Goal: Task Accomplishment & Management: Complete application form

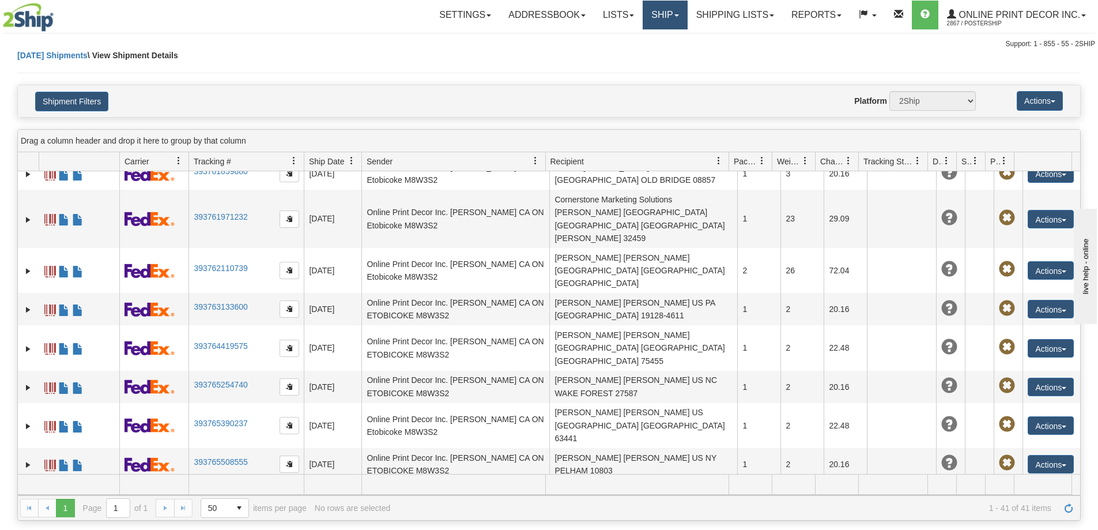
click at [655, 14] on link "Ship" at bounding box center [665, 15] width 44 height 29
click at [621, 42] on span "Ship Screen" at bounding box center [616, 40] width 44 height 9
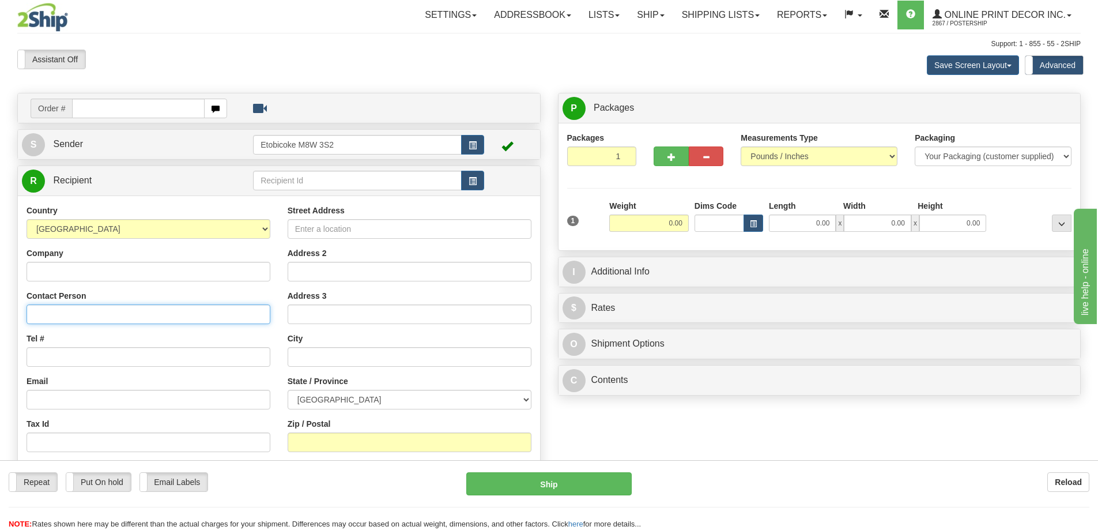
click at [58, 312] on input "Contact Person" at bounding box center [149, 314] width 244 height 20
type input "LInda McCloskey"
click at [35, 363] on input "Tel #" at bounding box center [149, 357] width 244 height 20
type input "18773353312"
click at [338, 225] on input "Street Address" at bounding box center [410, 229] width 244 height 20
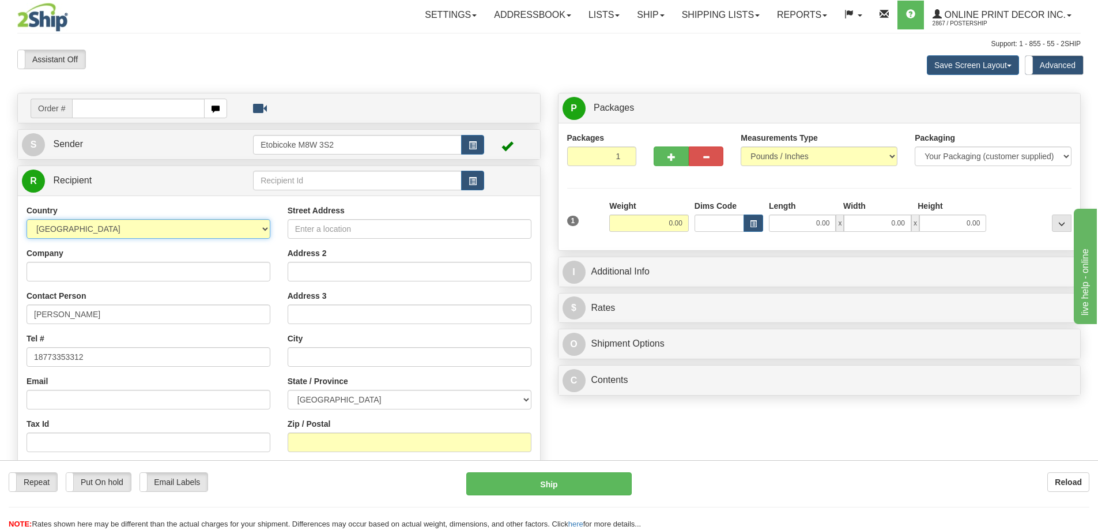
click at [178, 228] on select "AFGHANISTAN ALAND ISLANDS ALBANIA ALGERIA AMERICAN SAMOA ANDORRA ANGOLA ANGUILL…" at bounding box center [149, 229] width 244 height 20
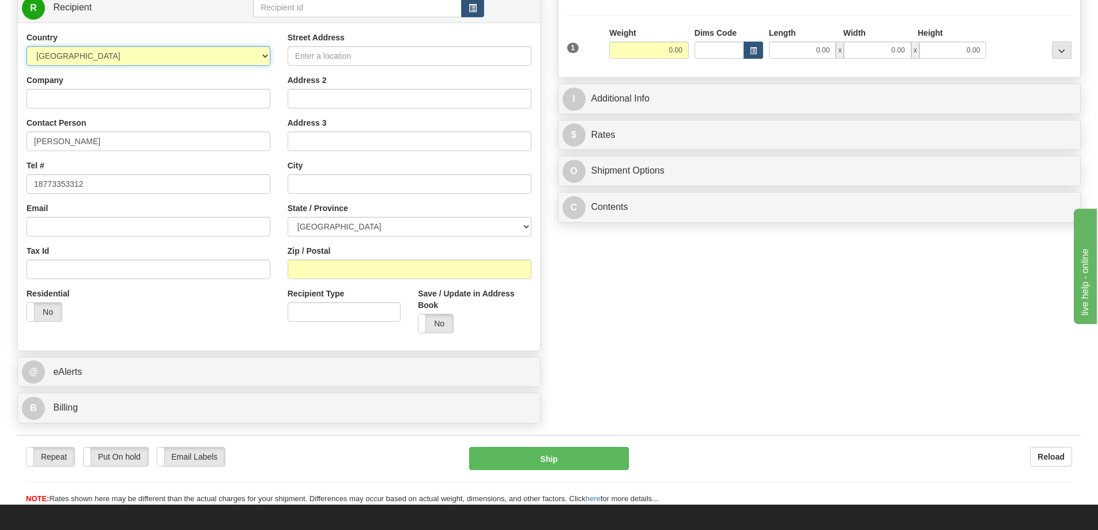
click at [230, 52] on select "AFGHANISTAN ALAND ISLANDS ALBANIA ALGERIA AMERICAN SAMOA ANDORRA ANGOLA ANGUILL…" at bounding box center [149, 56] width 244 height 20
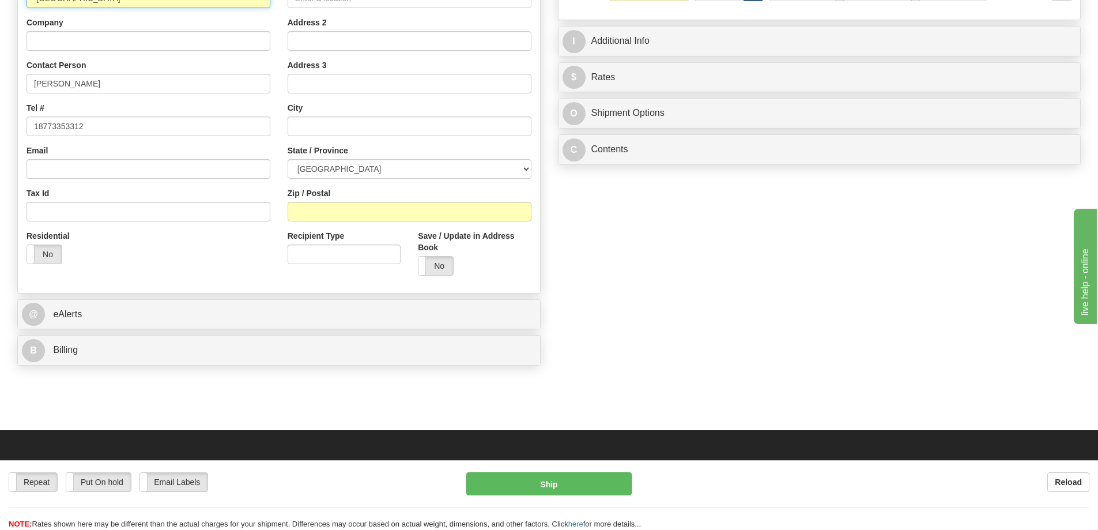
scroll to position [115, 0]
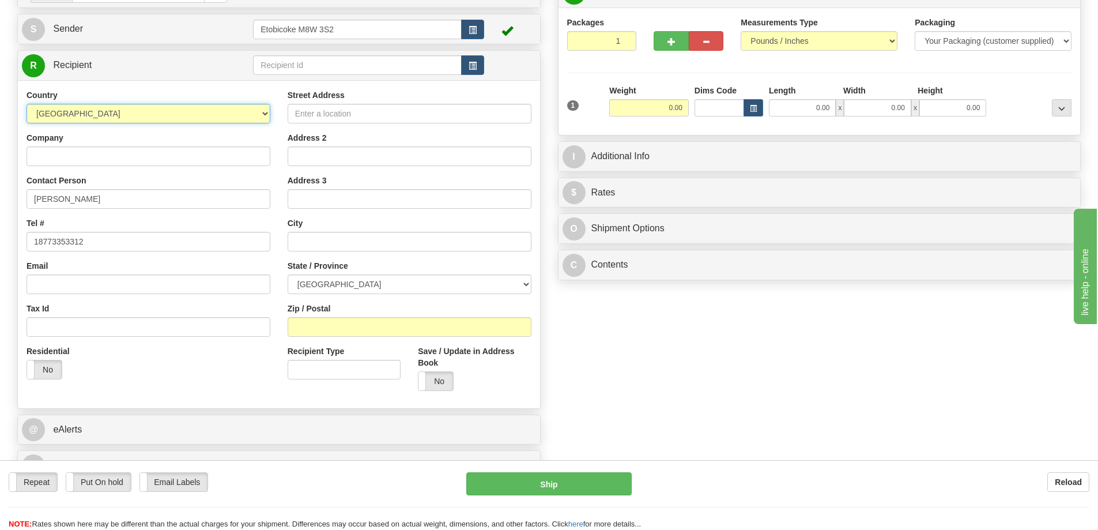
drag, startPoint x: 263, startPoint y: 113, endPoint x: 269, endPoint y: 135, distance: 22.6
click at [269, 135] on div "Country AFGHANISTAN ALAND ISLANDS ALBANIA ALGERIA AMERICAN SAMOA ANDORRA ANGOLA…" at bounding box center [148, 238] width 261 height 299
select select "US"
click at [27, 105] on select "AFGHANISTAN ALAND ISLANDS ALBANIA ALGERIA AMERICAN SAMOA ANDORRA ANGOLA ANGUILL…" at bounding box center [149, 114] width 244 height 20
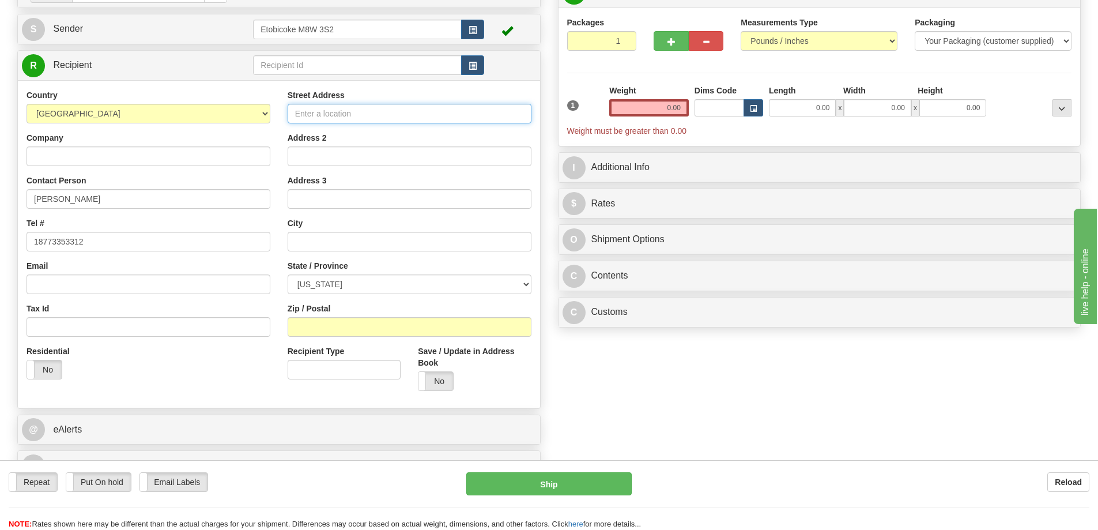
click at [376, 109] on input "Street Address" at bounding box center [410, 114] width 244 height 20
type input "46 Crystal Cove Court"
click at [298, 242] on input "text" at bounding box center [410, 242] width 244 height 20
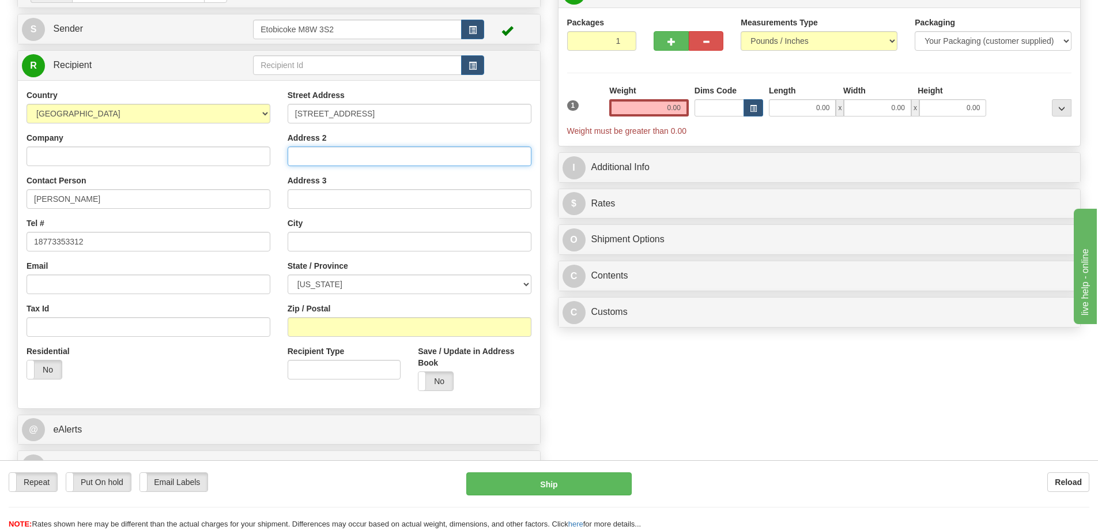
click at [297, 157] on input "Address 2" at bounding box center [410, 156] width 244 height 20
type input "29 Treasure Lake"
click at [313, 238] on input "text" at bounding box center [410, 242] width 244 height 20
type input "Dubois"
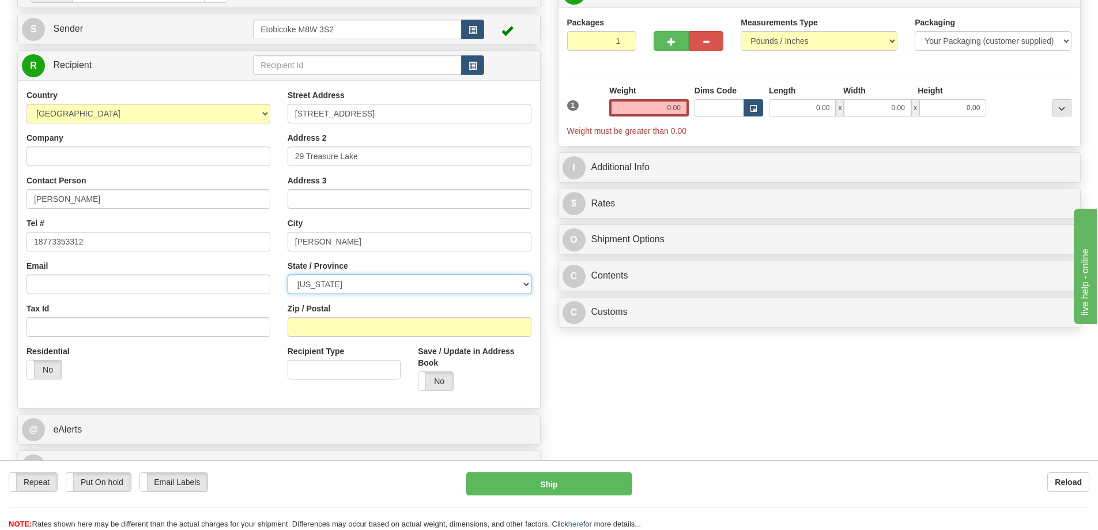
click at [525, 285] on select "ALABAMA ALASKA ARIZONA ARKANSAS Armed Forces America Armed Forces Europe Armed …" at bounding box center [410, 284] width 244 height 20
click at [528, 287] on select "ALABAMA ALASKA ARIZONA ARKANSAS Armed Forces America Armed Forces Europe Armed …" at bounding box center [410, 284] width 244 height 20
click at [525, 286] on select "ALABAMA ALASKA ARIZONA ARKANSAS Armed Forces America Armed Forces Europe Armed …" at bounding box center [410, 284] width 244 height 20
select select "PA"
click at [288, 275] on select "ALABAMA ALASKA ARIZONA ARKANSAS Armed Forces America Armed Forces Europe Armed …" at bounding box center [410, 284] width 244 height 20
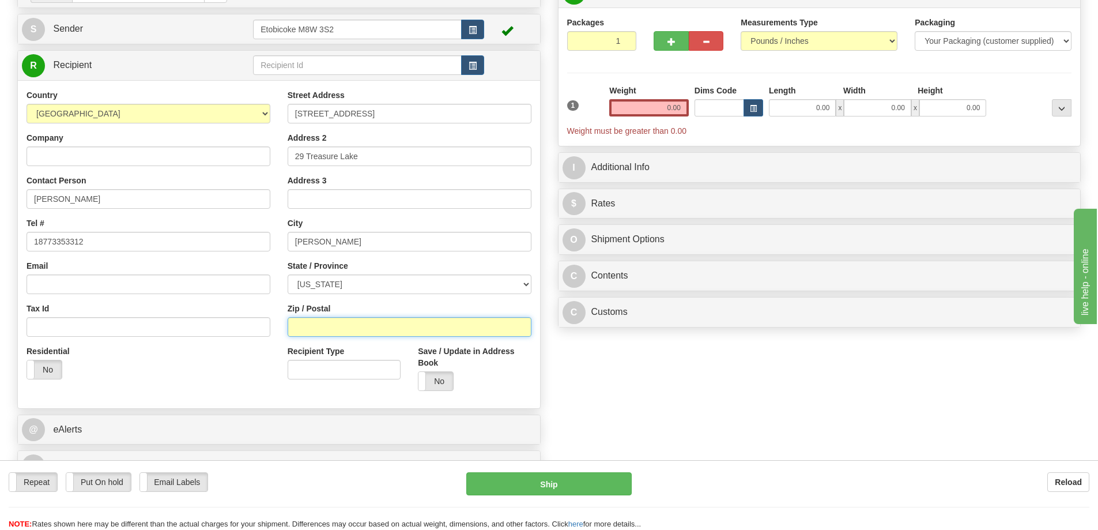
click at [315, 332] on input "Zip / Postal" at bounding box center [410, 327] width 244 height 20
type input "15801"
click at [473, 27] on span "button" at bounding box center [473, 30] width 8 height 7
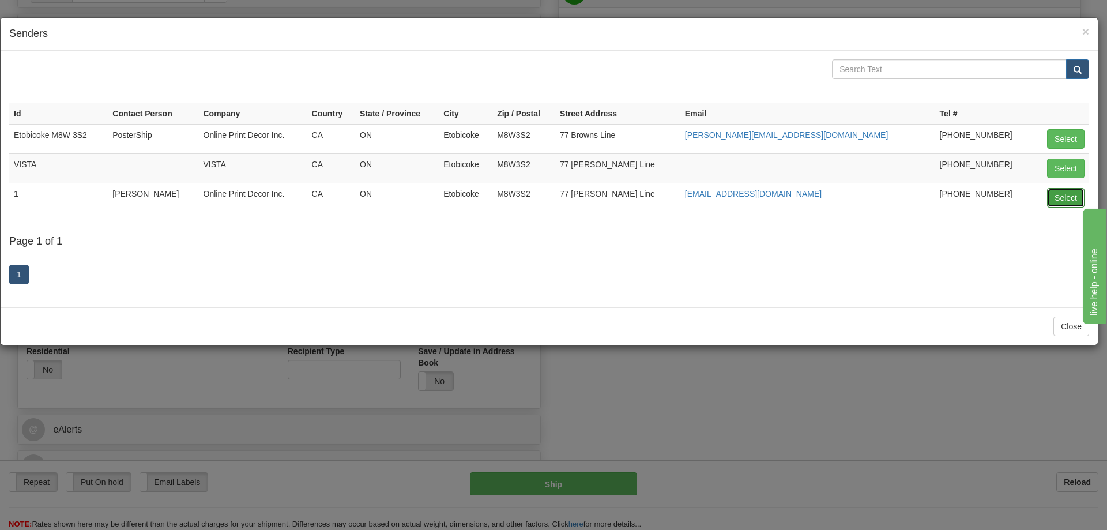
click at [1065, 193] on button "Select" at bounding box center [1065, 198] width 37 height 20
type input "1"
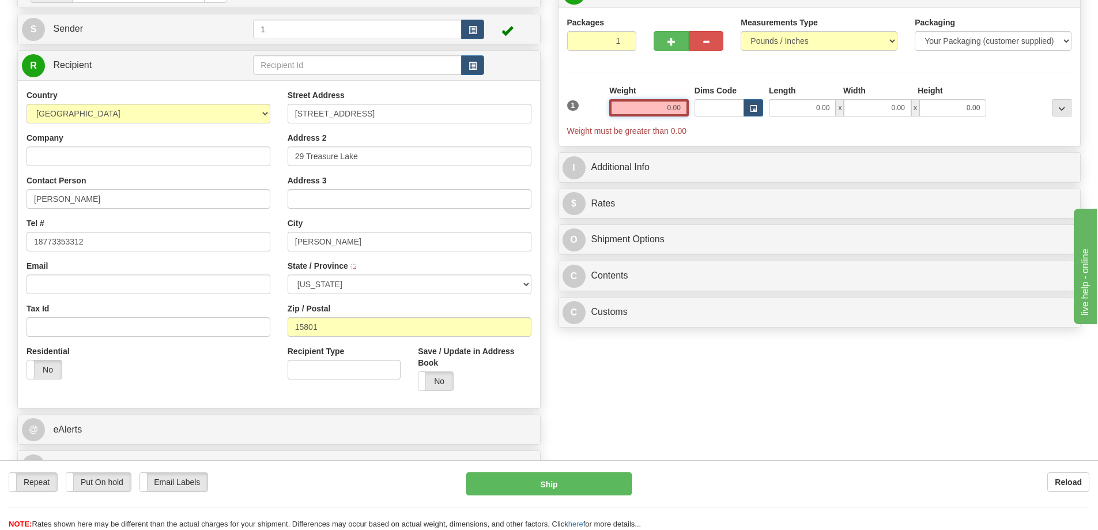
click at [685, 108] on input "0.00" at bounding box center [649, 107] width 80 height 17
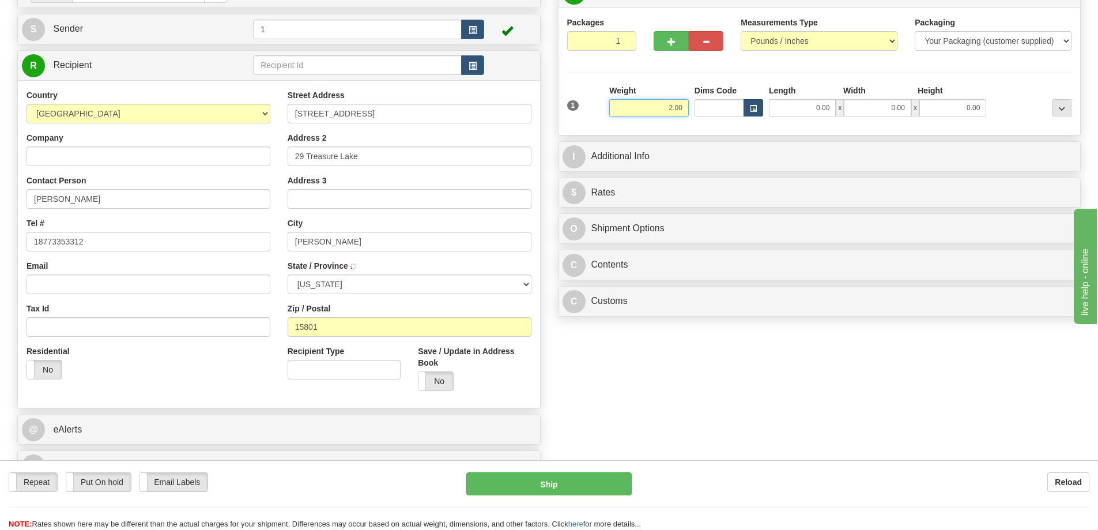
type input "2.00"
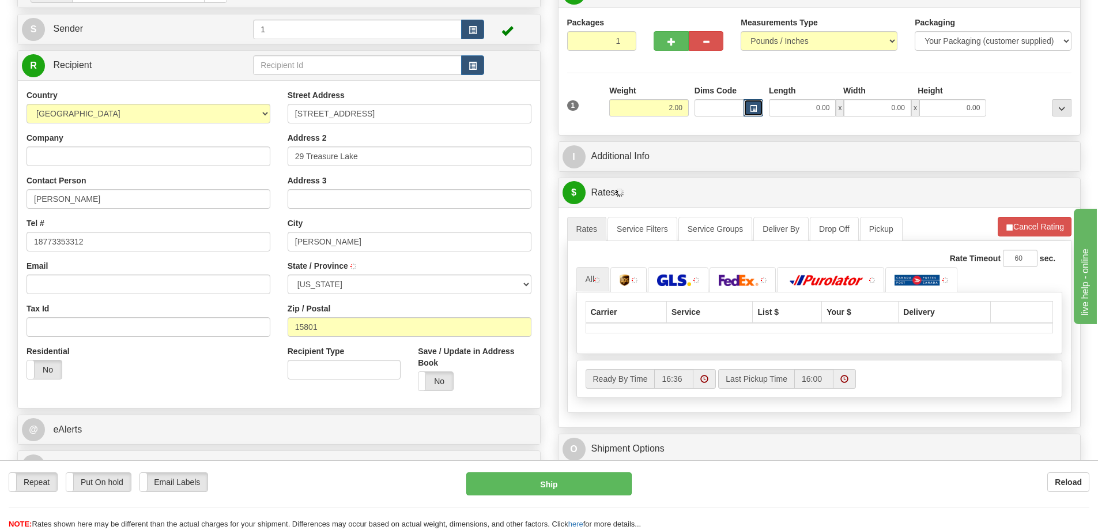
click at [752, 113] on button "button" at bounding box center [753, 107] width 20 height 17
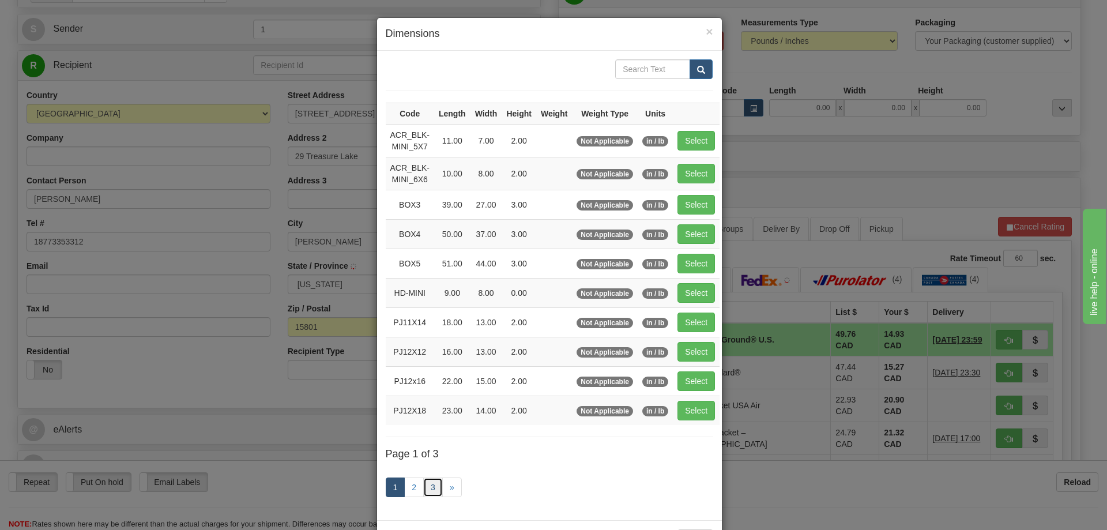
click at [429, 486] on link "3" at bounding box center [433, 487] width 20 height 20
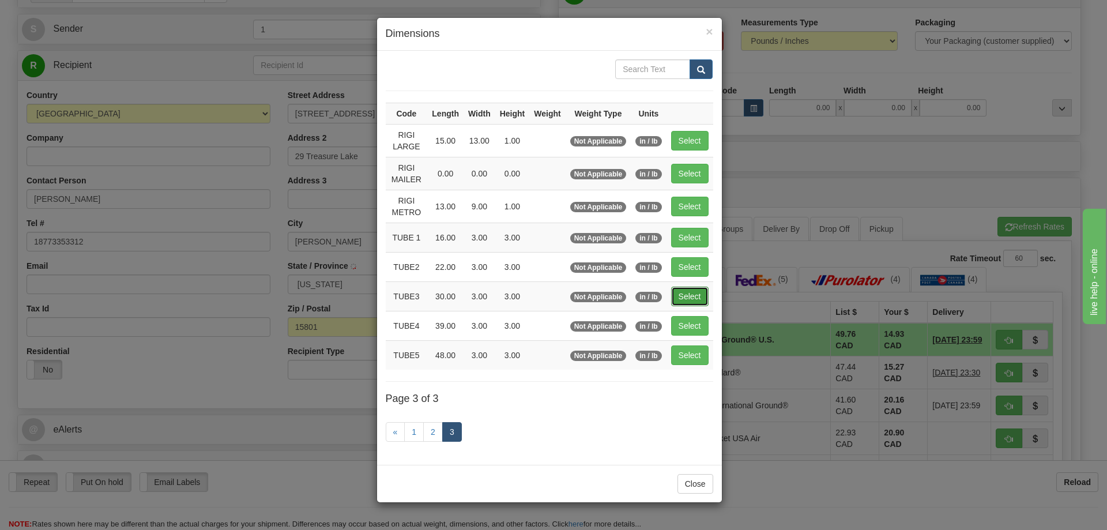
click at [684, 290] on button "Select" at bounding box center [689, 296] width 37 height 20
type input "TUBE3"
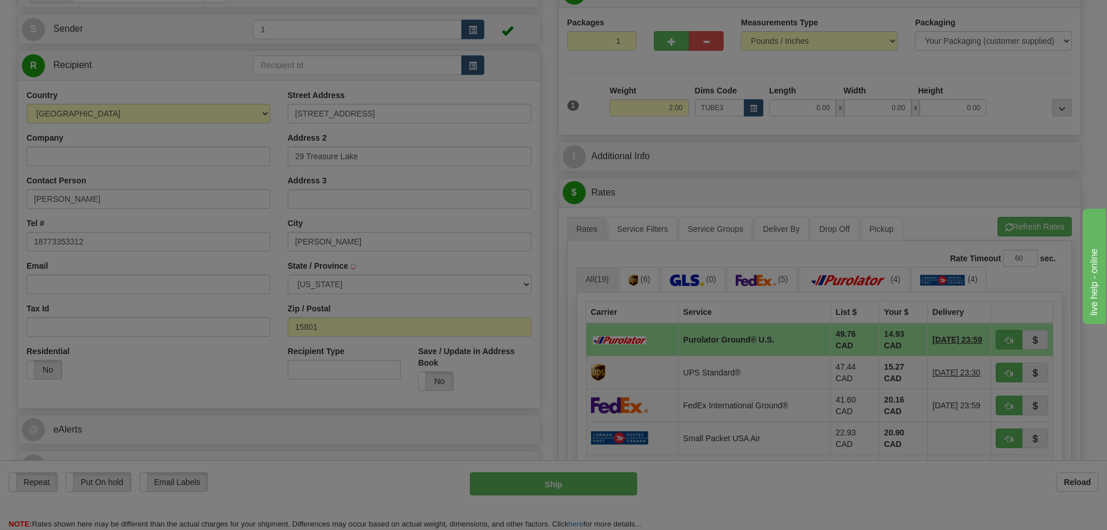
type input "30.00"
type input "3.00"
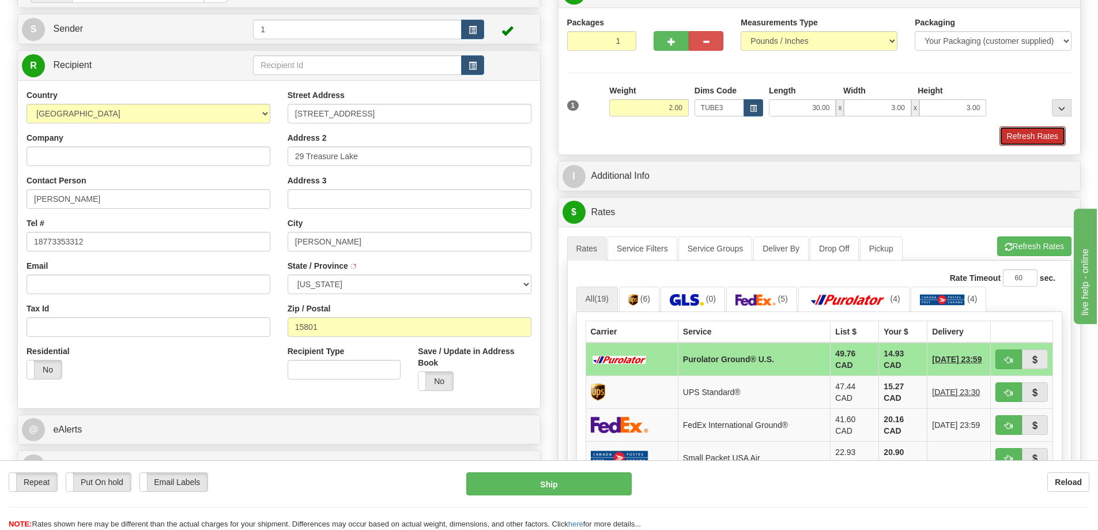
click at [1033, 141] on button "Refresh Rates" at bounding box center [1032, 136] width 66 height 20
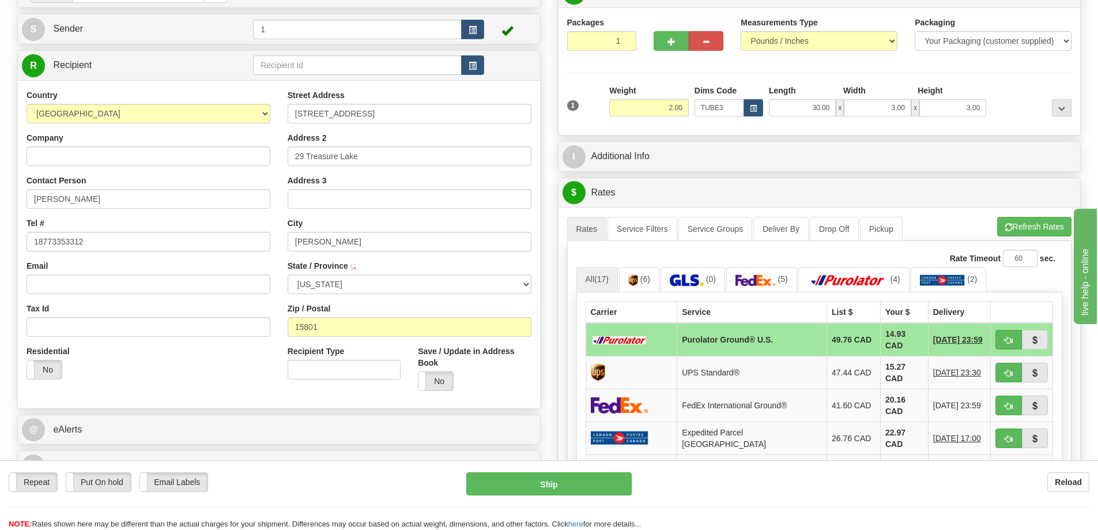
scroll to position [173, 0]
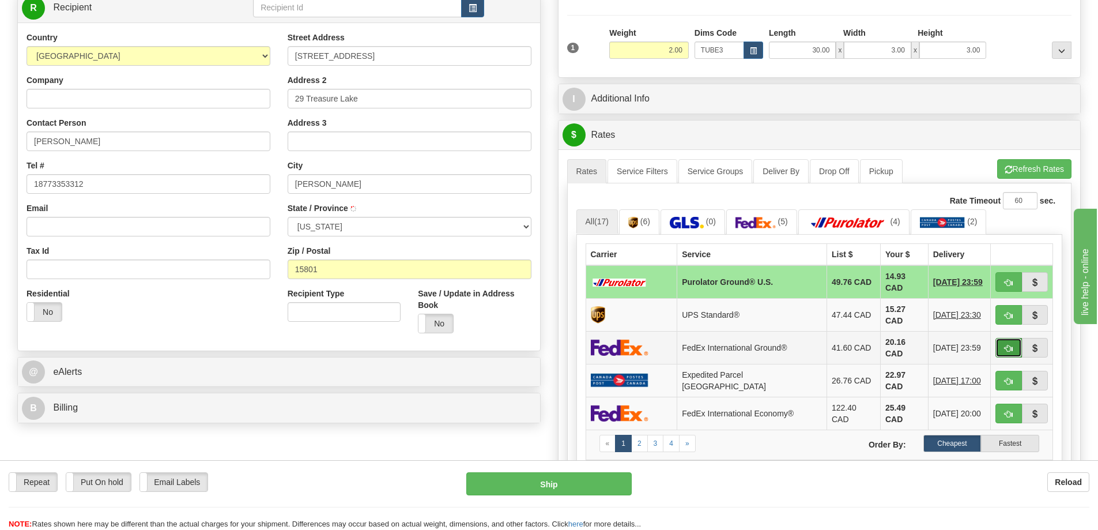
click at [1016, 342] on button "button" at bounding box center [1008, 348] width 27 height 20
type input "92"
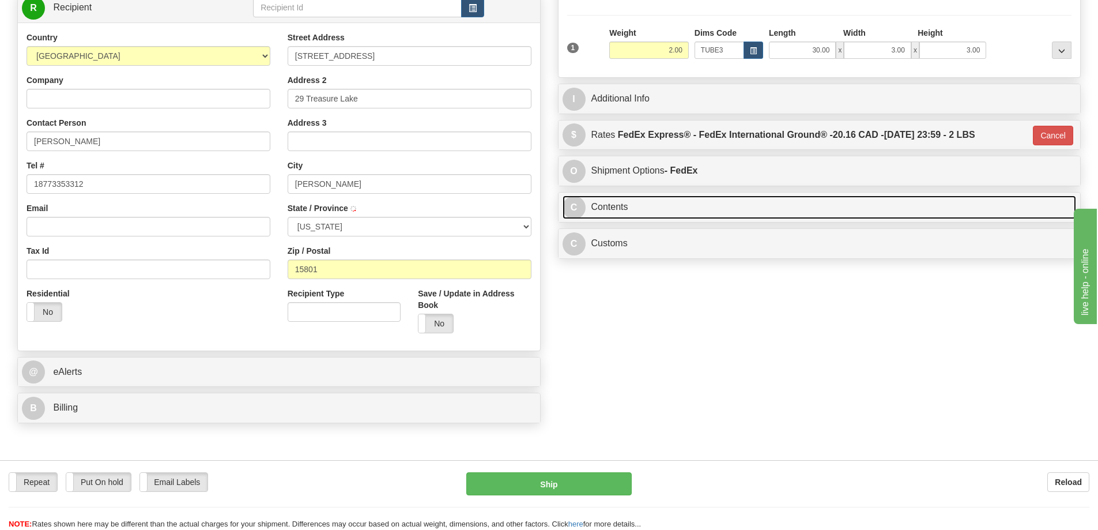
click at [769, 210] on link "C Contents" at bounding box center [820, 207] width 514 height 24
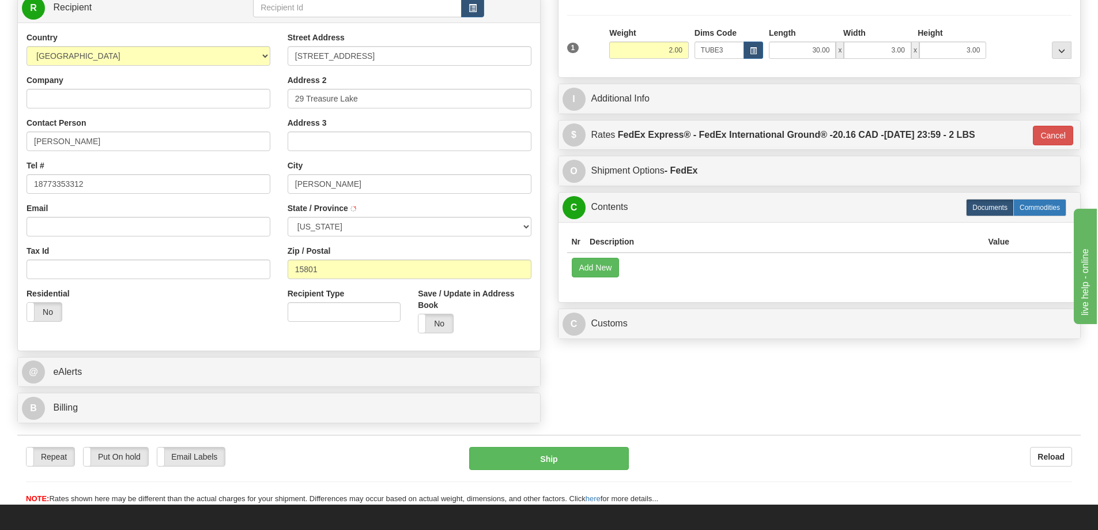
click at [1047, 210] on label "Commodities" at bounding box center [1039, 207] width 53 height 17
radio input "true"
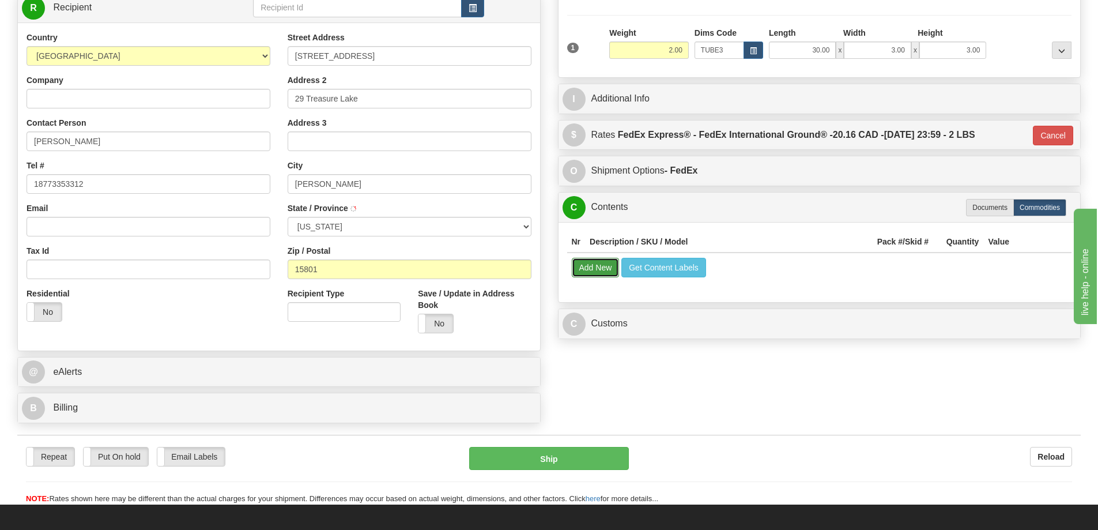
click at [588, 266] on button "Add New" at bounding box center [596, 268] width 48 height 20
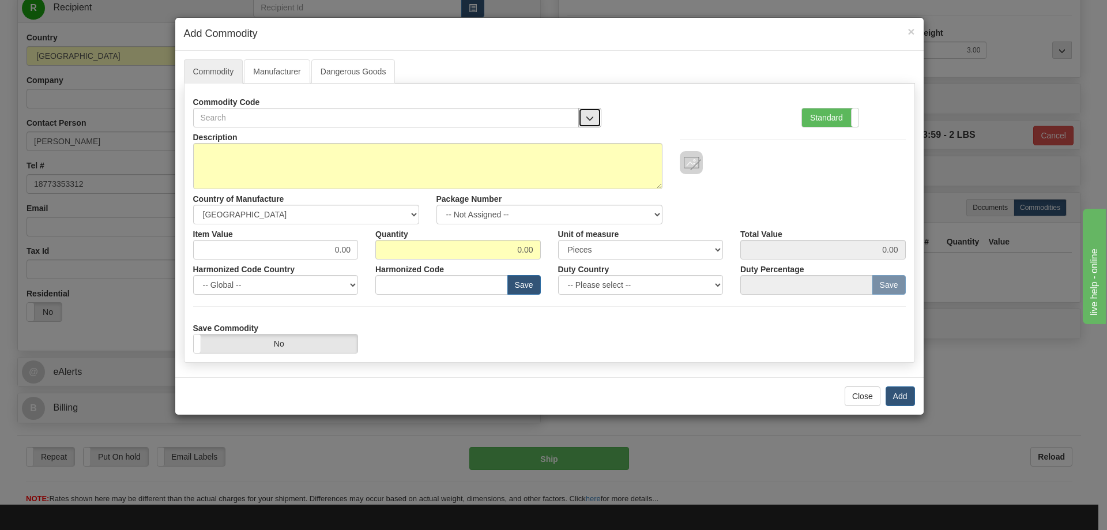
click at [588, 115] on span "button" at bounding box center [590, 118] width 8 height 7
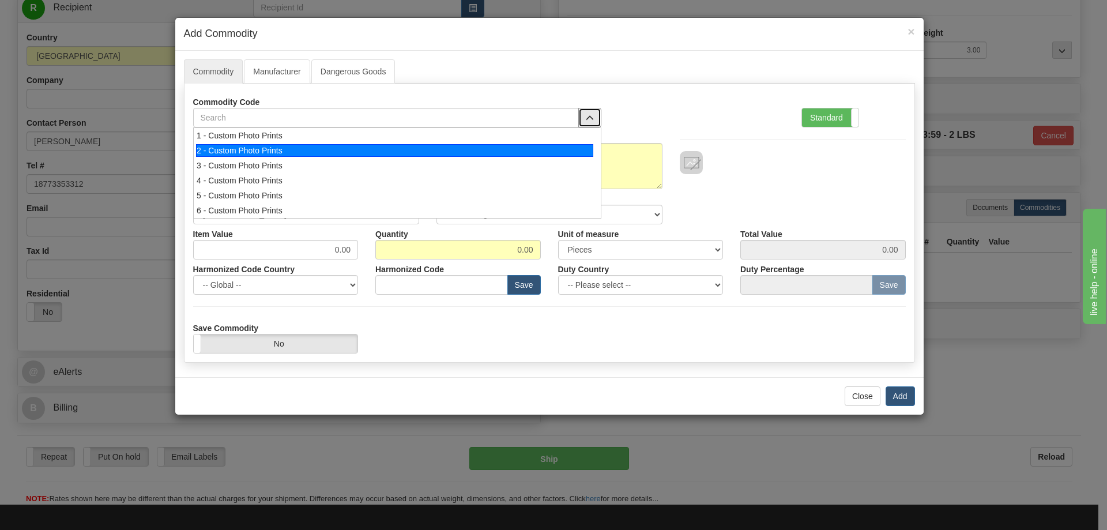
click at [586, 153] on div "2 - Custom Photo Prints" at bounding box center [394, 150] width 397 height 13
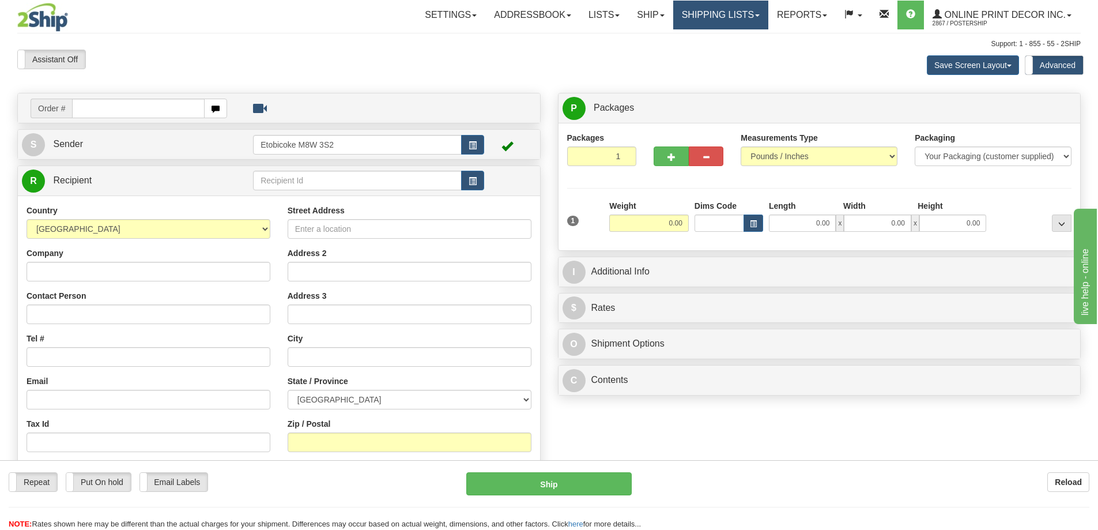
click at [726, 12] on link "Shipping lists" at bounding box center [720, 15] width 95 height 29
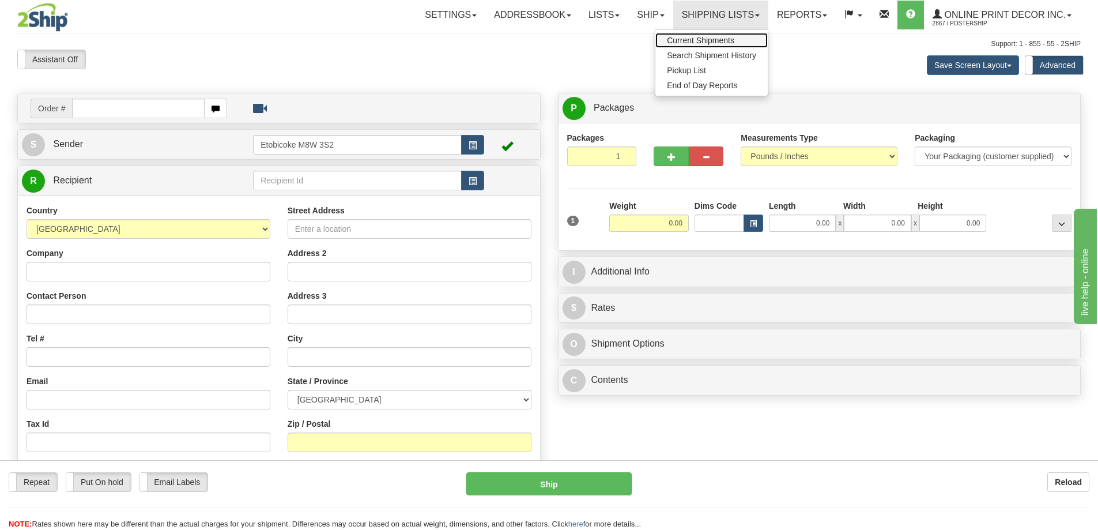
click at [686, 41] on span "Current Shipments" at bounding box center [700, 40] width 67 height 9
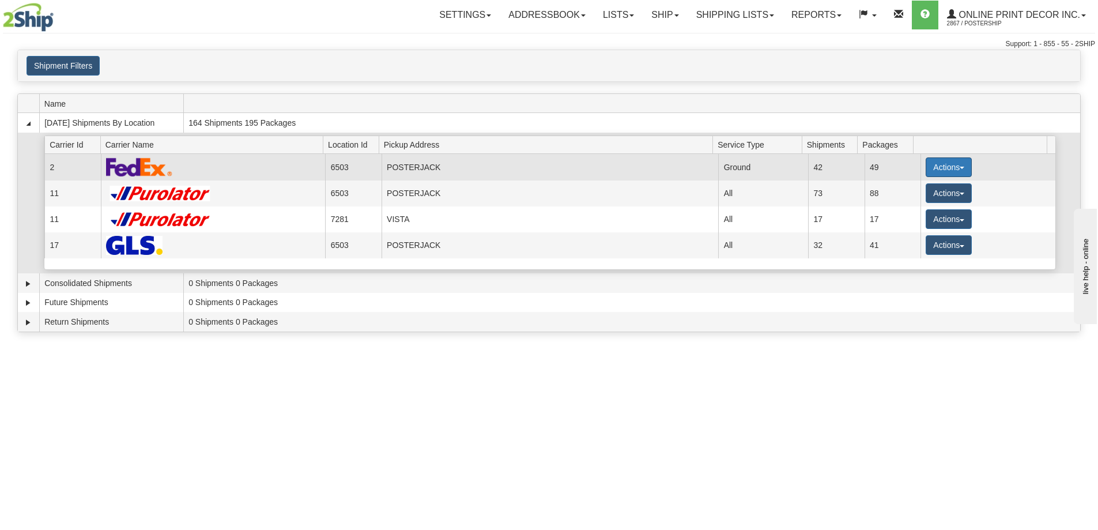
click at [946, 157] on td "Actions Details Close Pickup Zip Print" at bounding box center [987, 167] width 135 height 26
click at [949, 168] on button "Actions" at bounding box center [949, 167] width 46 height 20
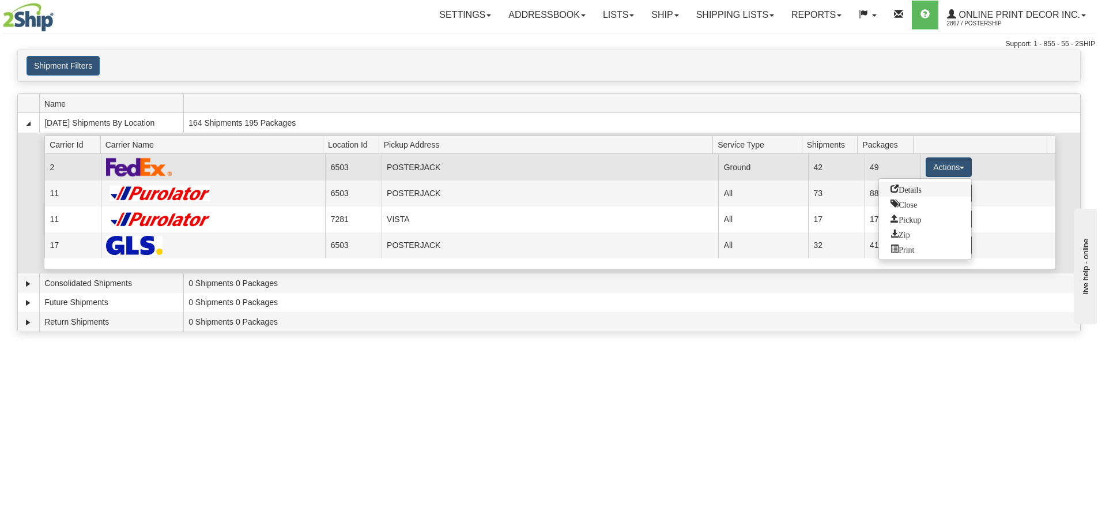
click at [908, 189] on span "Details" at bounding box center [905, 188] width 31 height 8
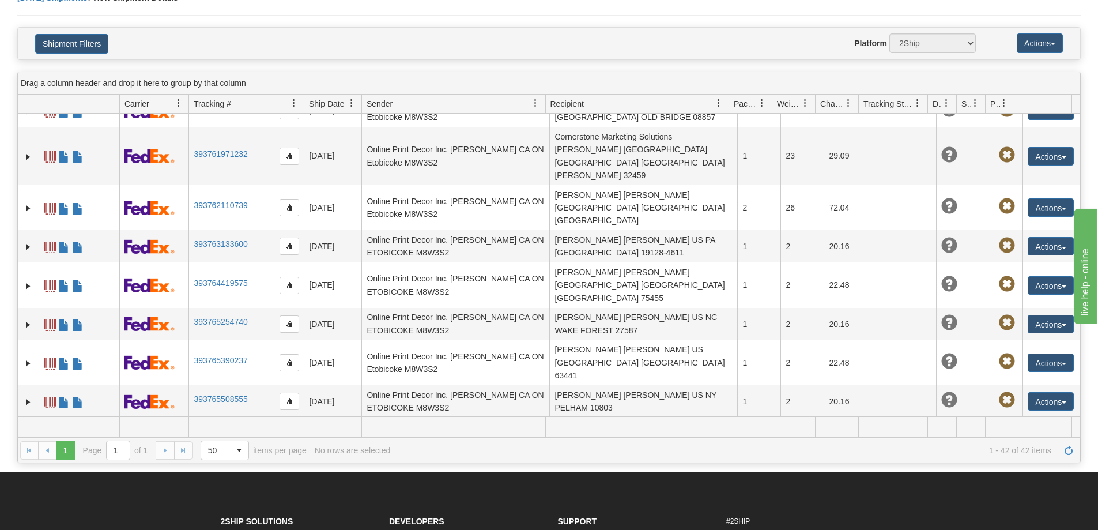
scroll to position [1053, 0]
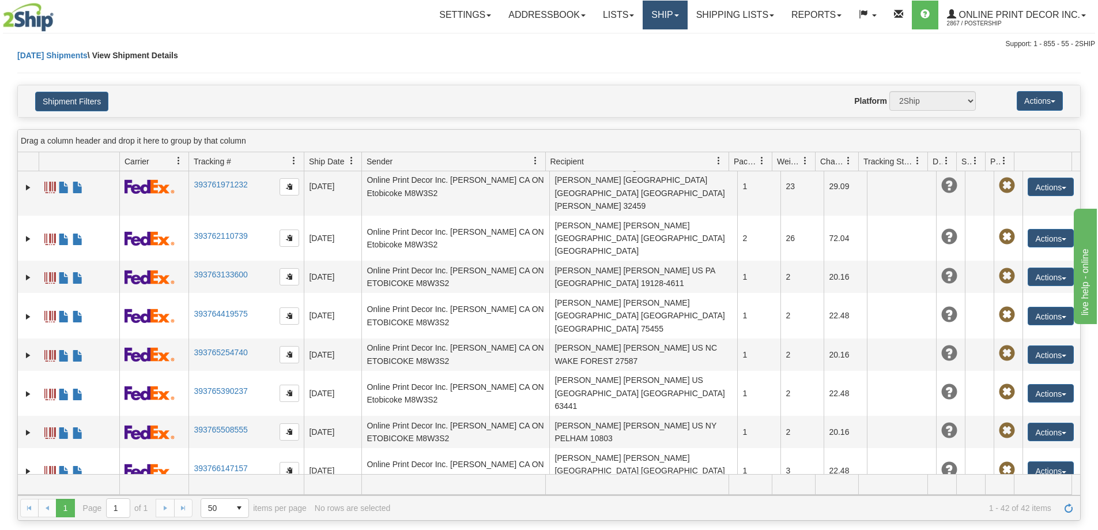
click at [664, 13] on link "Ship" at bounding box center [665, 15] width 44 height 29
click at [634, 40] on span "Ship Screen" at bounding box center [616, 40] width 44 height 9
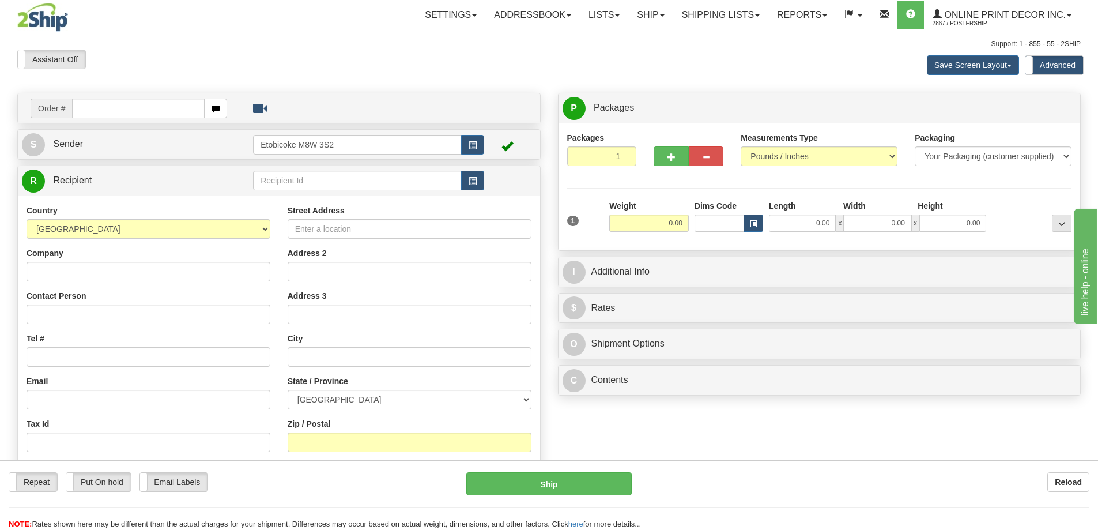
drag, startPoint x: 91, startPoint y: 103, endPoint x: 100, endPoint y: 104, distance: 8.7
click at [93, 103] on input "text" at bounding box center [138, 109] width 133 height 20
type input "us-56090"
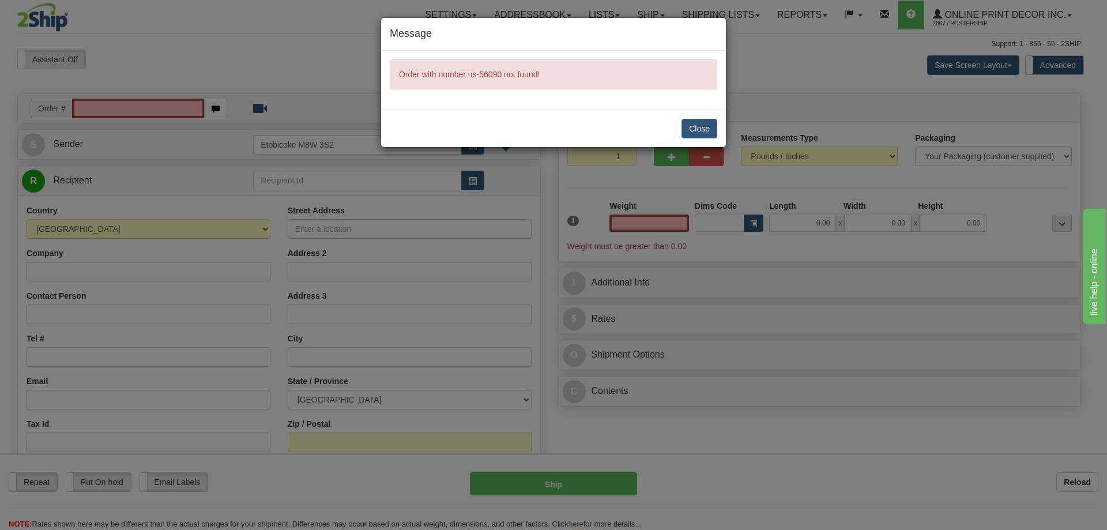
type input "0.00"
click at [704, 122] on button "Close" at bounding box center [699, 129] width 36 height 20
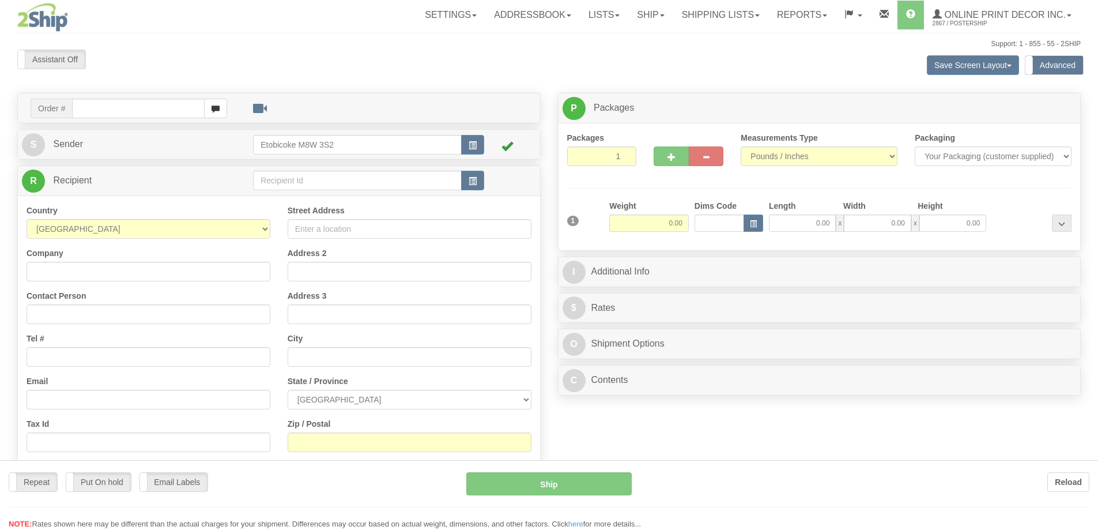
click at [157, 229] on div at bounding box center [549, 265] width 1098 height 530
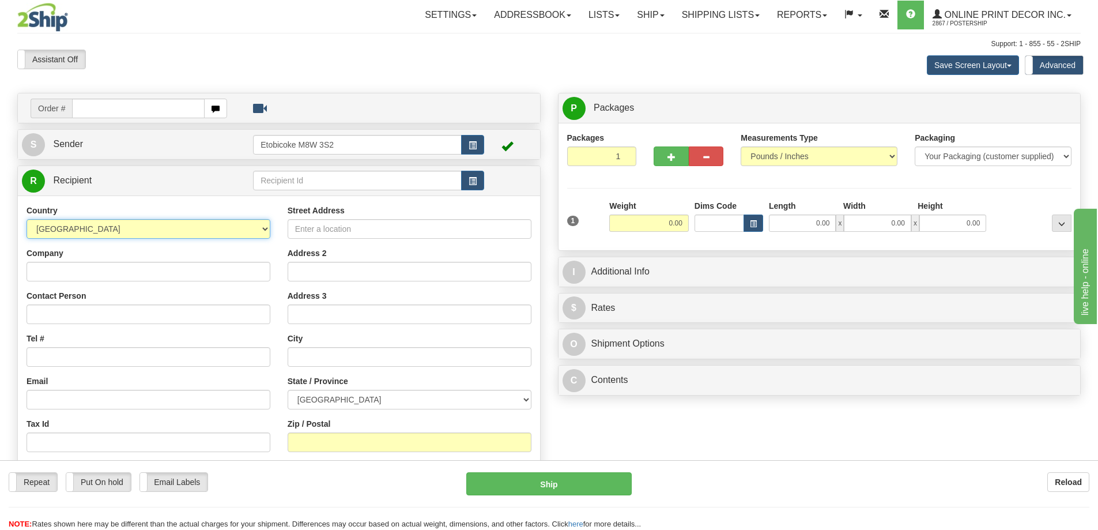
click at [260, 224] on select "AFGHANISTAN ALAND ISLANDS ALBANIA ALGERIA AMERICAN SAMOA ANDORRA ANGOLA ANGUILL…" at bounding box center [149, 229] width 244 height 20
select select "US"
click at [27, 220] on select "AFGHANISTAN ALAND ISLANDS ALBANIA ALGERIA AMERICAN SAMOA ANDORRA ANGOLA ANGUILL…" at bounding box center [149, 229] width 244 height 20
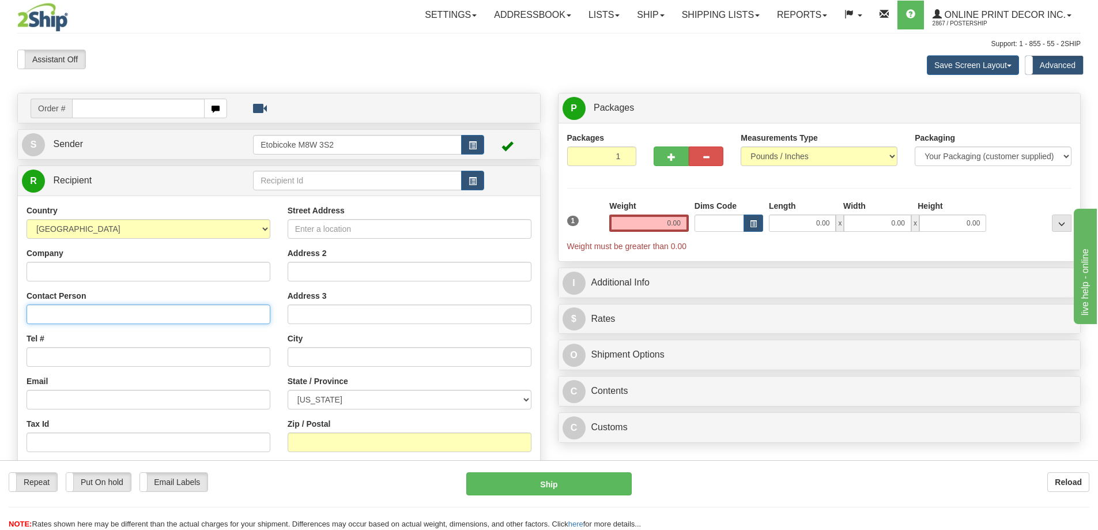
drag, startPoint x: 58, startPoint y: 315, endPoint x: 74, endPoint y: 313, distance: 15.7
click at [61, 315] on input "Contact Person" at bounding box center [149, 314] width 244 height 20
type input "Madeleine Gross"
click at [51, 352] on input "Tel #" at bounding box center [149, 357] width 244 height 20
type input "18773353312"
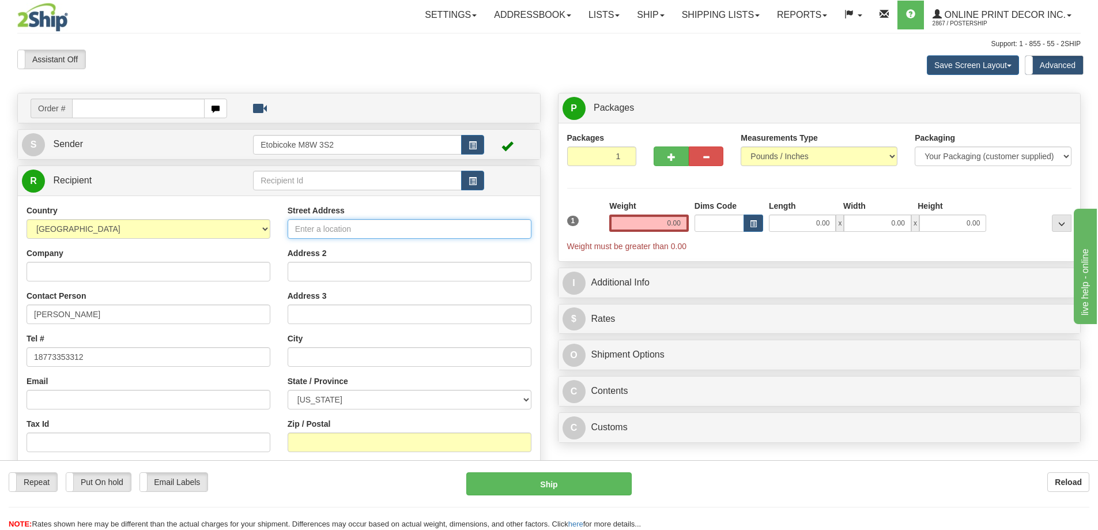
click at [334, 230] on input "Street Address" at bounding box center [410, 229] width 244 height 20
type input "9101 East Bay Harbor Drive"
click at [308, 269] on input "Address 2" at bounding box center [410, 272] width 244 height 20
type input "1004"
click at [310, 358] on input "text" at bounding box center [410, 357] width 244 height 20
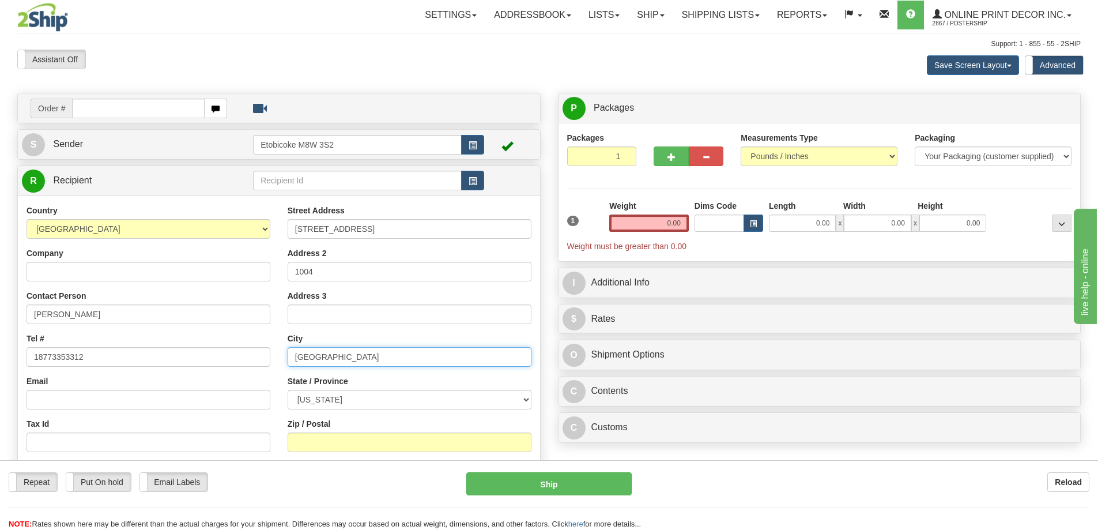
type input "Bay Harbor Islands"
click at [528, 397] on select "ALABAMA ALASKA ARIZONA ARKANSAS Armed Forces America Armed Forces Europe Armed …" at bounding box center [410, 400] width 244 height 20
select select "FL"
click at [288, 391] on select "ALABAMA ALASKA ARIZONA ARKANSAS Armed Forces America Armed Forces Europe Armed …" at bounding box center [410, 400] width 244 height 20
click at [321, 443] on input "Zip / Postal" at bounding box center [410, 442] width 244 height 20
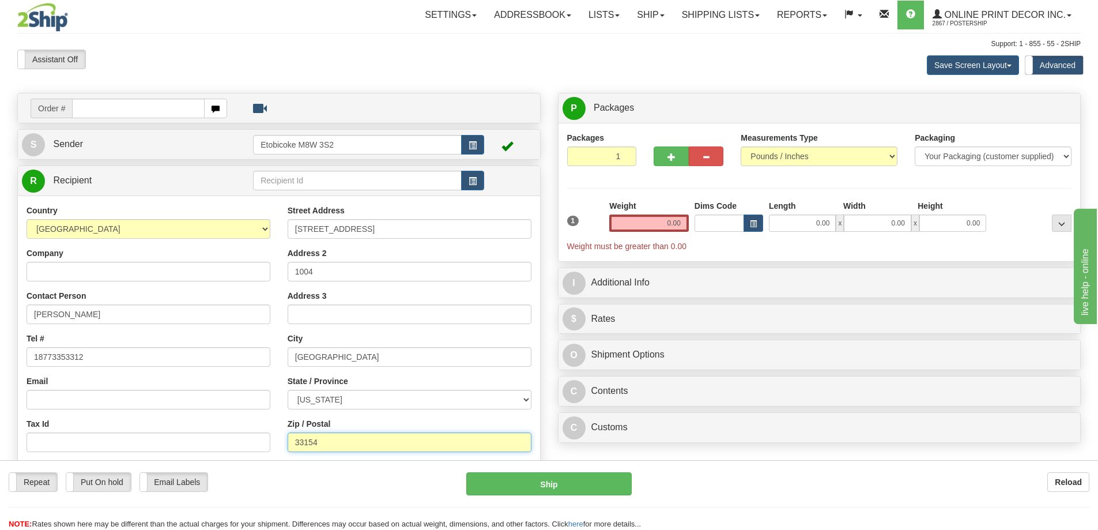
type input "33154"
click at [681, 225] on input "0.00" at bounding box center [649, 222] width 80 height 17
type input "MIAMI BEACH"
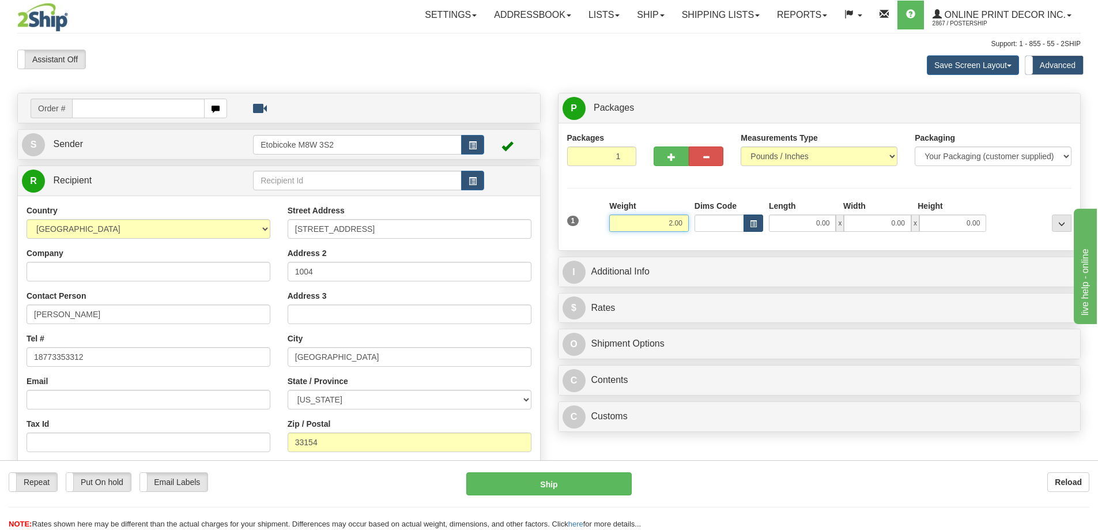
type input "2.00"
click at [752, 224] on span "button" at bounding box center [753, 224] width 7 height 6
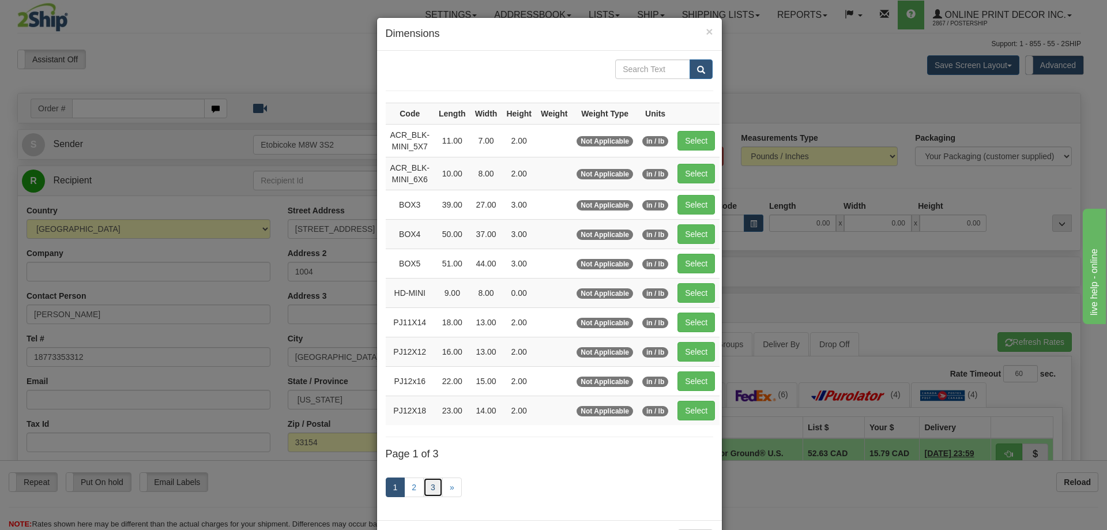
click at [430, 486] on link "3" at bounding box center [433, 487] width 20 height 20
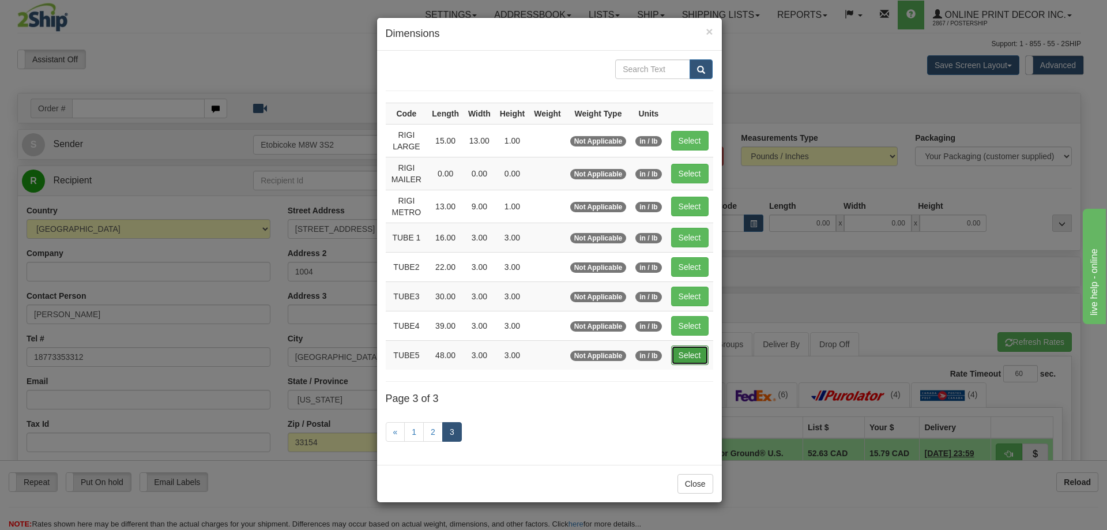
click at [691, 355] on button "Select" at bounding box center [689, 355] width 37 height 20
type input "TUBE5"
type input "48.00"
type input "3.00"
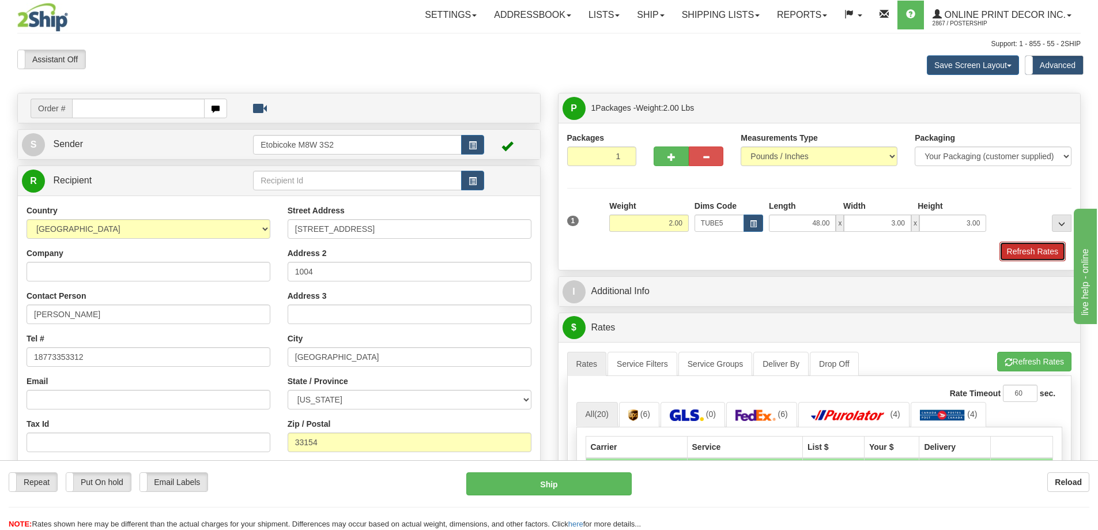
click at [1031, 247] on button "Refresh Rates" at bounding box center [1032, 251] width 66 height 20
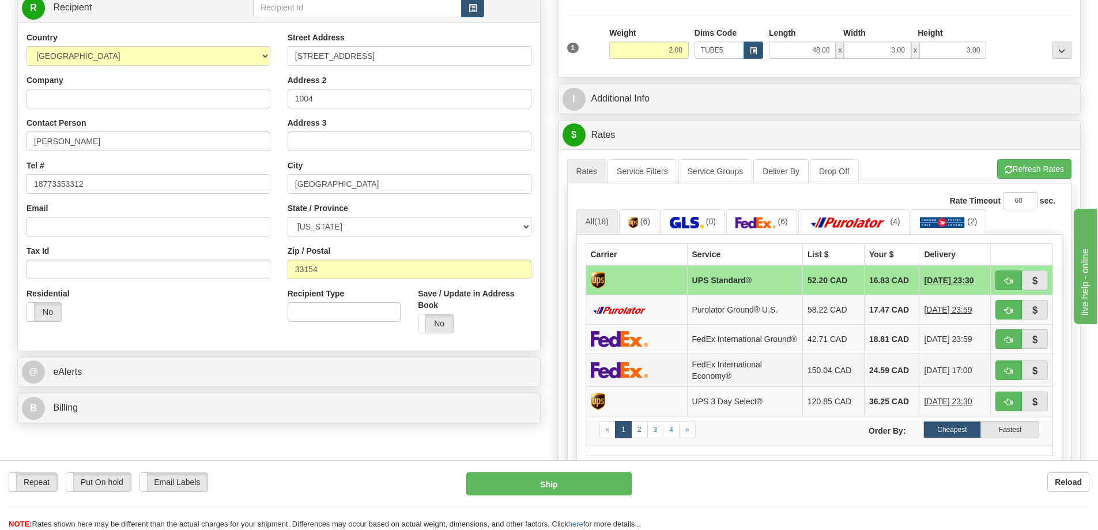
scroll to position [231, 0]
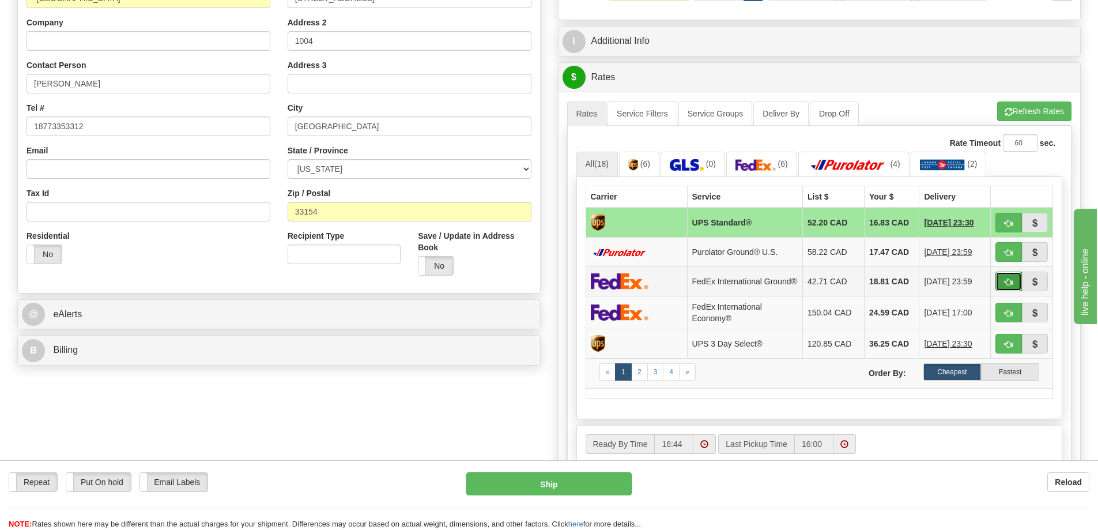
click at [1007, 282] on span "button" at bounding box center [1009, 281] width 8 height 7
type input "92"
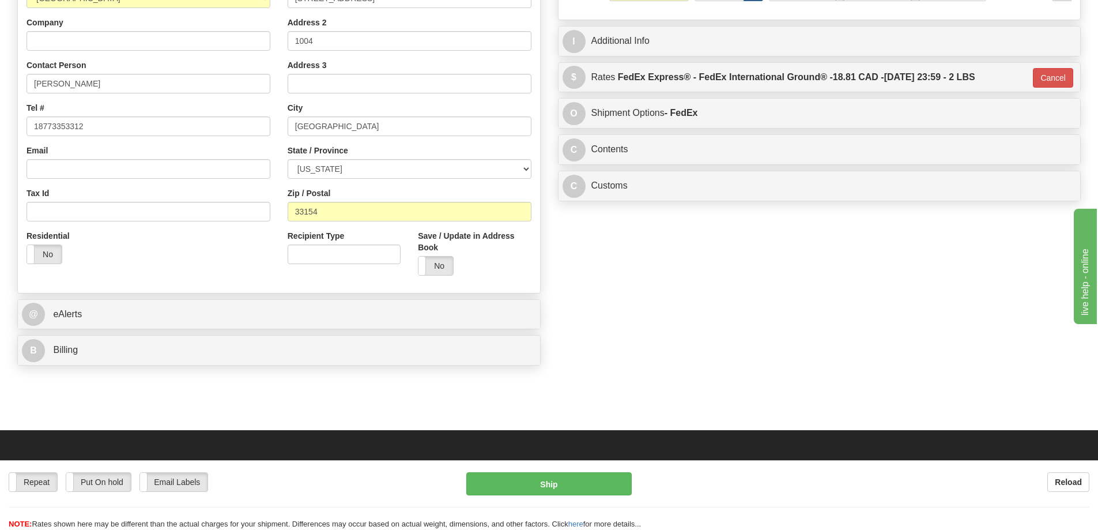
scroll to position [58, 0]
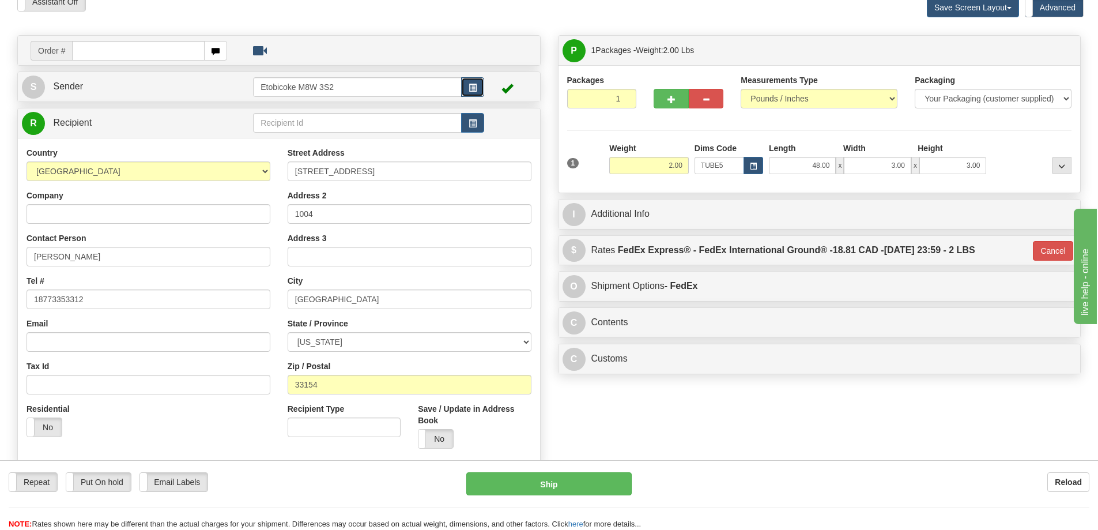
click at [473, 84] on span "button" at bounding box center [473, 87] width 8 height 7
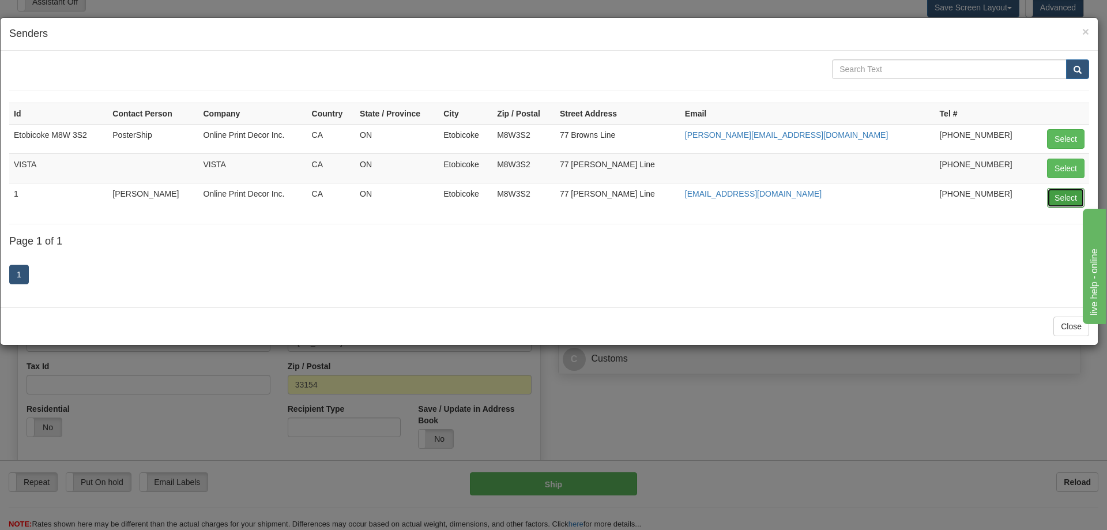
click at [1055, 198] on button "Select" at bounding box center [1065, 198] width 37 height 20
type input "1"
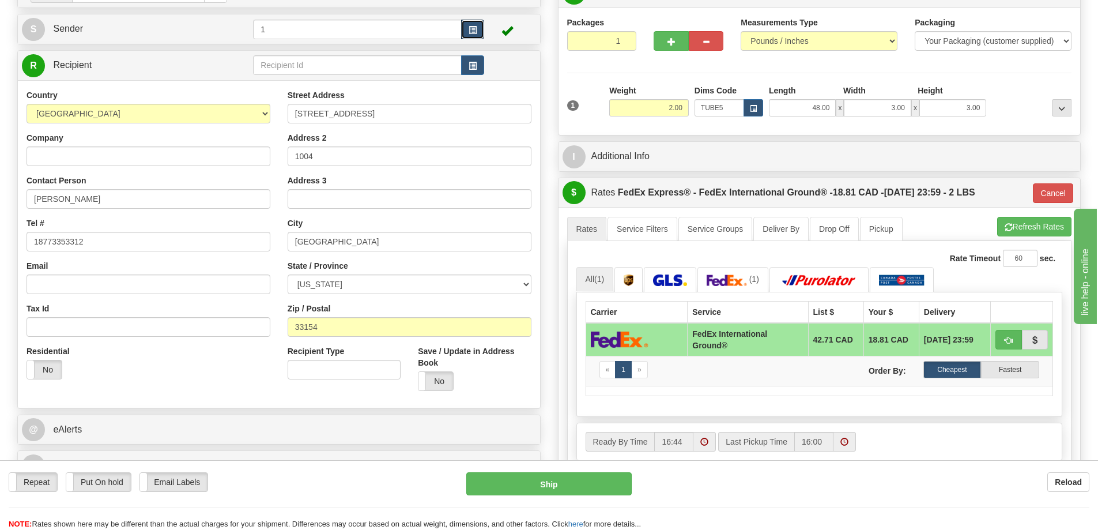
scroll to position [173, 0]
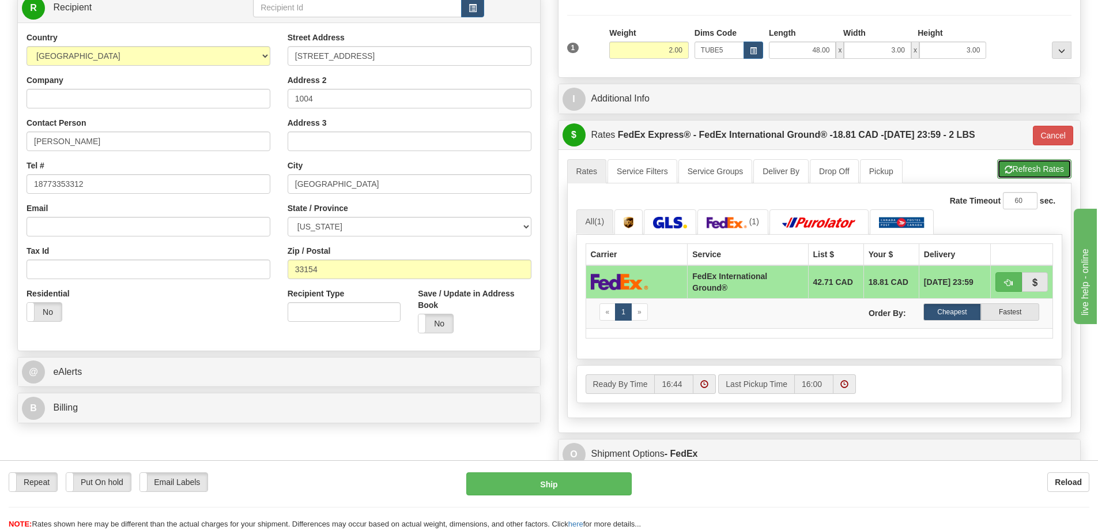
click at [1033, 168] on button "Refresh Rates" at bounding box center [1034, 169] width 74 height 20
click at [1005, 280] on button "button" at bounding box center [1008, 282] width 27 height 20
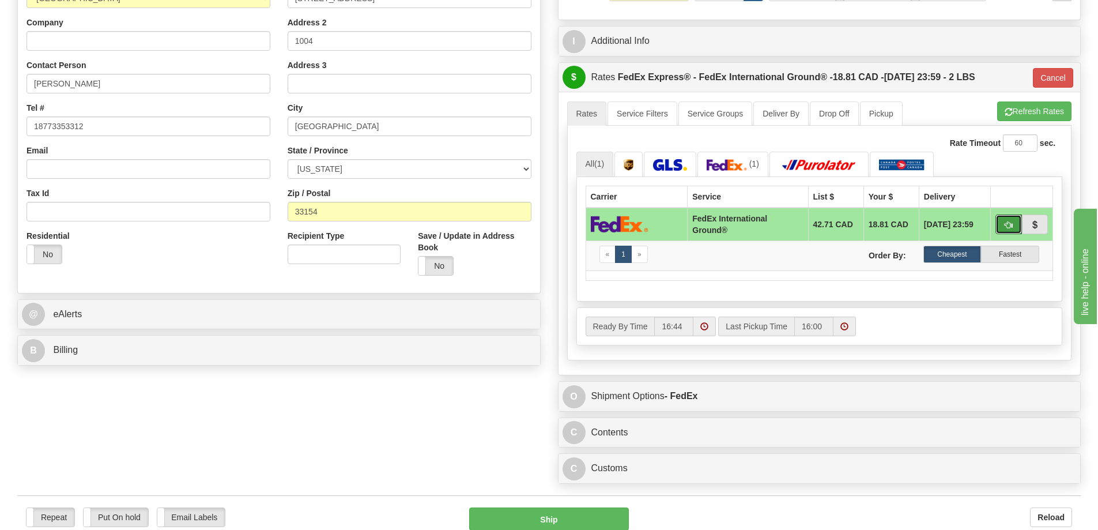
scroll to position [288, 0]
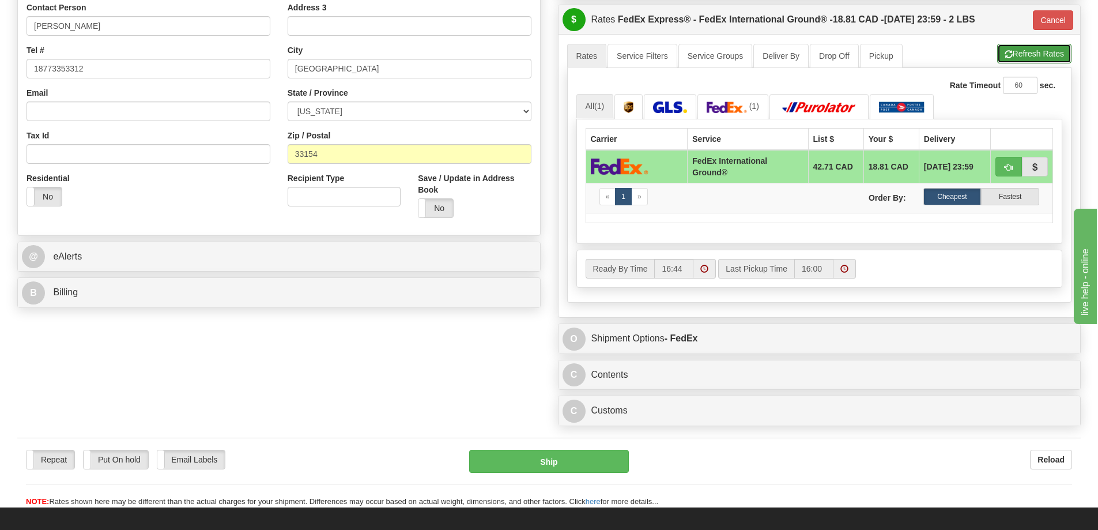
click at [1035, 54] on button "Refresh Rates" at bounding box center [1034, 54] width 74 height 20
type input "92"
click at [1009, 169] on span "button" at bounding box center [1009, 167] width 8 height 7
click at [1007, 168] on span "button" at bounding box center [1009, 167] width 8 height 7
click at [1005, 165] on span "button" at bounding box center [1009, 167] width 8 height 7
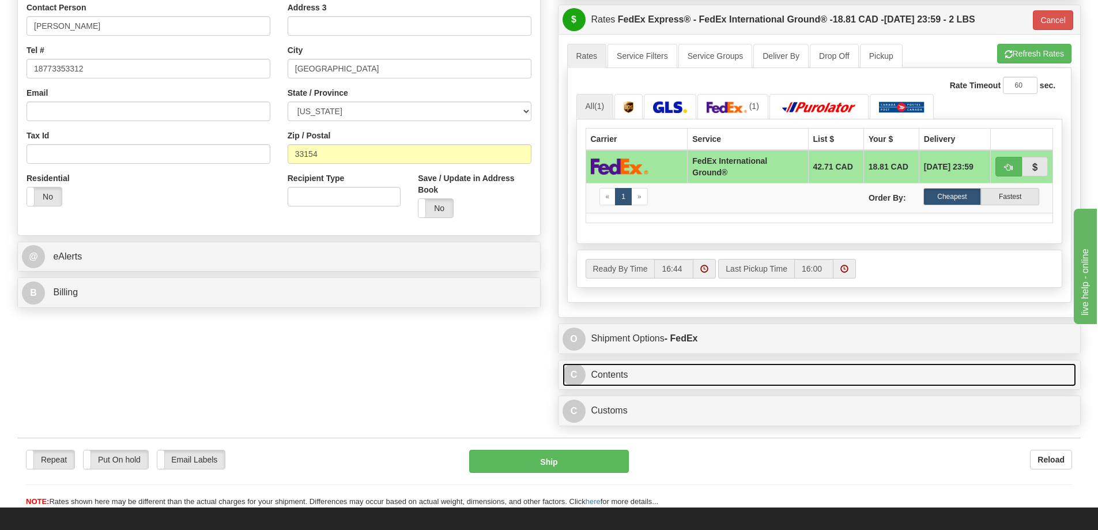
click at [719, 375] on link "C Contents" at bounding box center [820, 375] width 514 height 24
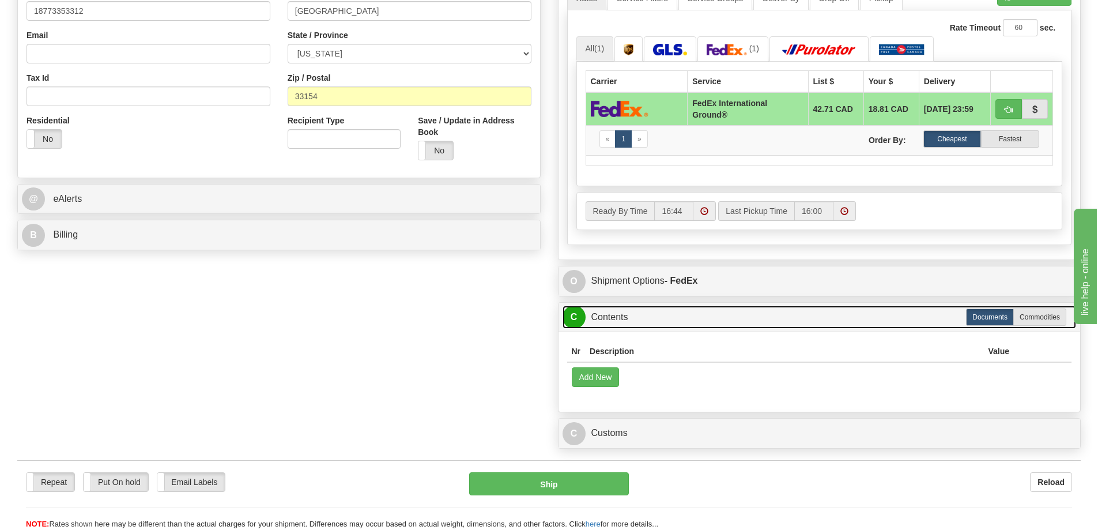
scroll to position [403, 0]
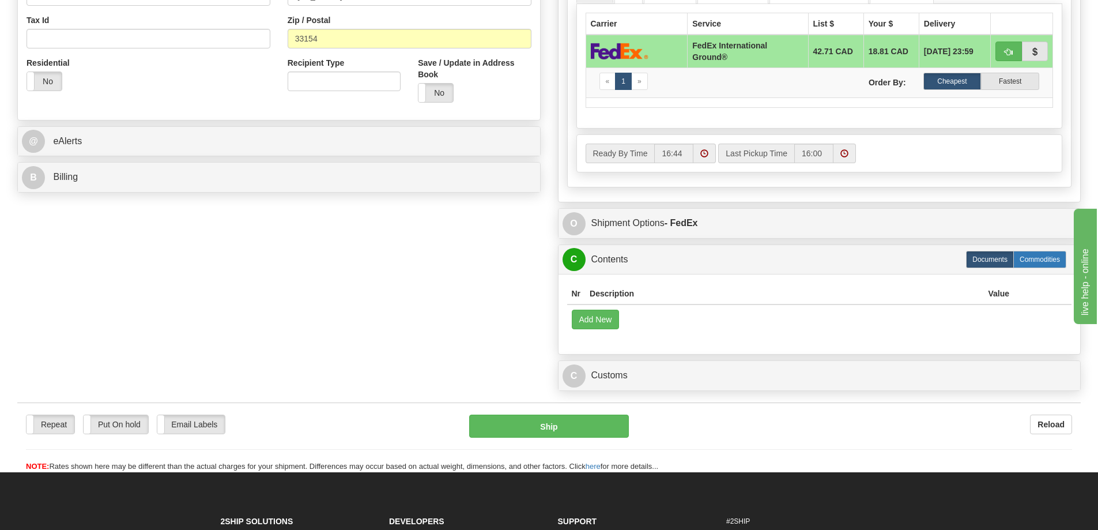
click at [1037, 266] on label "Commodities" at bounding box center [1039, 259] width 53 height 17
radio input "true"
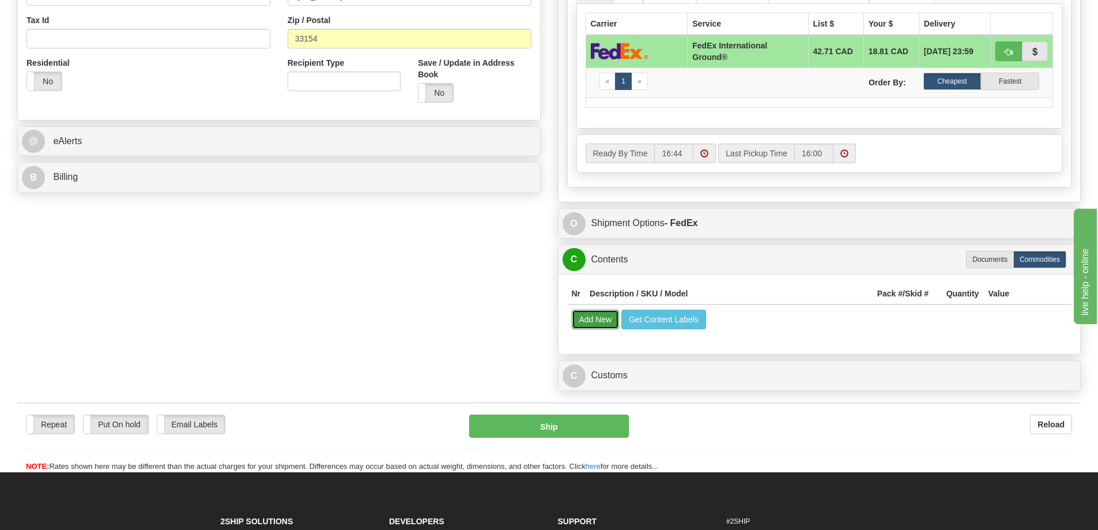
click at [591, 321] on button "Add New" at bounding box center [596, 320] width 48 height 20
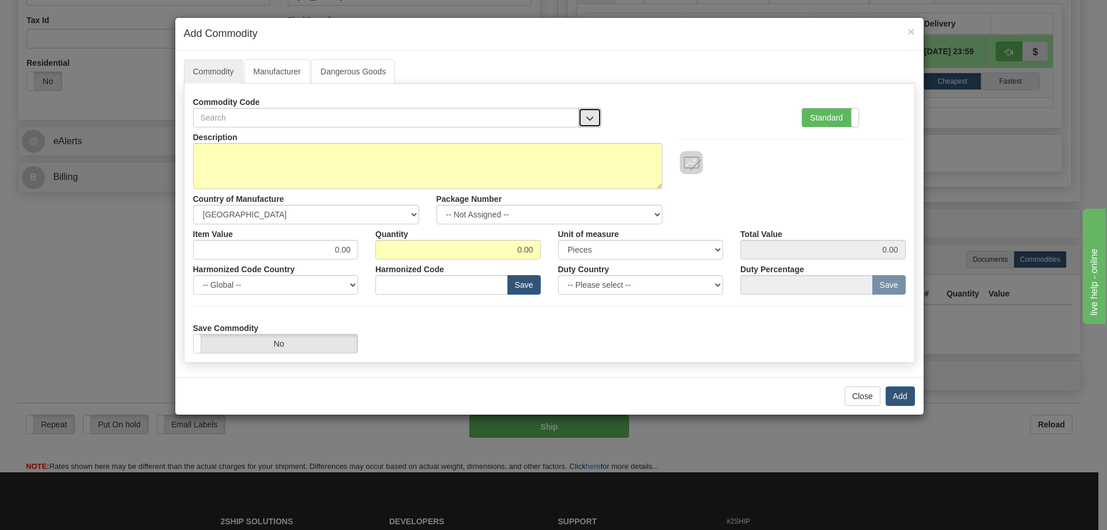
click at [587, 115] on span "button" at bounding box center [590, 118] width 8 height 7
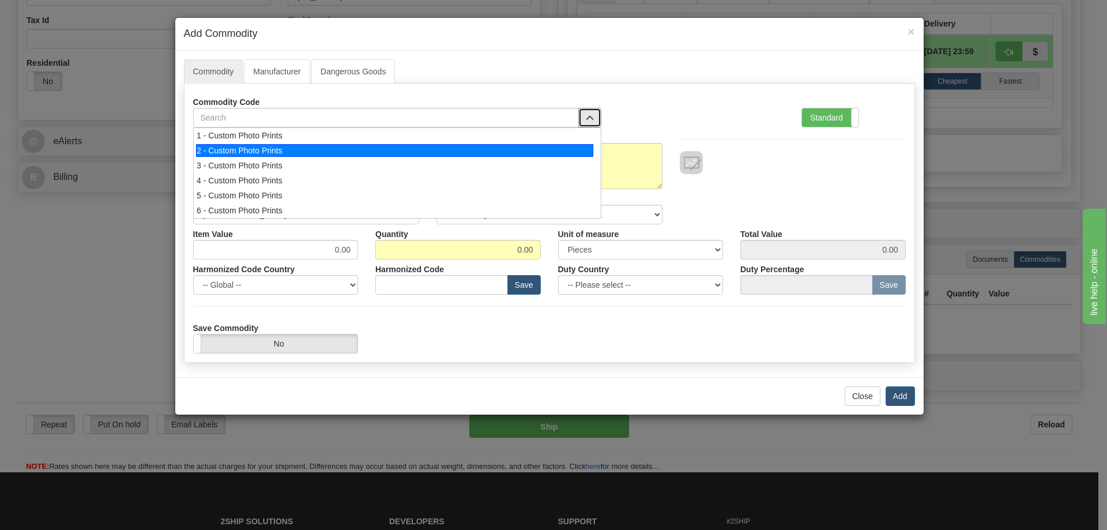
click at [570, 151] on div "2 - Custom Photo Prints" at bounding box center [394, 150] width 397 height 13
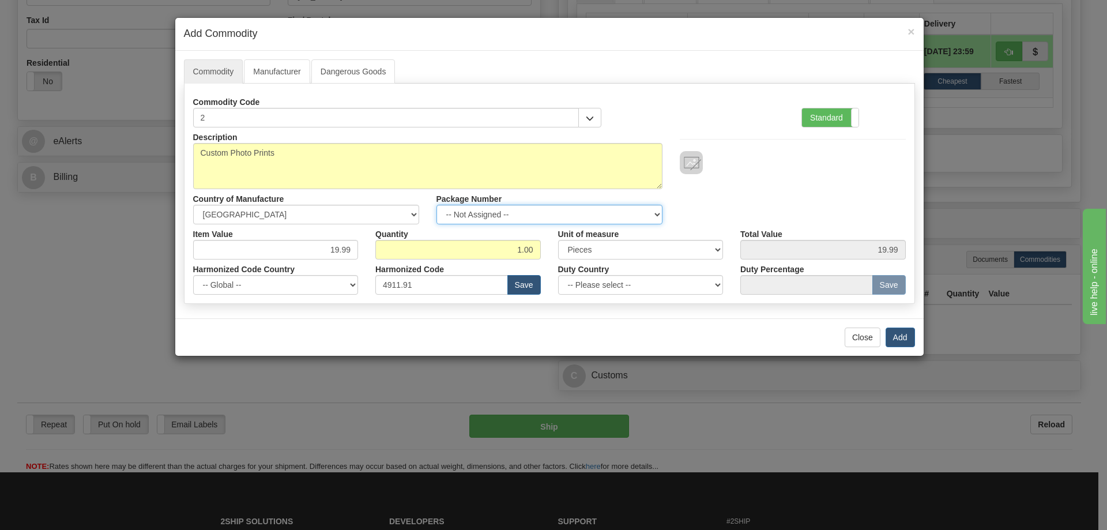
click at [651, 208] on select "-- Not Assigned -- Item 1" at bounding box center [549, 215] width 226 height 20
select select "0"
click at [436, 205] on select "-- Not Assigned -- Item 1" at bounding box center [549, 215] width 226 height 20
click at [895, 336] on button "Add" at bounding box center [899, 337] width 29 height 20
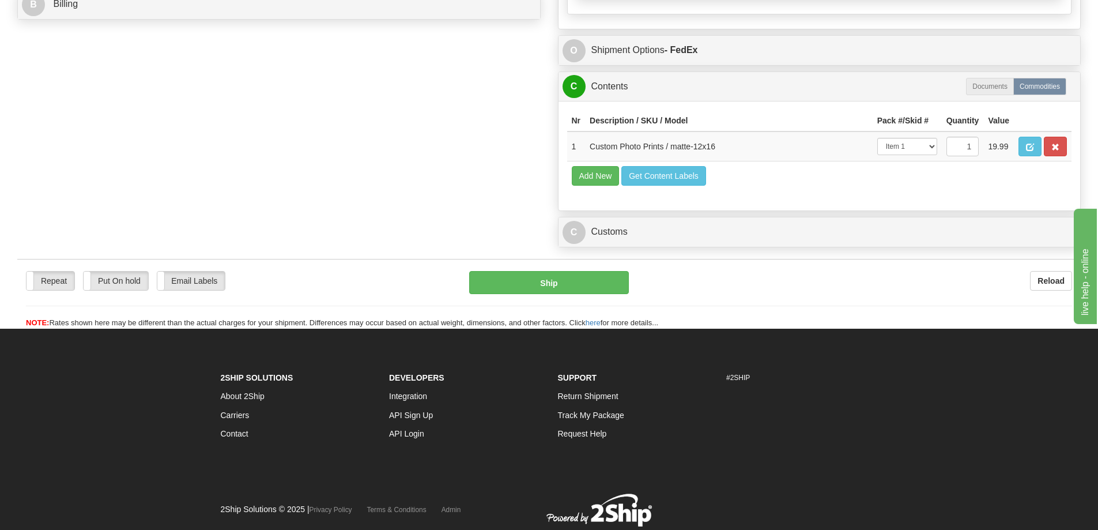
scroll to position [618, 0]
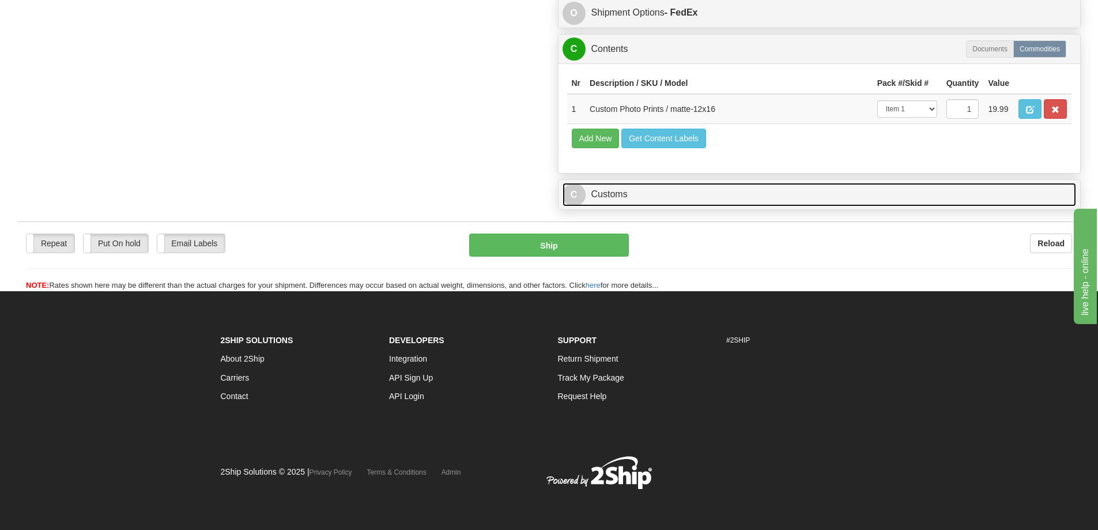
click at [961, 190] on link "C Customs" at bounding box center [820, 195] width 514 height 24
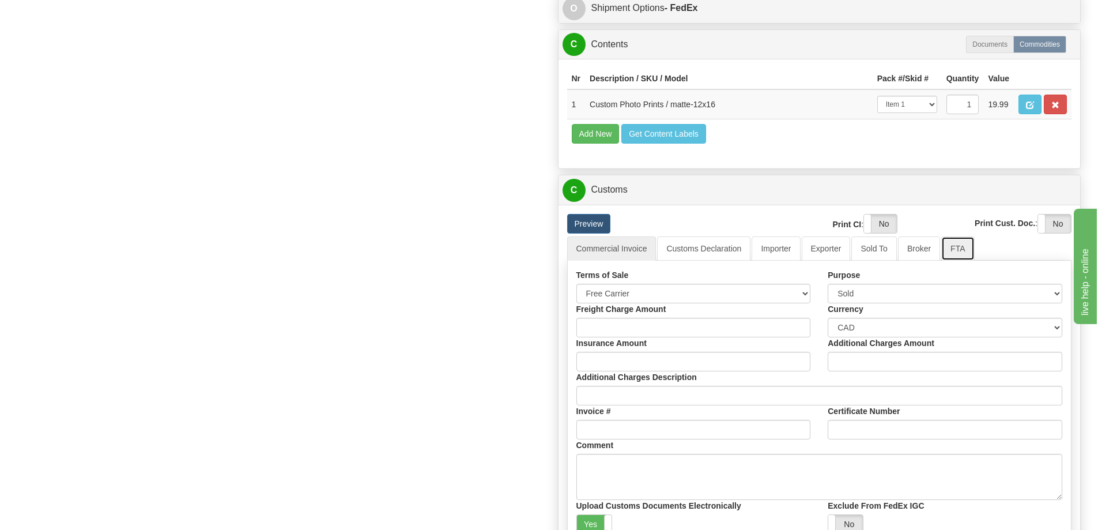
click at [955, 251] on link "FTA" at bounding box center [957, 248] width 33 height 24
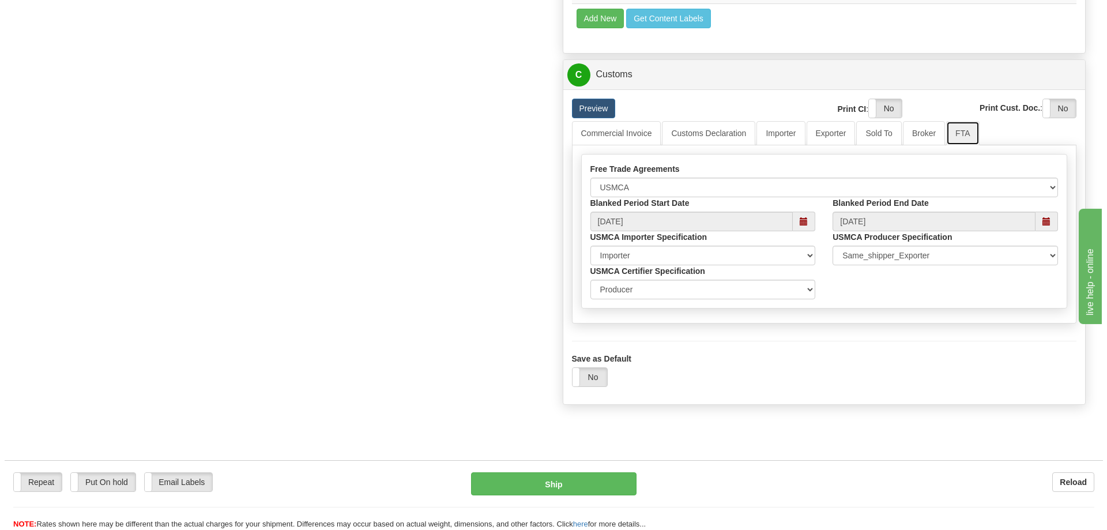
scroll to position [791, 0]
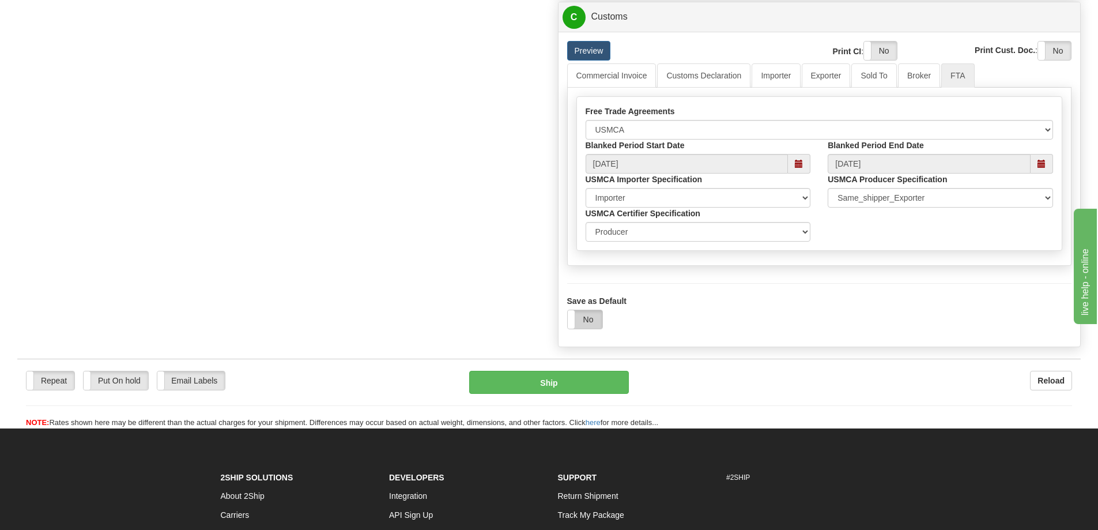
click at [578, 326] on label "No" at bounding box center [585, 319] width 35 height 18
click at [567, 383] on button "Ship" at bounding box center [549, 382] width 160 height 23
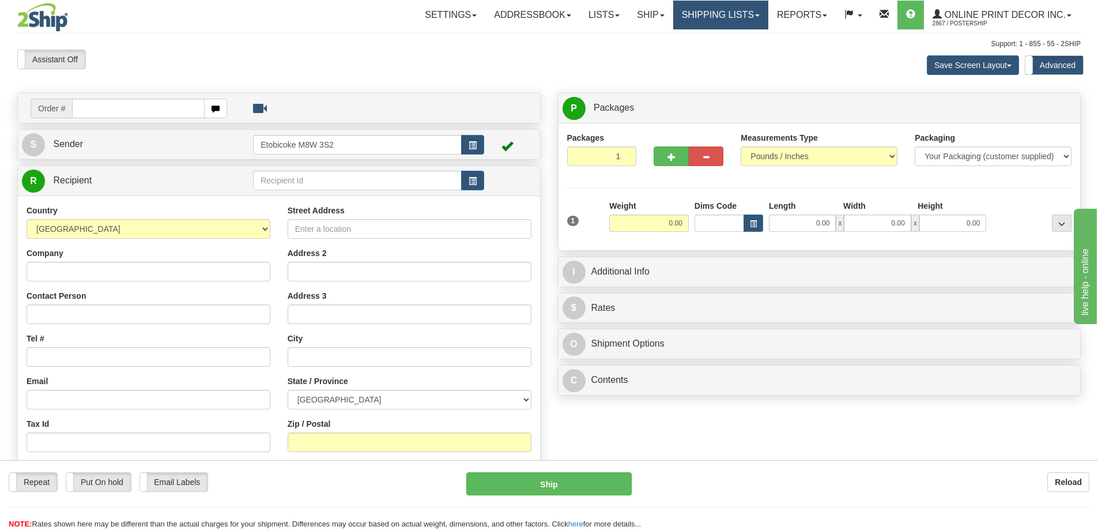
click at [738, 17] on link "Shipping lists" at bounding box center [720, 15] width 95 height 29
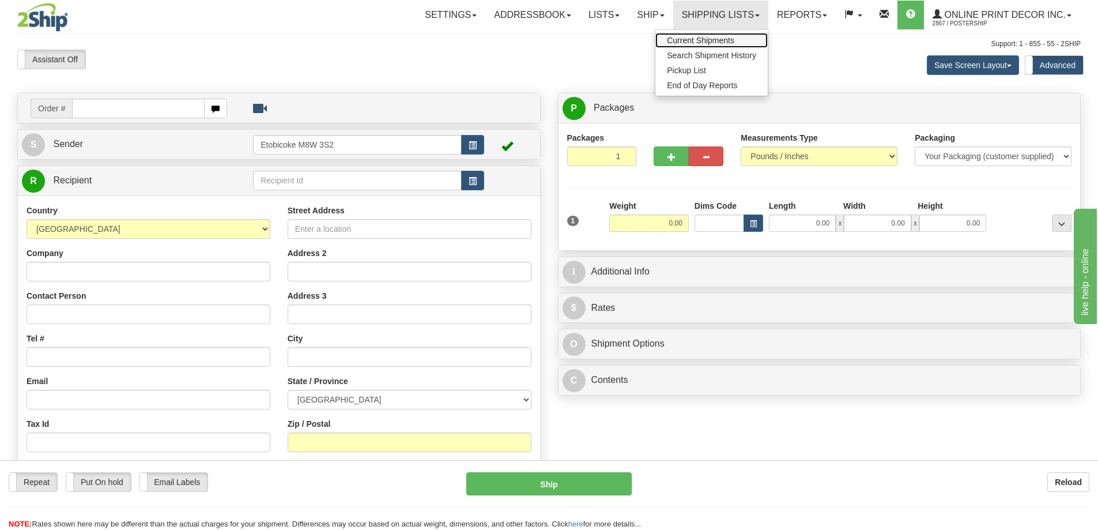
click at [715, 41] on span "Current Shipments" at bounding box center [700, 40] width 67 height 9
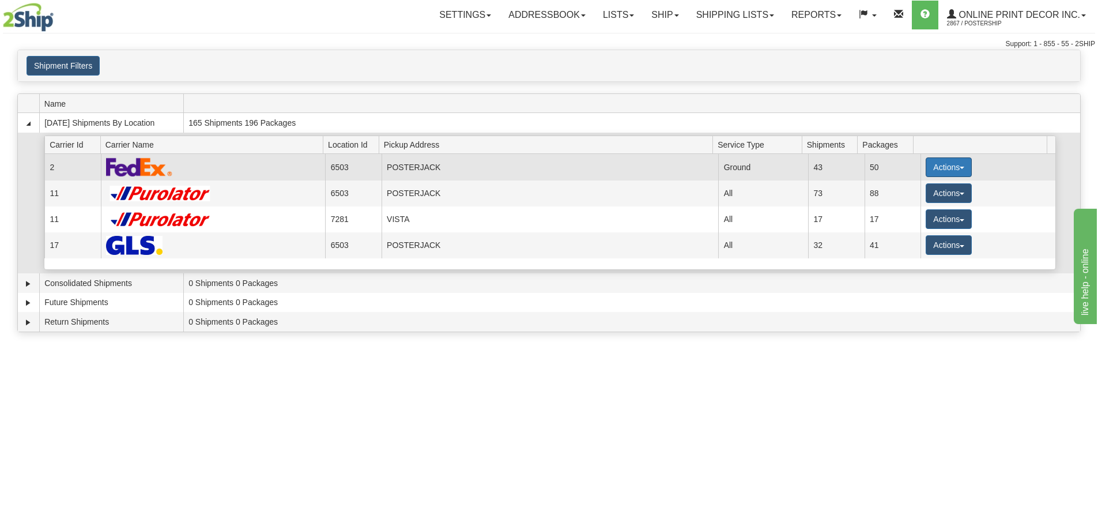
click at [944, 164] on button "Actions" at bounding box center [949, 167] width 46 height 20
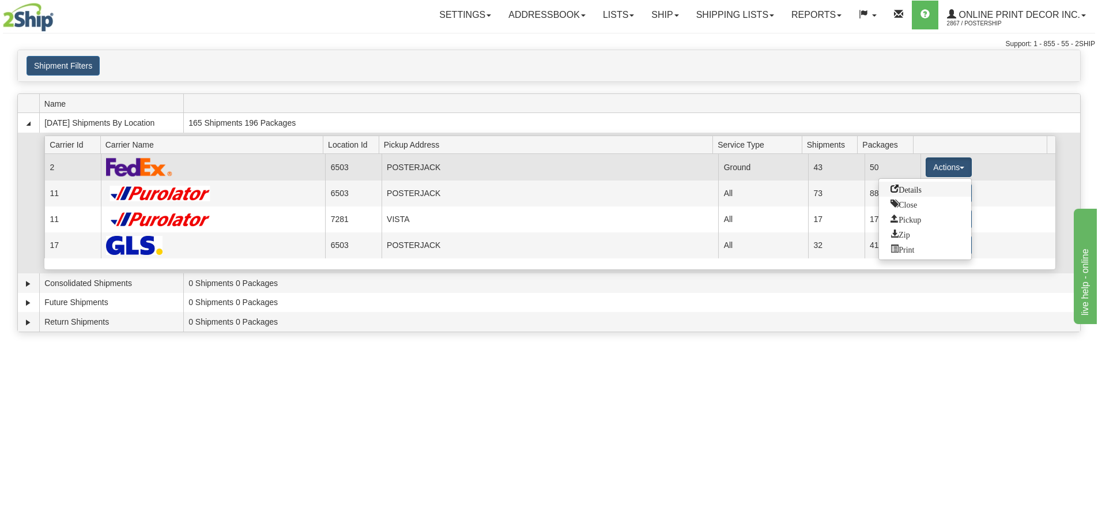
click at [904, 190] on span "Details" at bounding box center [905, 188] width 31 height 8
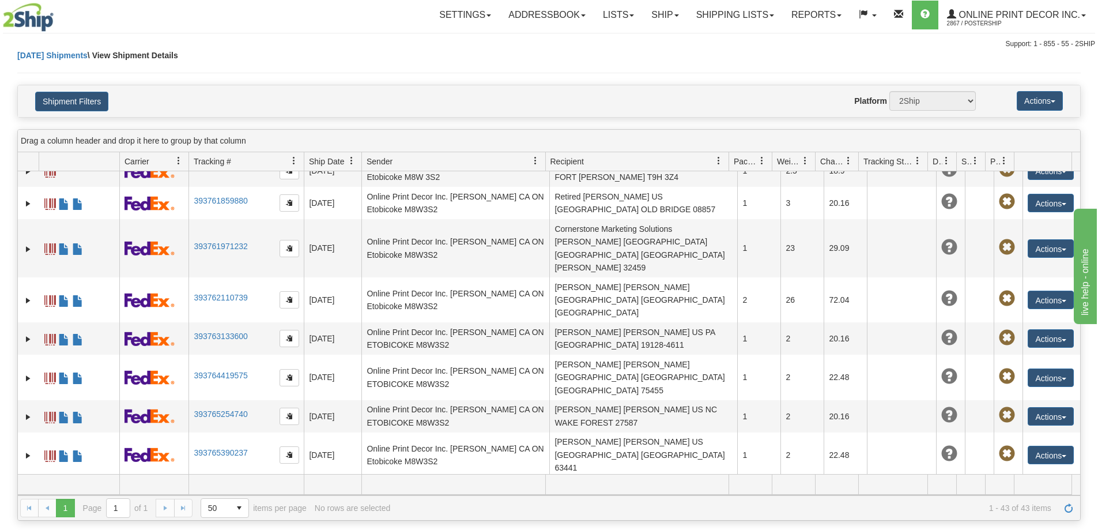
scroll to position [1085, 0]
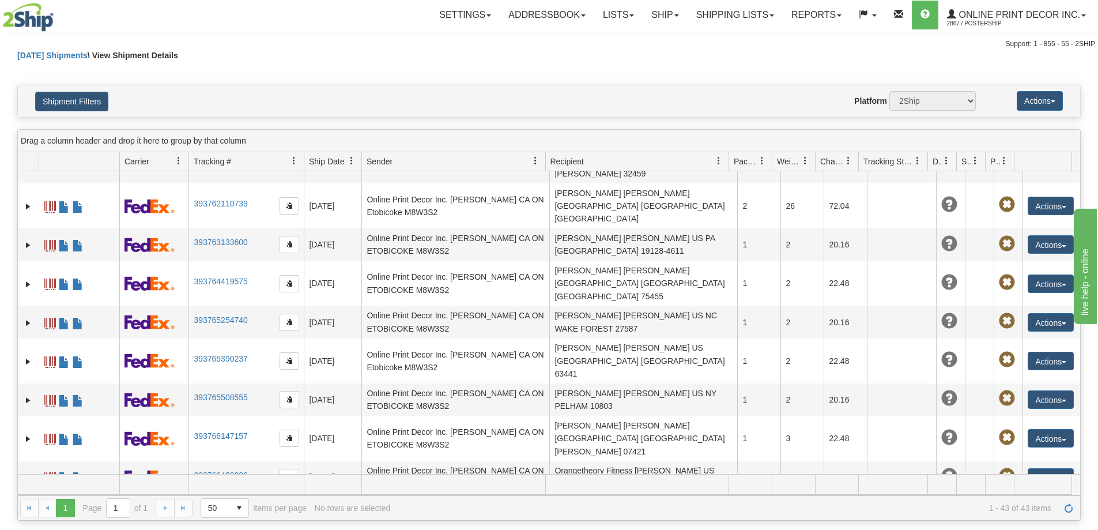
click at [668, 13] on link "Ship" at bounding box center [665, 15] width 44 height 29
click at [612, 46] on link "Ship Screen" at bounding box center [635, 40] width 104 height 15
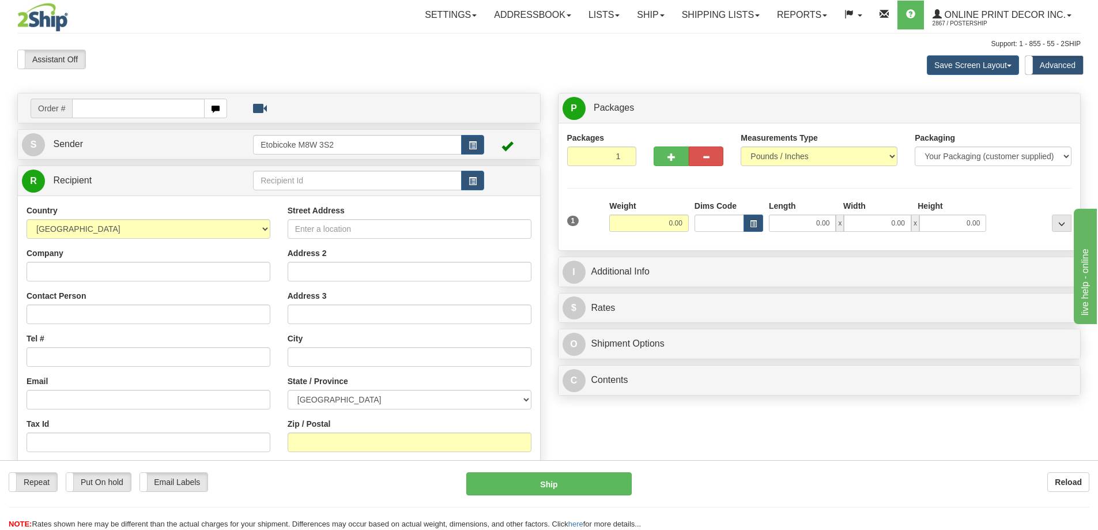
click at [161, 104] on input "text" at bounding box center [138, 109] width 133 height 20
type input "us-56098"
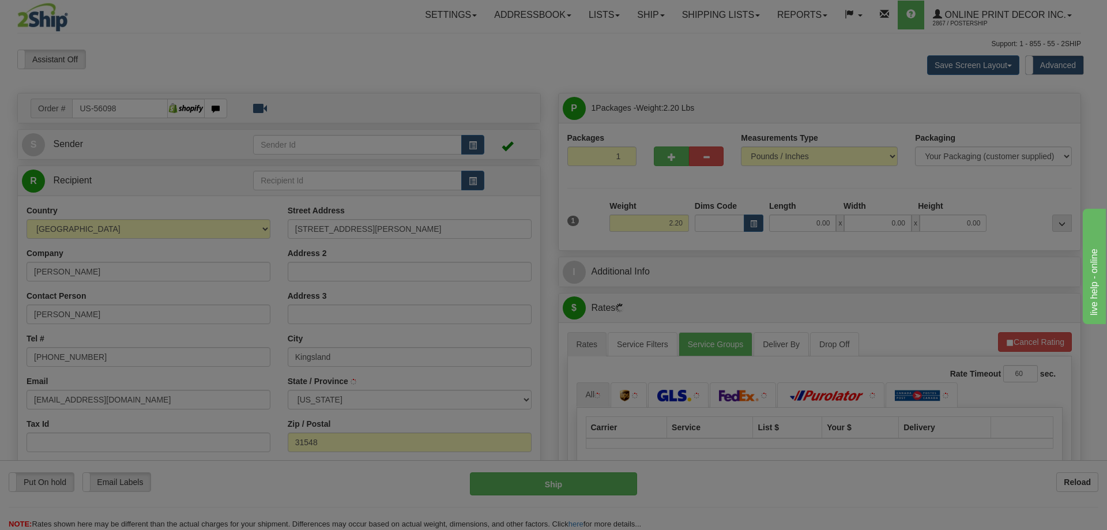
type input "KINGSLAND"
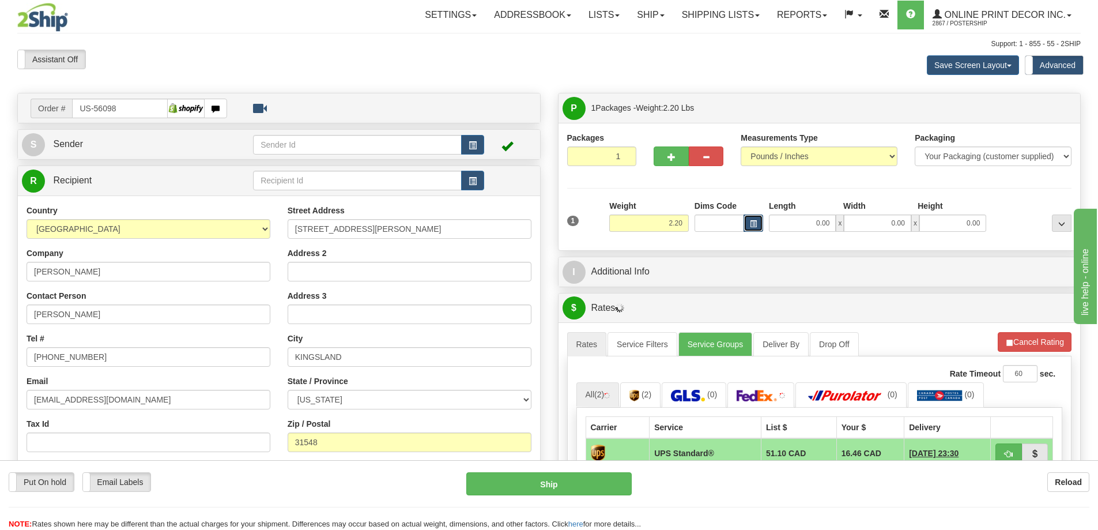
click at [751, 221] on span "button" at bounding box center [753, 224] width 7 height 6
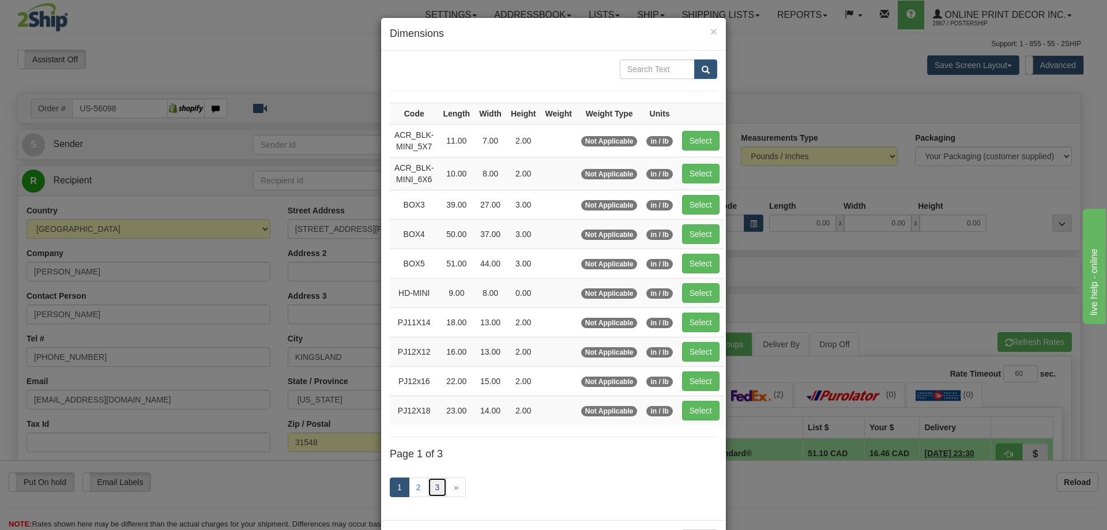
click at [437, 486] on link "3" at bounding box center [438, 487] width 20 height 20
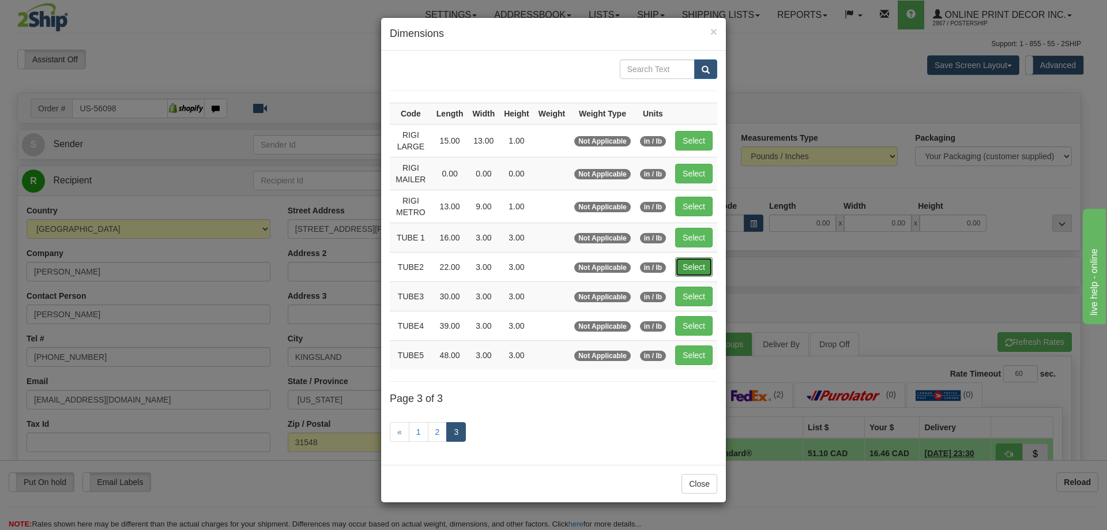
click at [699, 266] on button "Select" at bounding box center [693, 267] width 37 height 20
type input "TUBE2"
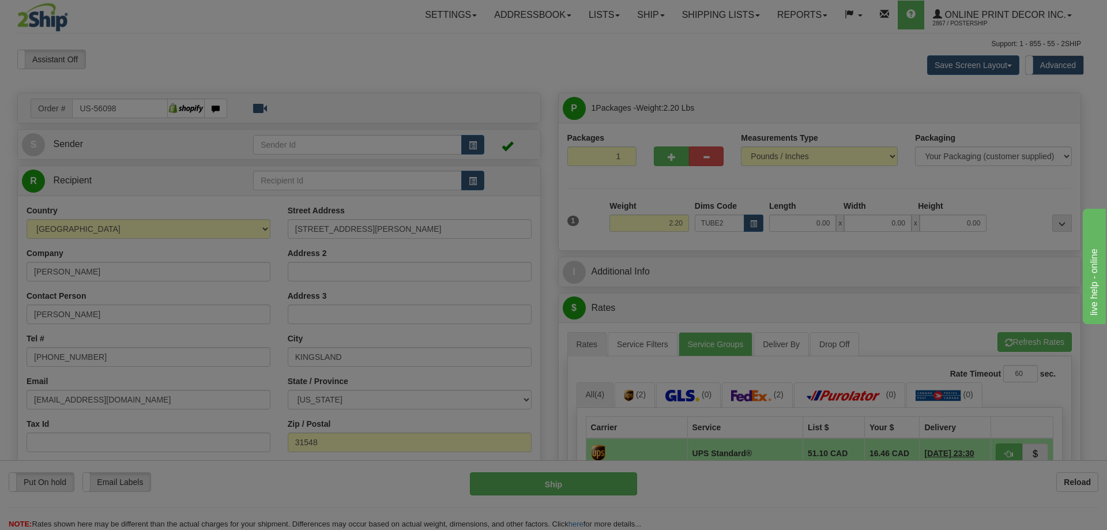
type input "22.00"
type input "3.00"
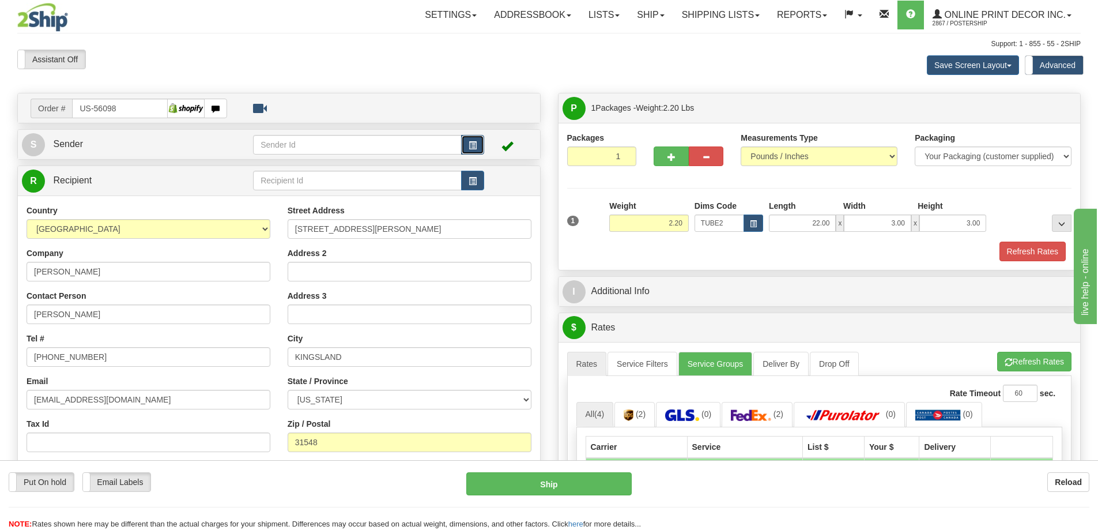
click at [477, 142] on button "button" at bounding box center [472, 145] width 23 height 20
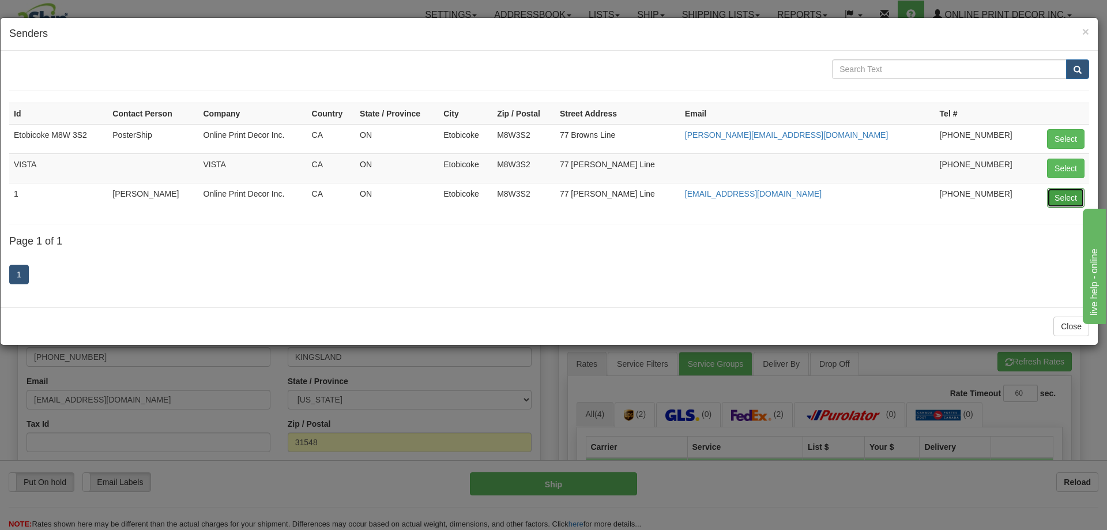
click at [1067, 197] on button "Select" at bounding box center [1065, 198] width 37 height 20
type input "1"
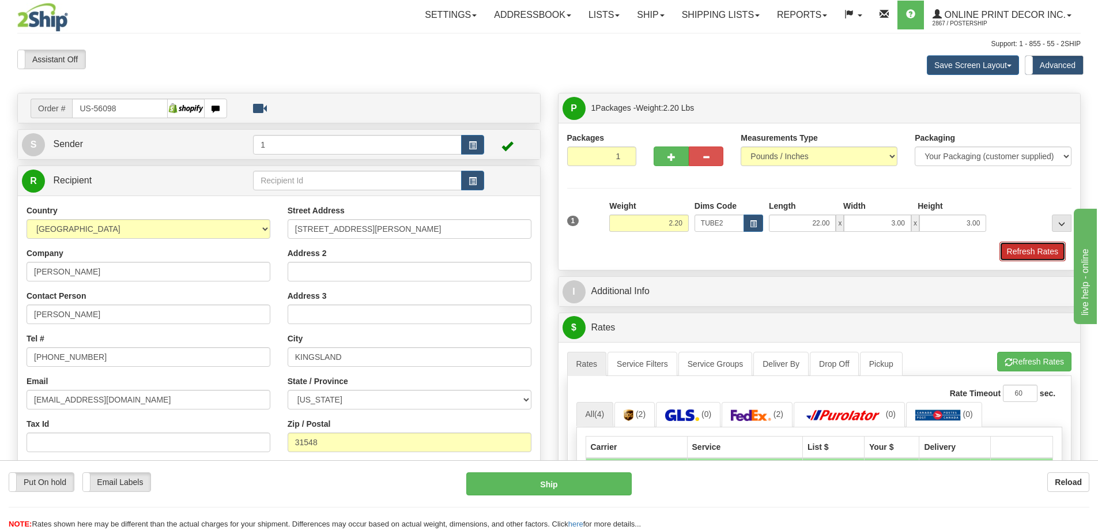
click at [1022, 251] on button "Refresh Rates" at bounding box center [1032, 251] width 66 height 20
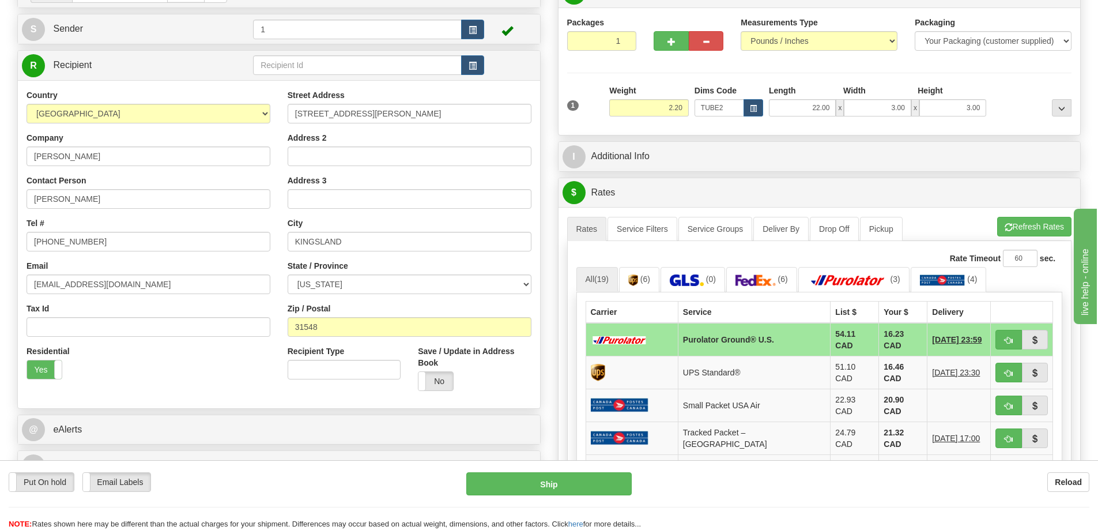
scroll to position [173, 0]
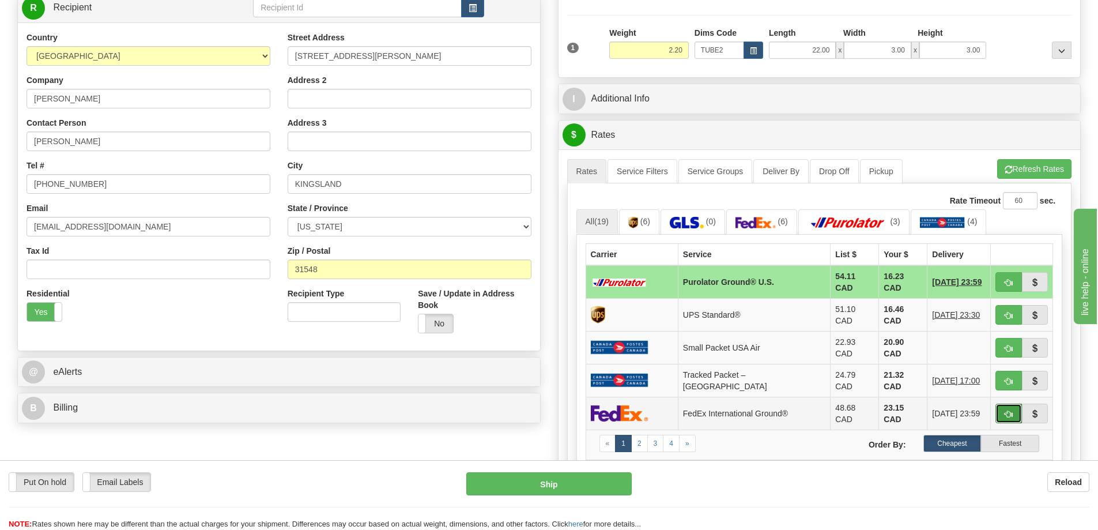
click at [1009, 410] on span "button" at bounding box center [1009, 413] width 8 height 7
type input "92"
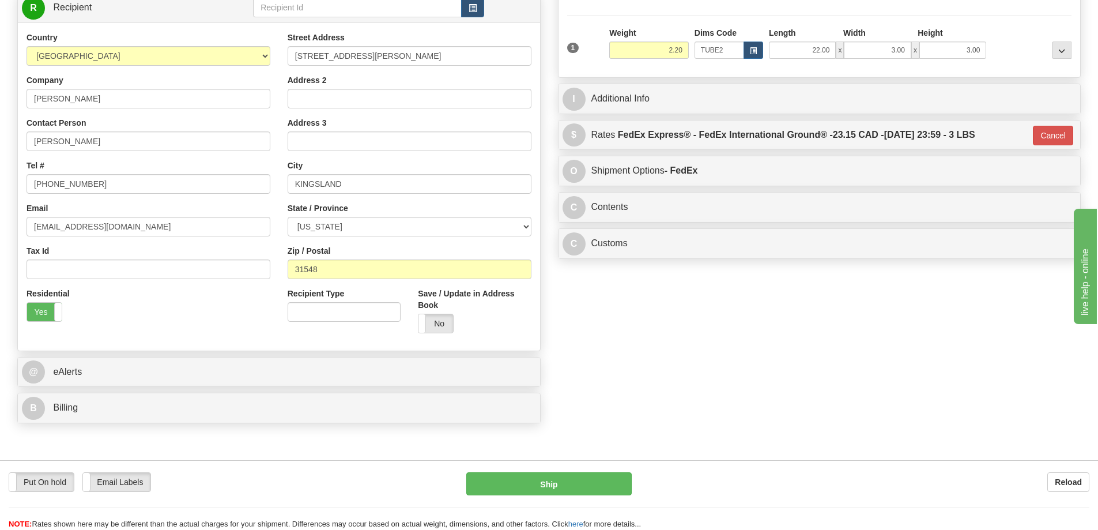
click at [812, 198] on div "C Contents Documents Commodities" at bounding box center [819, 207] width 522 height 29
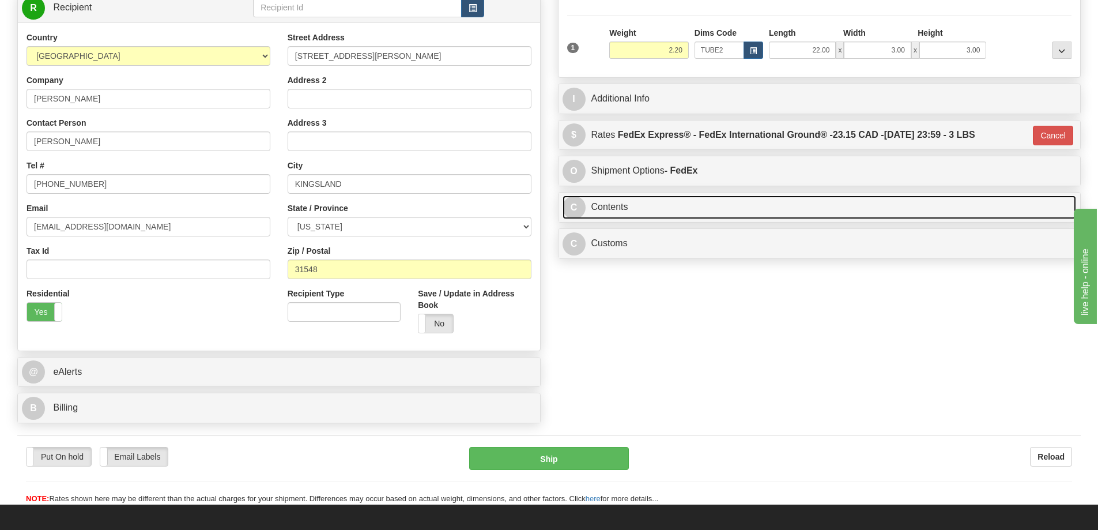
click at [818, 207] on link "C Contents" at bounding box center [820, 207] width 514 height 24
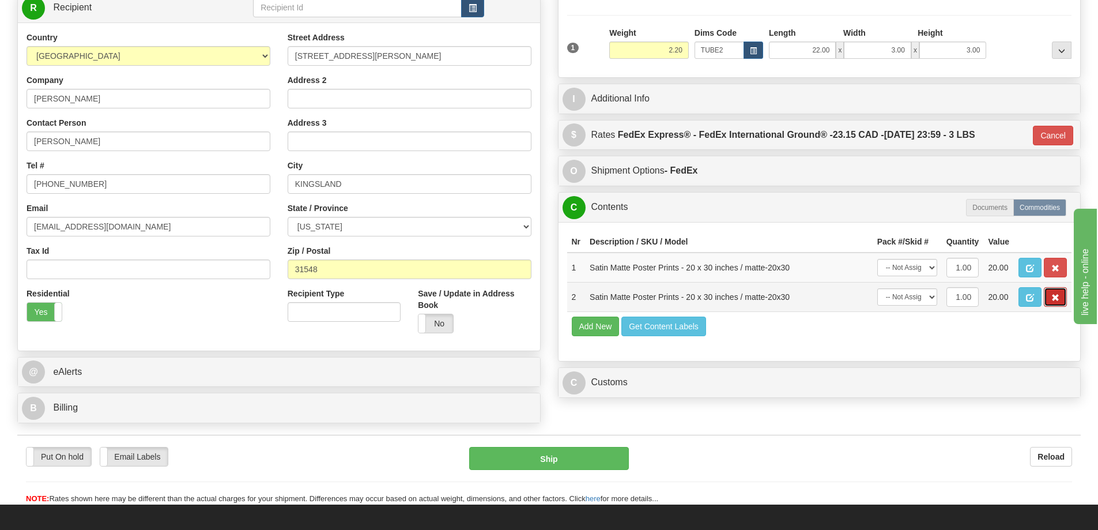
click at [1052, 301] on span "button" at bounding box center [1055, 297] width 8 height 7
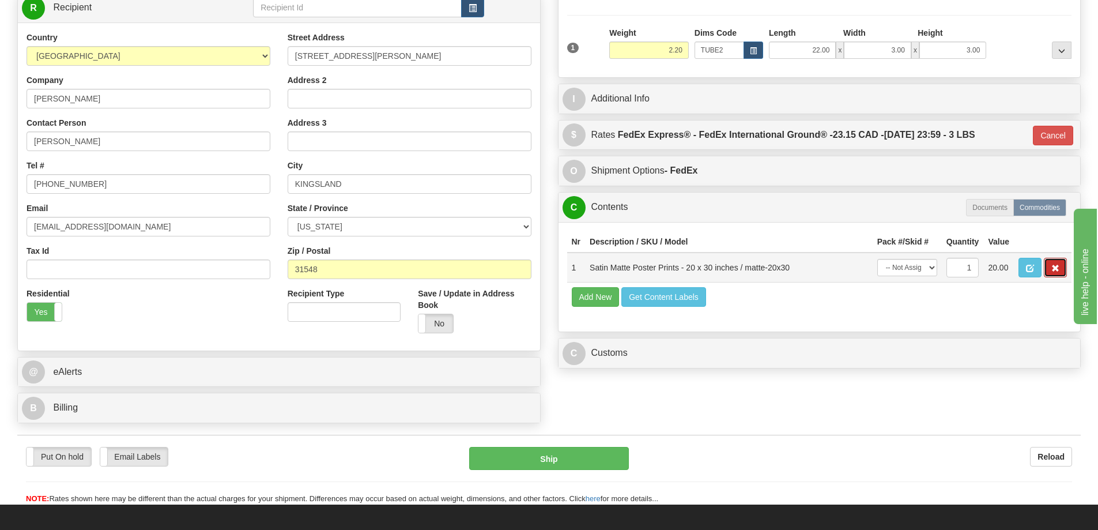
click at [1045, 274] on button "button" at bounding box center [1055, 268] width 23 height 20
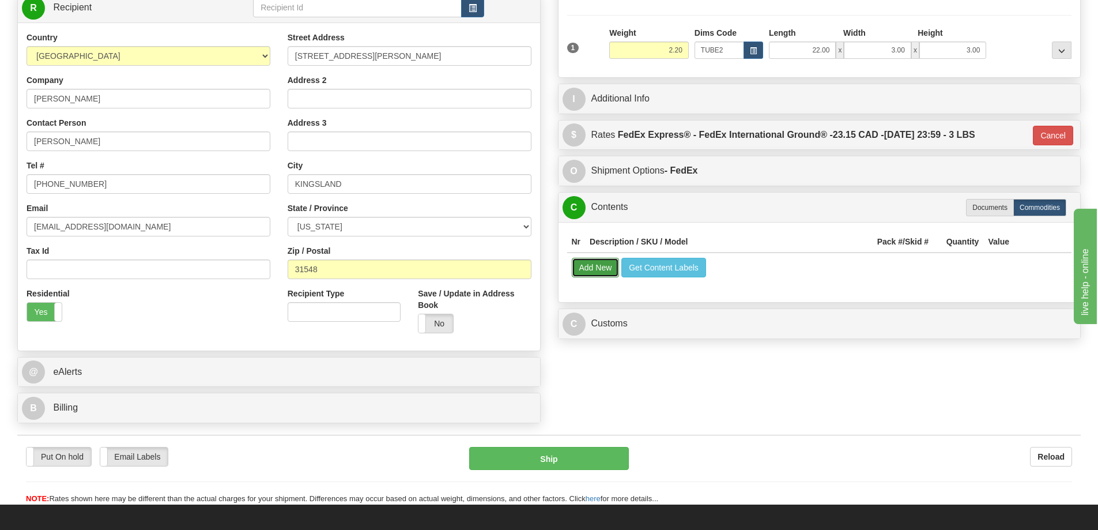
click at [588, 266] on button "Add New" at bounding box center [596, 268] width 48 height 20
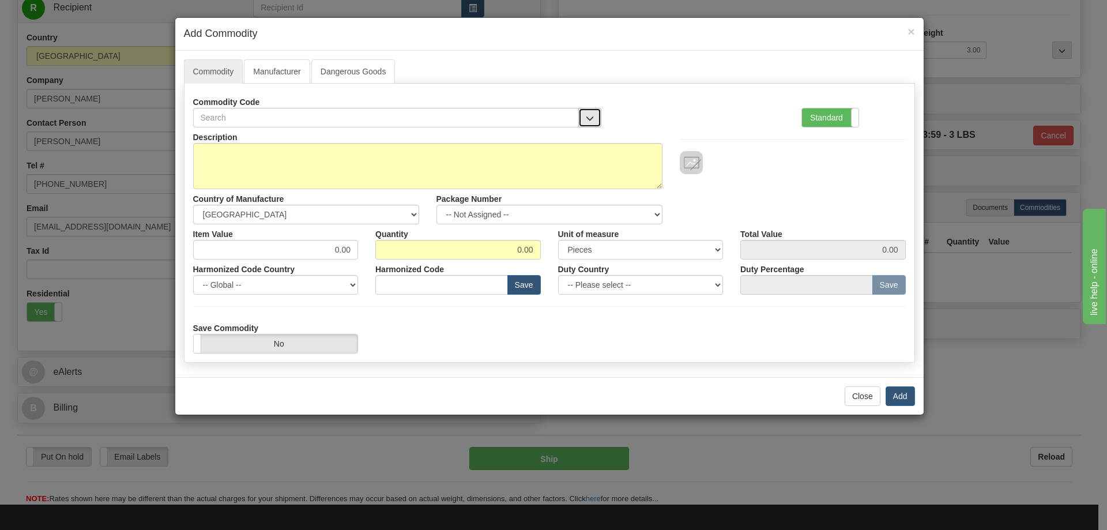
click at [590, 115] on span "button" at bounding box center [590, 118] width 8 height 7
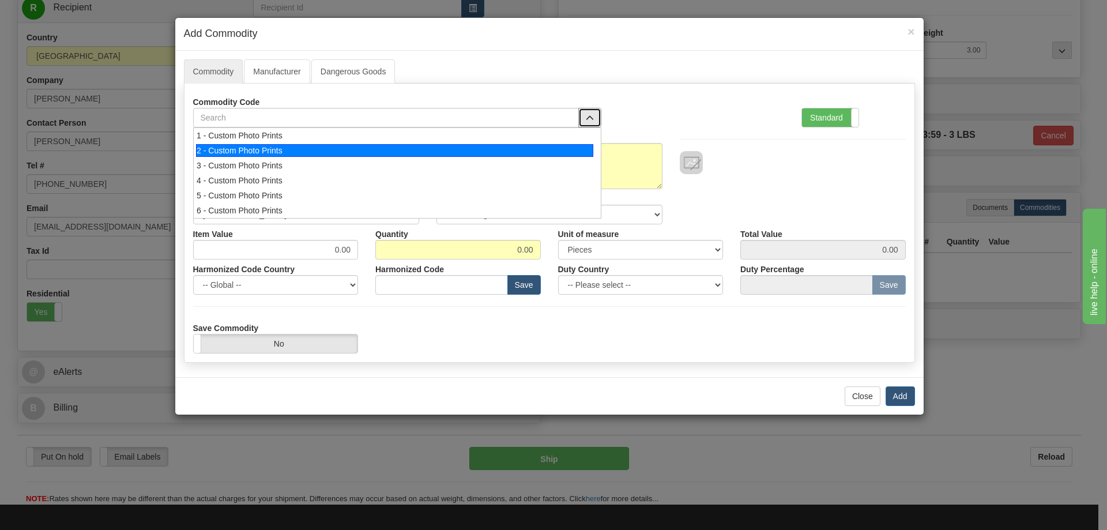
click at [573, 149] on div "2 - Custom Photo Prints" at bounding box center [394, 150] width 397 height 13
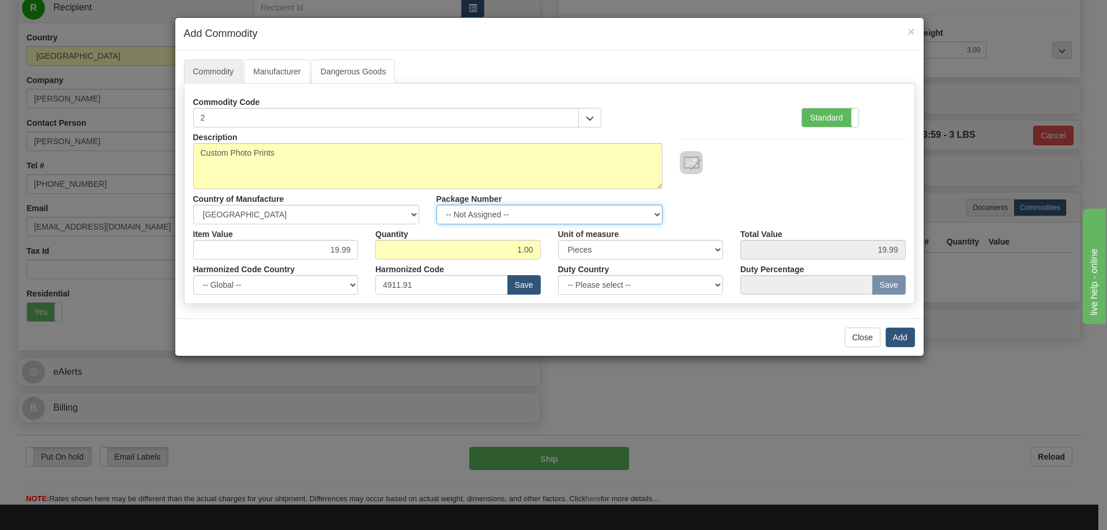
click at [654, 210] on select "-- Not Assigned -- Item 1" at bounding box center [549, 215] width 226 height 20
select select "0"
click at [436, 205] on select "-- Not Assigned -- Item 1" at bounding box center [549, 215] width 226 height 20
click at [896, 331] on button "Add" at bounding box center [899, 337] width 29 height 20
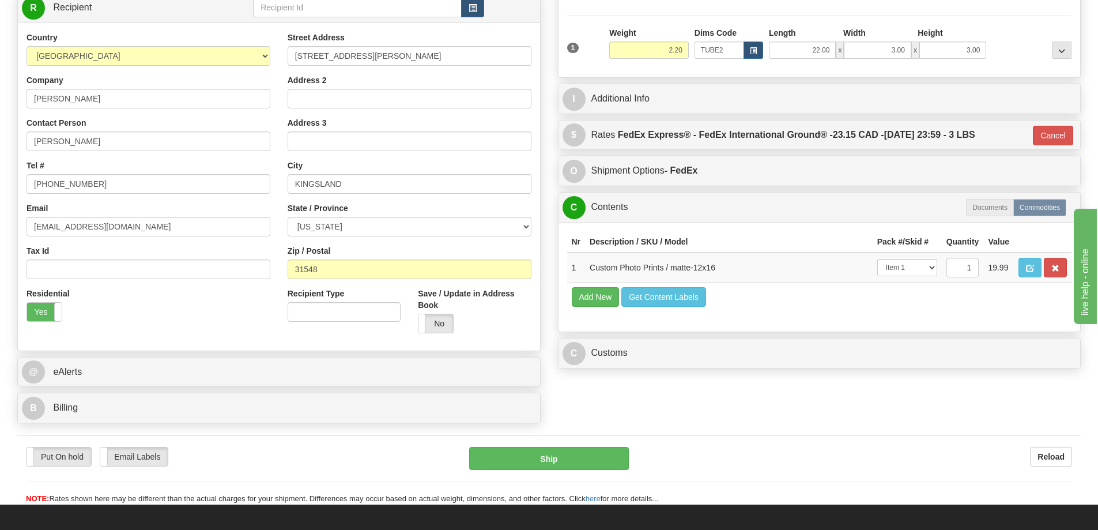
scroll to position [231, 0]
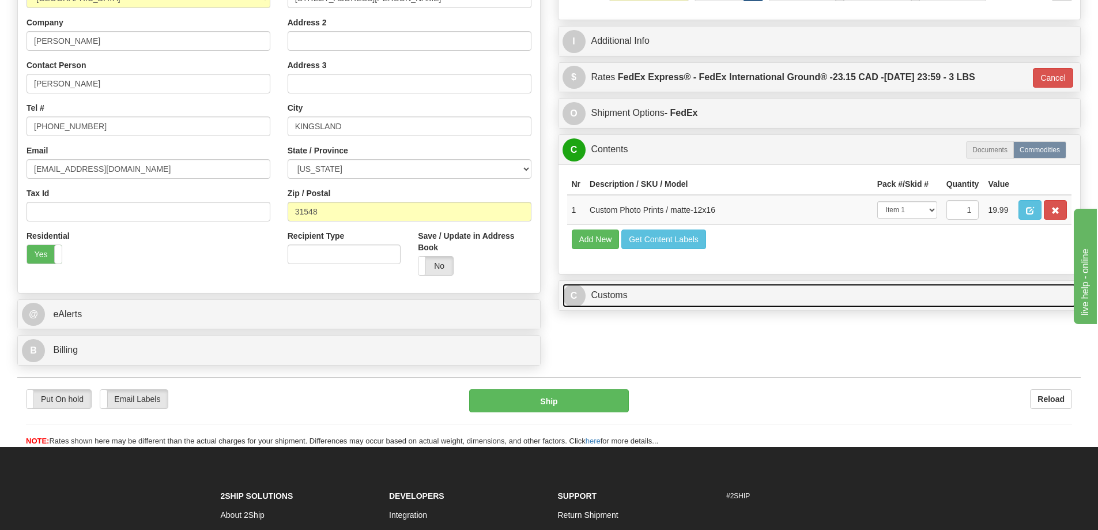
click at [939, 297] on link "C Customs" at bounding box center [820, 296] width 514 height 24
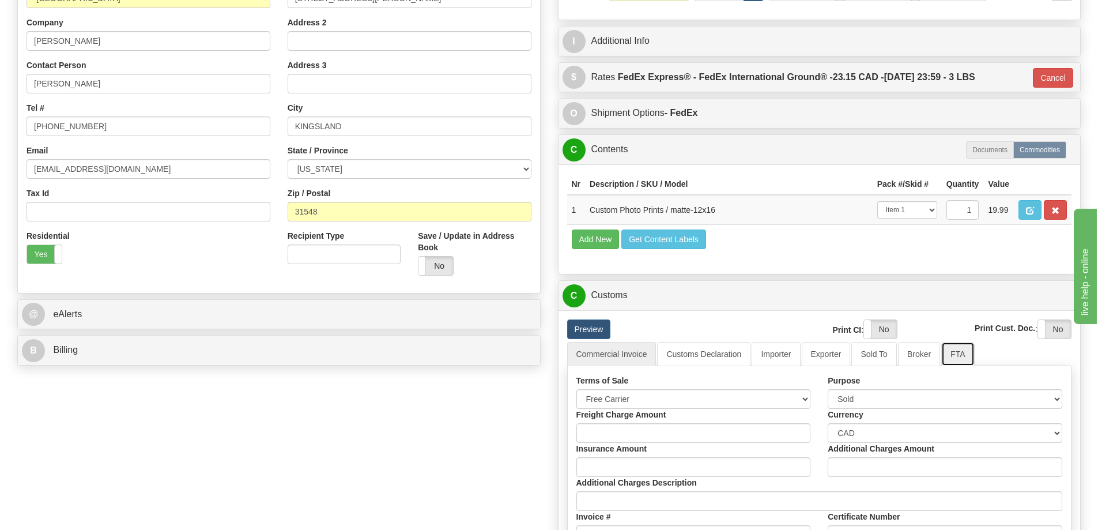
click at [954, 356] on link "FTA" at bounding box center [957, 354] width 33 height 24
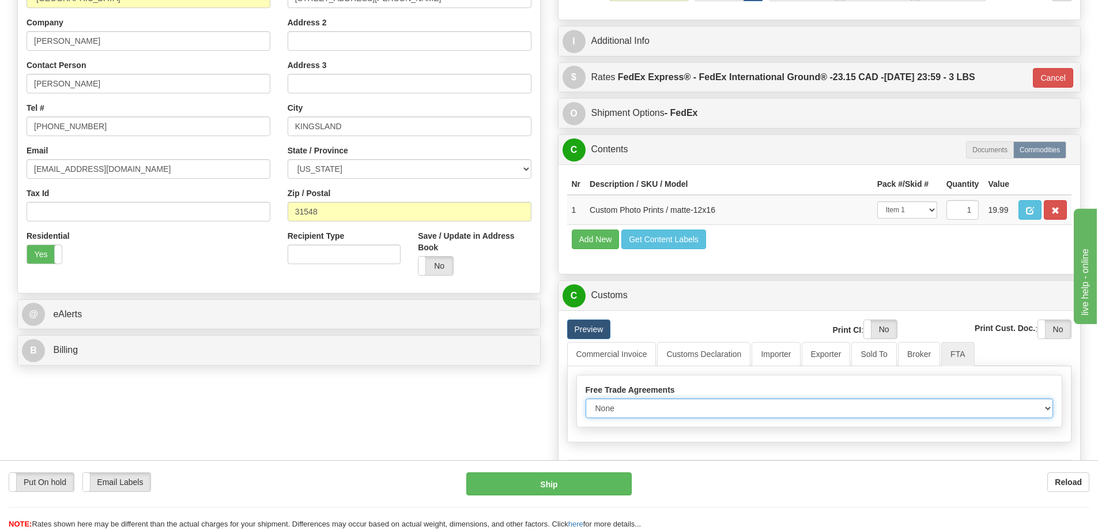
click at [1043, 410] on select "None Other USMCA CETA CUKTCA" at bounding box center [820, 408] width 468 height 20
select select "1"
click at [586, 402] on select "None Other USMCA CETA CUKTCA" at bounding box center [820, 408] width 468 height 20
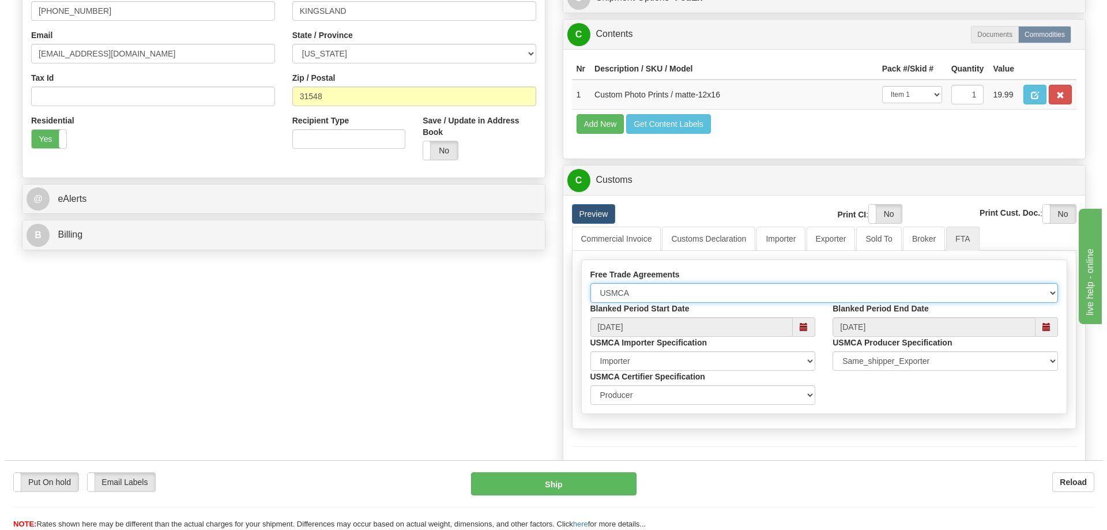
scroll to position [403, 0]
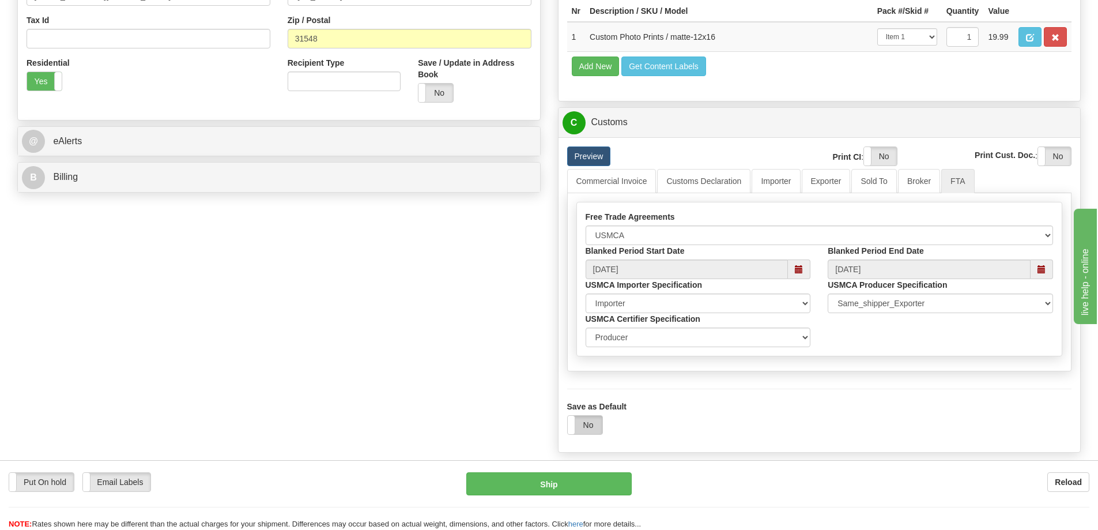
click at [581, 427] on label "No" at bounding box center [585, 425] width 35 height 18
click at [561, 481] on button "Ship" at bounding box center [548, 483] width 165 height 23
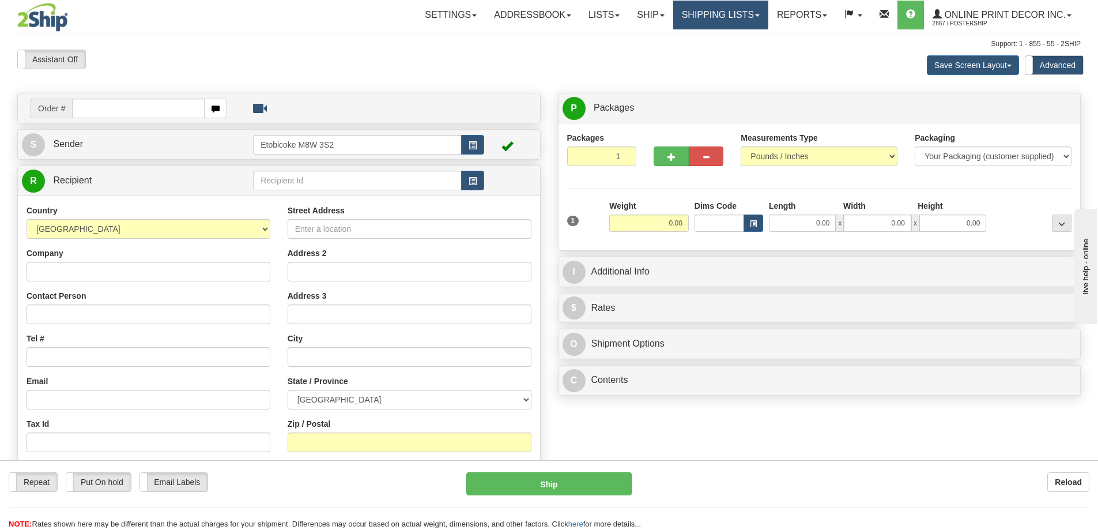
click at [748, 14] on link "Shipping lists" at bounding box center [720, 15] width 95 height 29
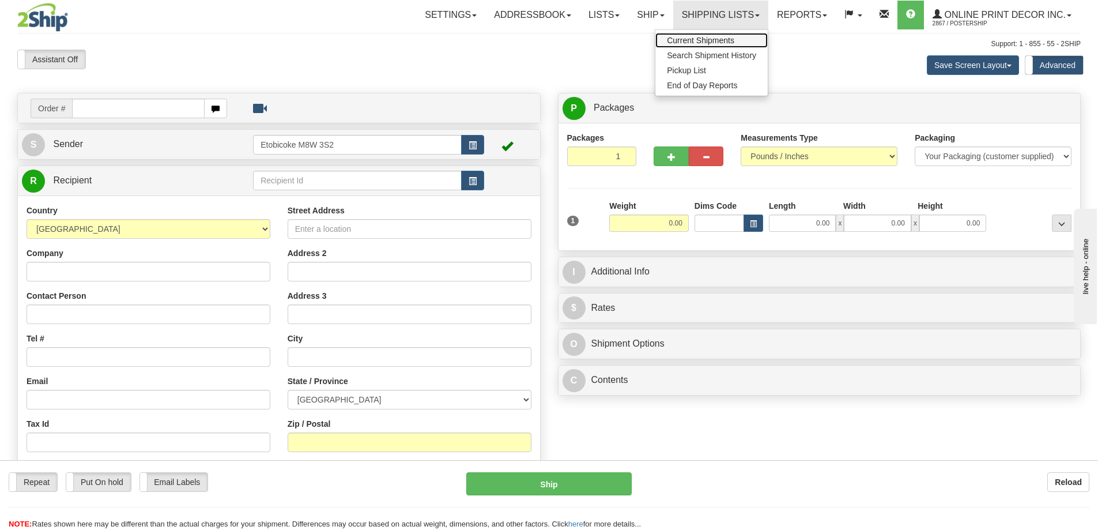
click at [701, 36] on span "Current Shipments" at bounding box center [700, 40] width 67 height 9
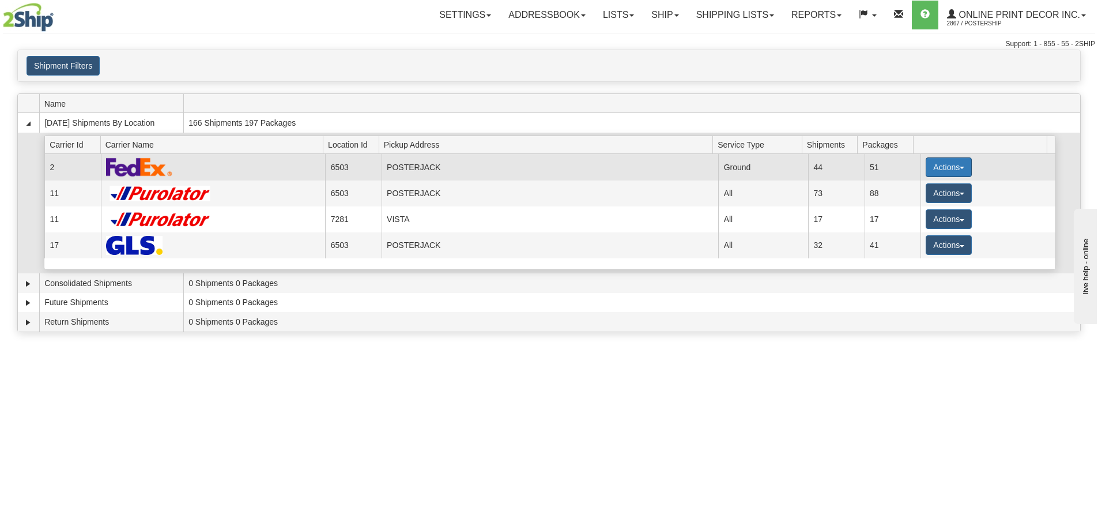
click at [939, 165] on button "Actions" at bounding box center [949, 167] width 46 height 20
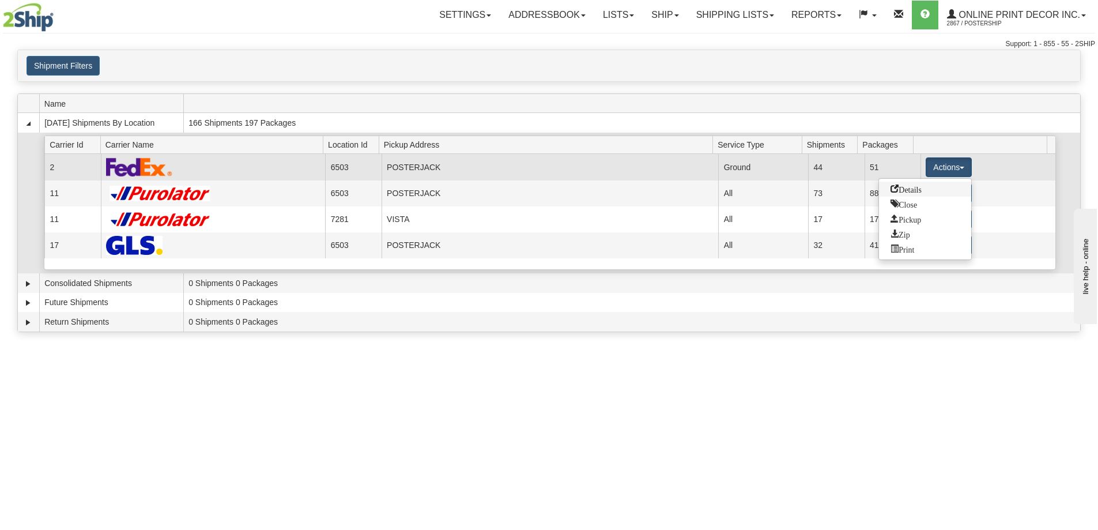
click at [899, 187] on span "Details" at bounding box center [905, 188] width 31 height 8
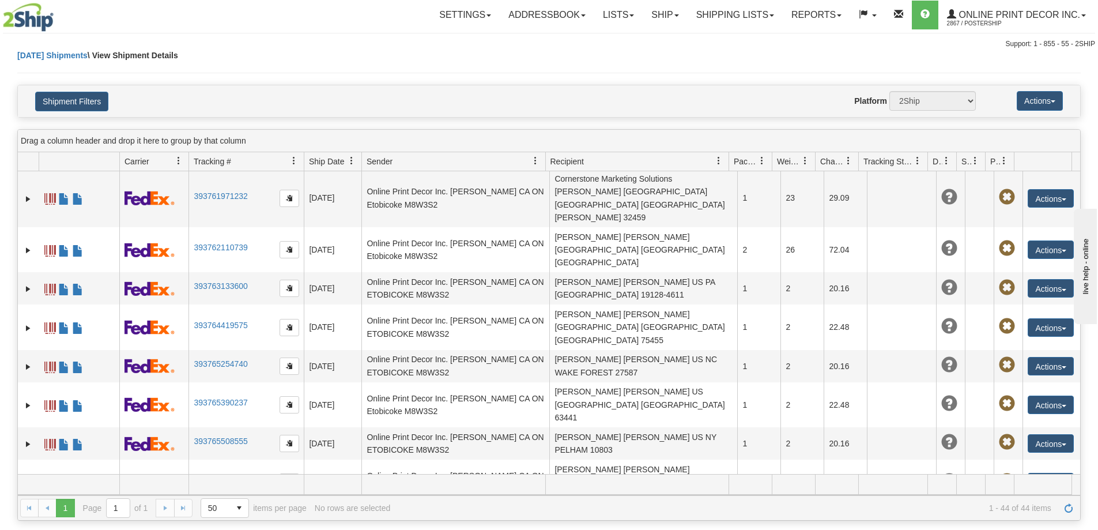
scroll to position [1118, 0]
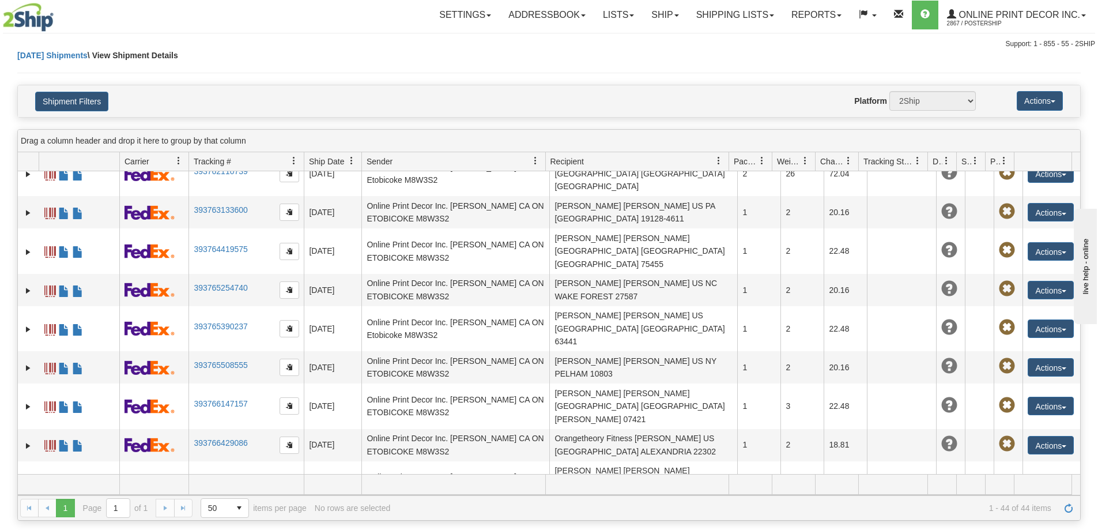
click at [668, 12] on link "Ship" at bounding box center [665, 15] width 44 height 29
click at [617, 40] on span "Ship Screen" at bounding box center [616, 40] width 44 height 9
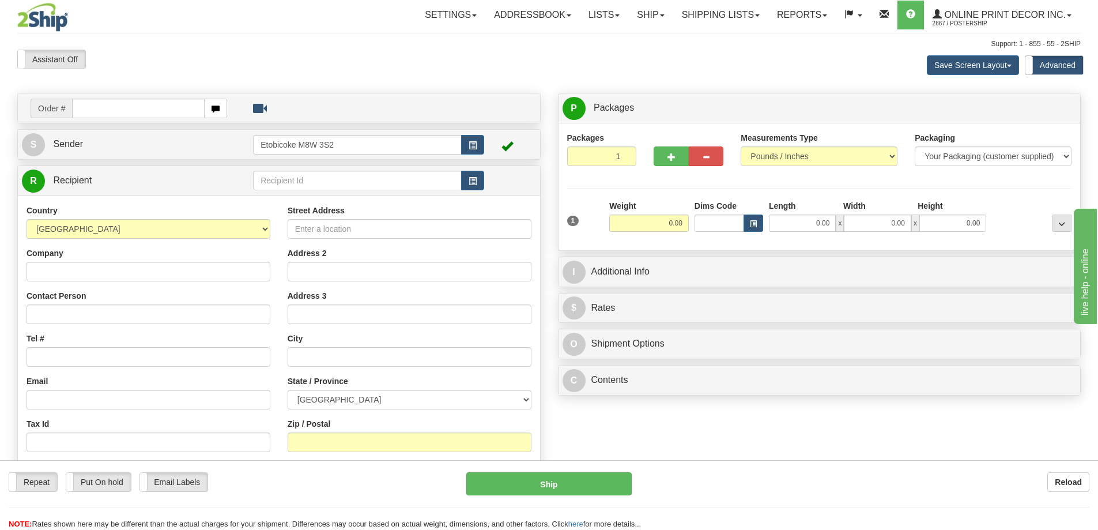
click at [138, 112] on input "text" at bounding box center [138, 109] width 133 height 20
type input "us-56113"
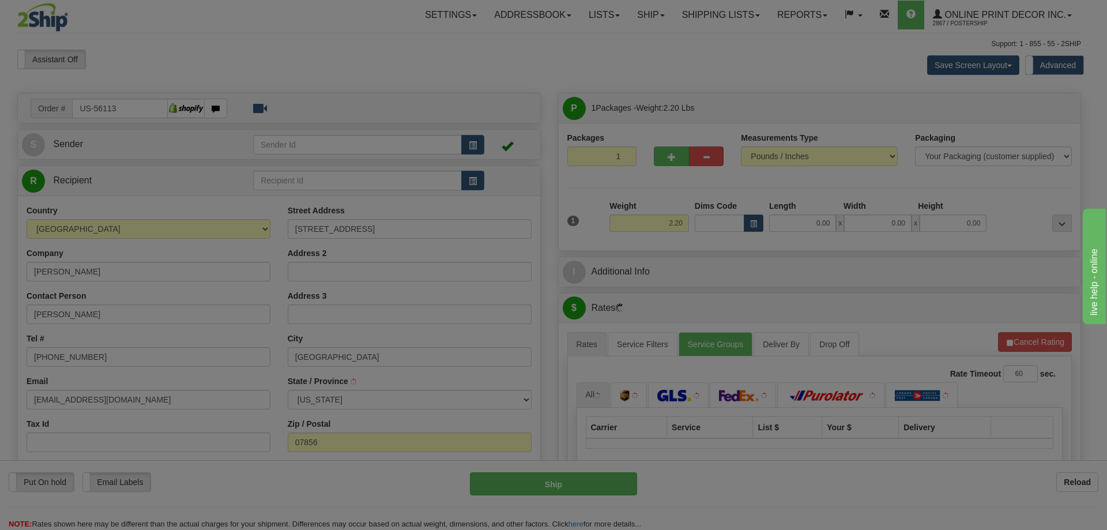
type input "[GEOGRAPHIC_DATA]"
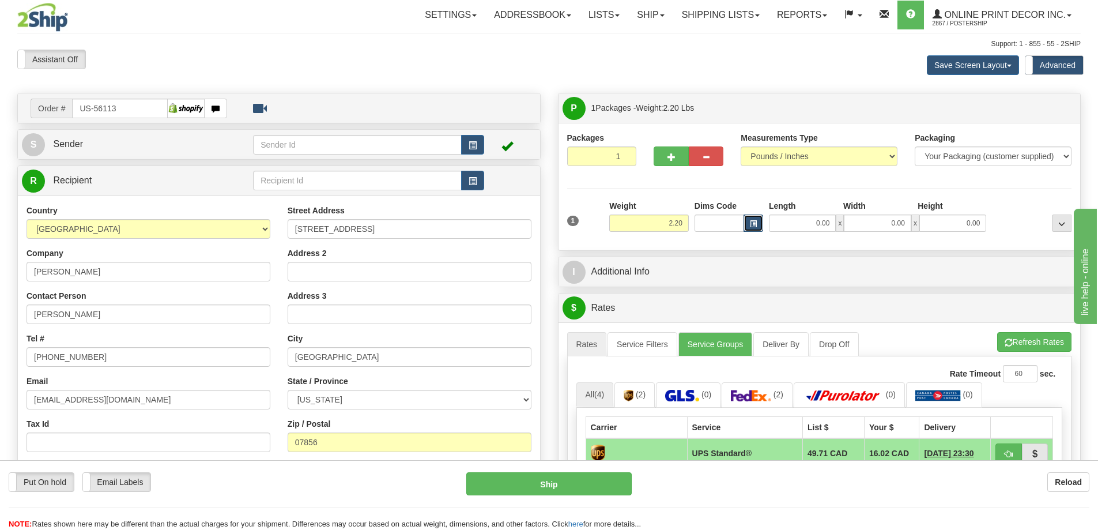
click at [757, 221] on button "button" at bounding box center [753, 222] width 20 height 17
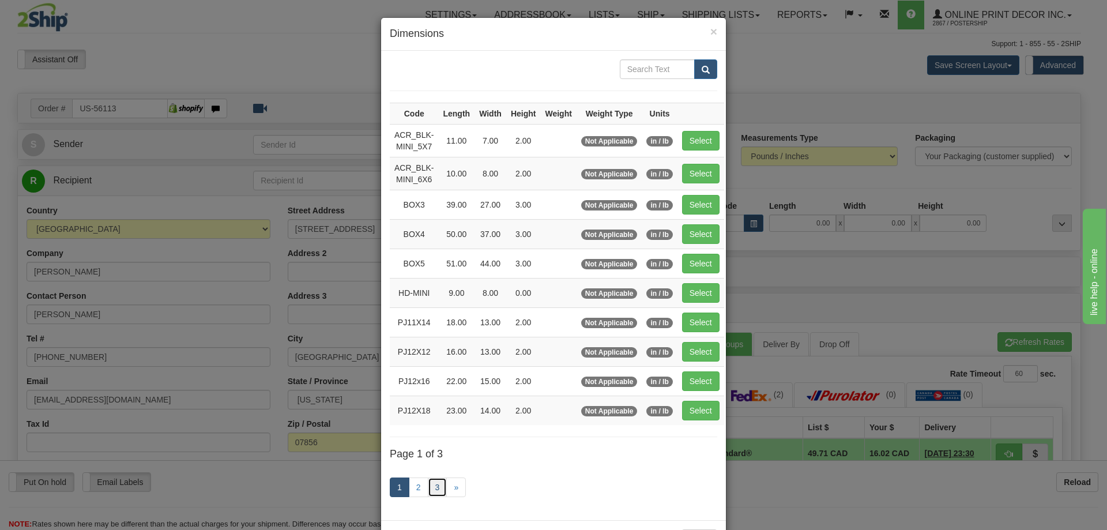
click at [431, 481] on link "3" at bounding box center [438, 487] width 20 height 20
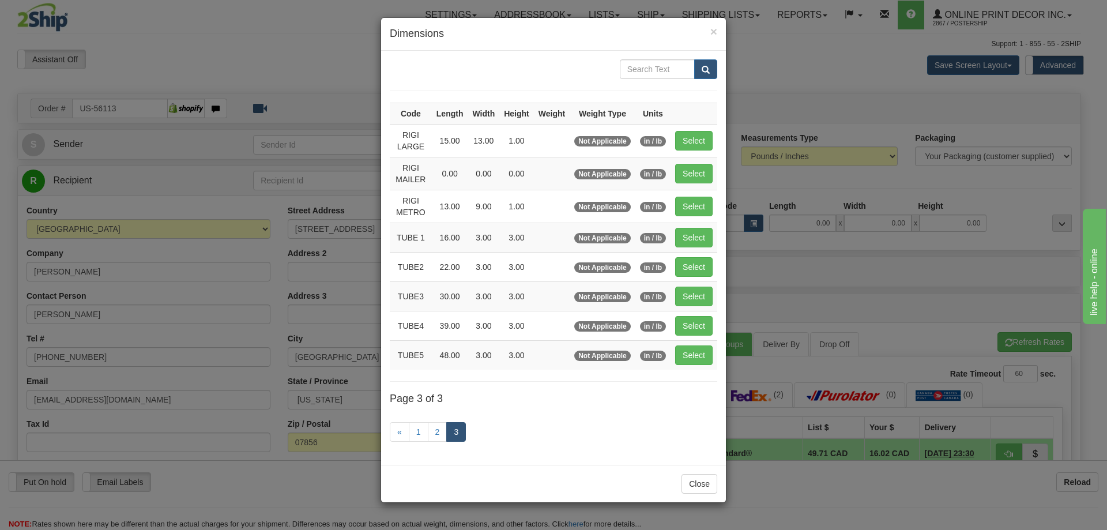
click at [700, 255] on td "Select" at bounding box center [693, 266] width 47 height 29
click at [701, 261] on button "Select" at bounding box center [693, 267] width 37 height 20
type input "TUBE2"
type input "22.00"
type input "3.00"
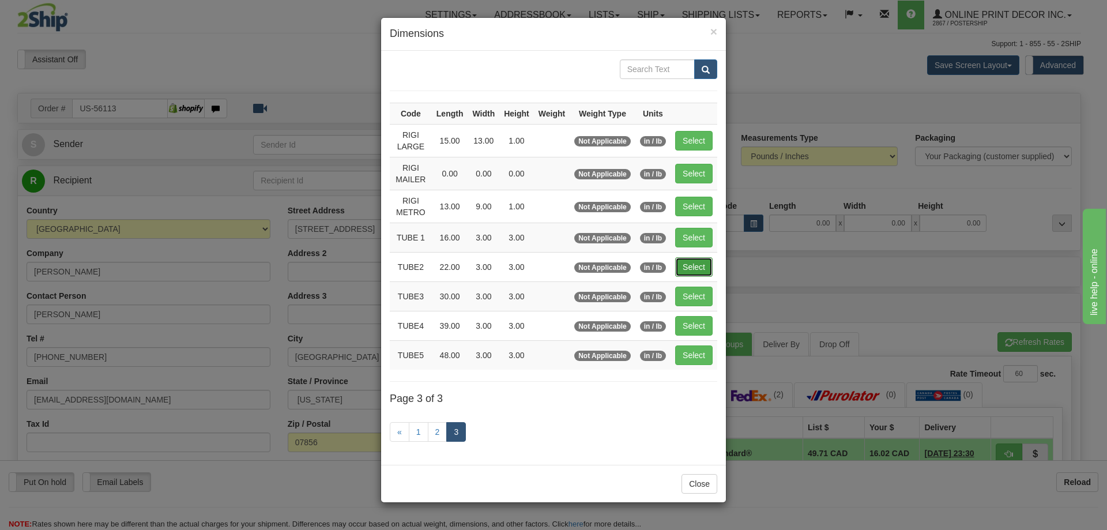
type input "3.00"
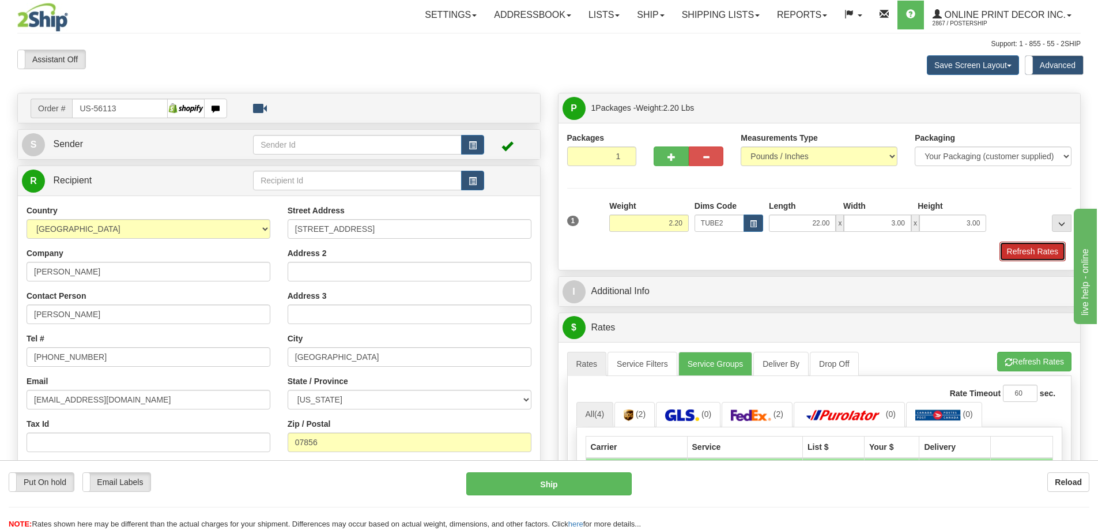
drag, startPoint x: 1048, startPoint y: 247, endPoint x: 1042, endPoint y: 247, distance: 6.4
click at [1048, 247] on button "Refresh Rates" at bounding box center [1032, 251] width 66 height 20
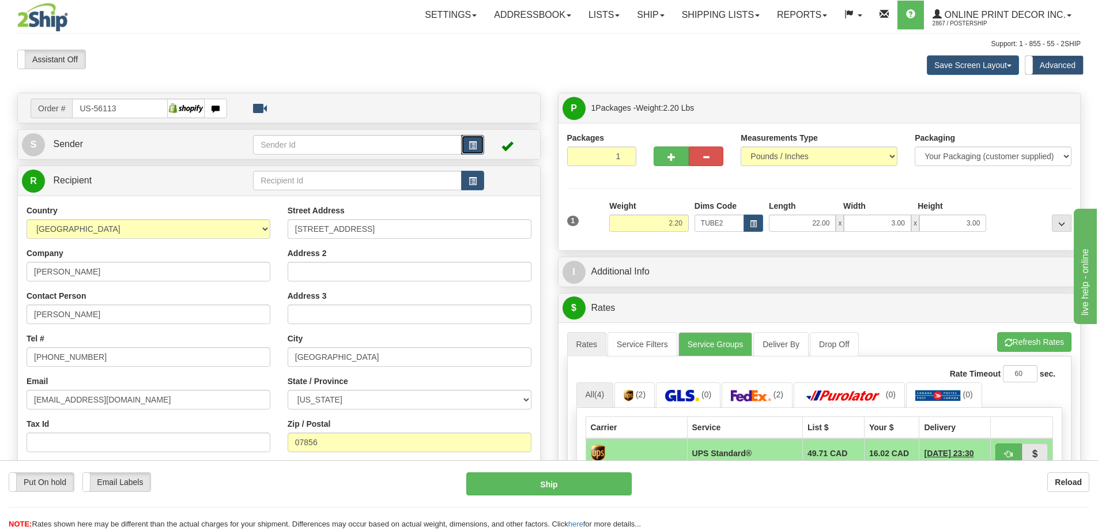
click at [473, 145] on span "button" at bounding box center [473, 145] width 8 height 7
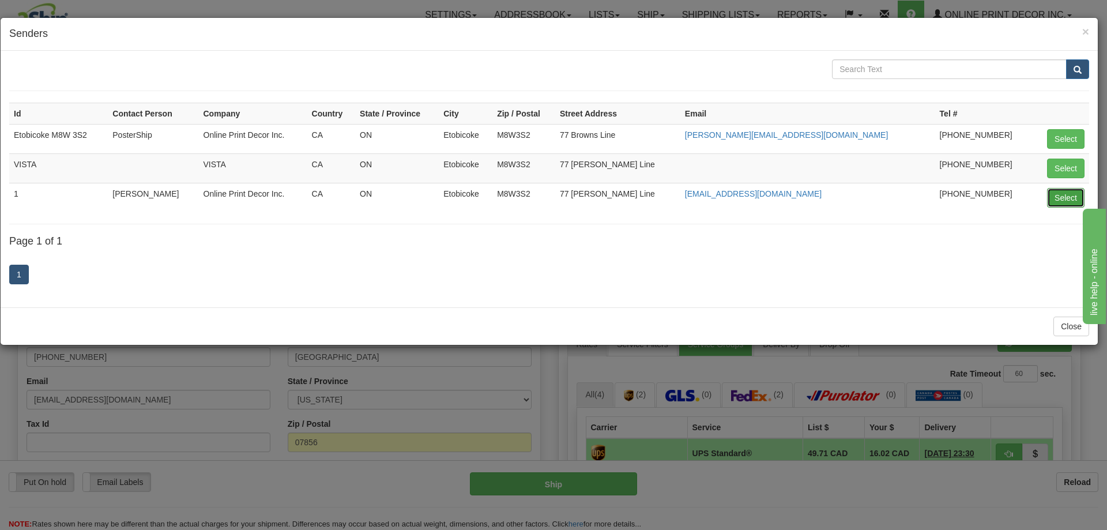
click at [1063, 192] on button "Select" at bounding box center [1065, 198] width 37 height 20
type input "1"
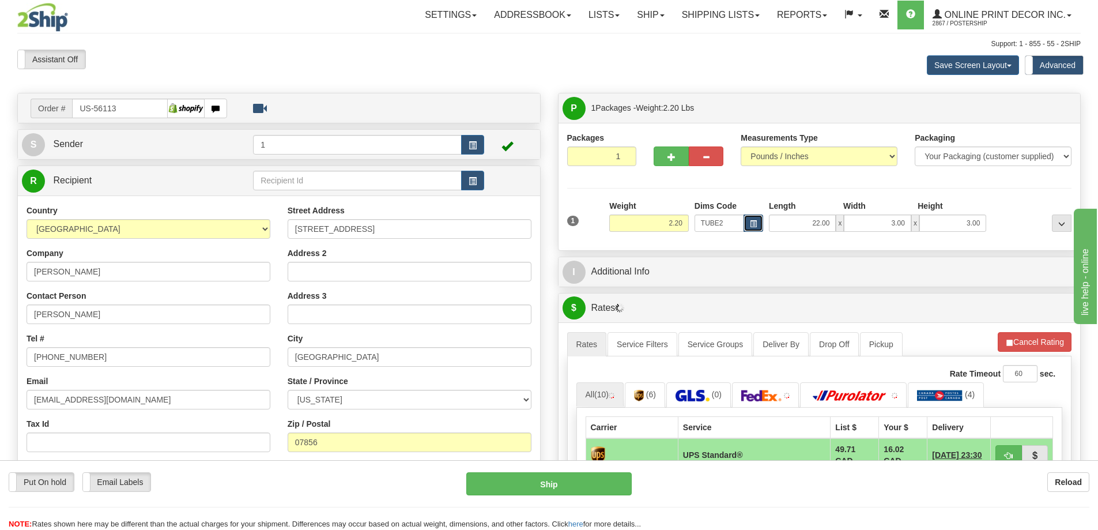
click at [752, 221] on span "button" at bounding box center [753, 224] width 7 height 6
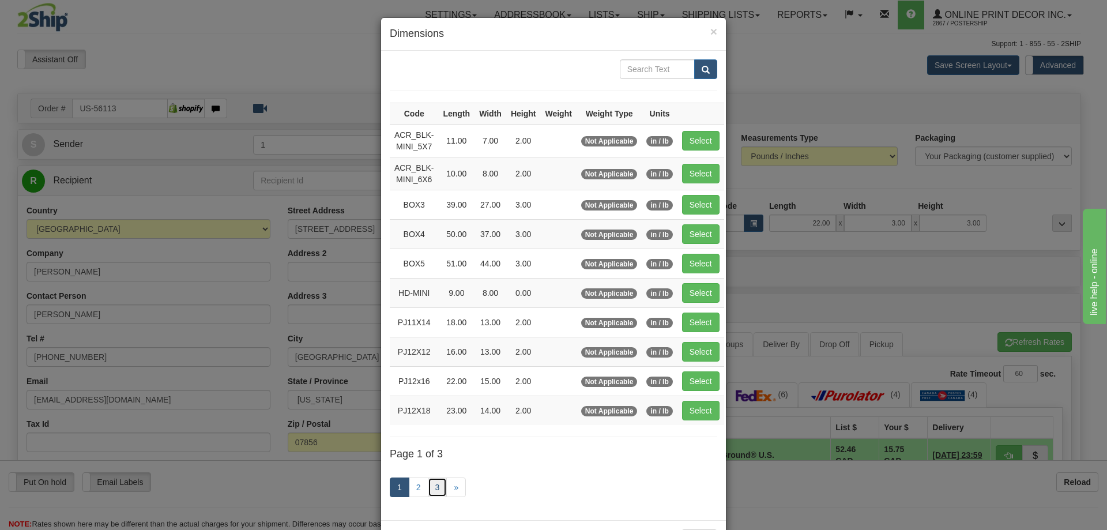
click at [429, 482] on link "3" at bounding box center [438, 487] width 20 height 20
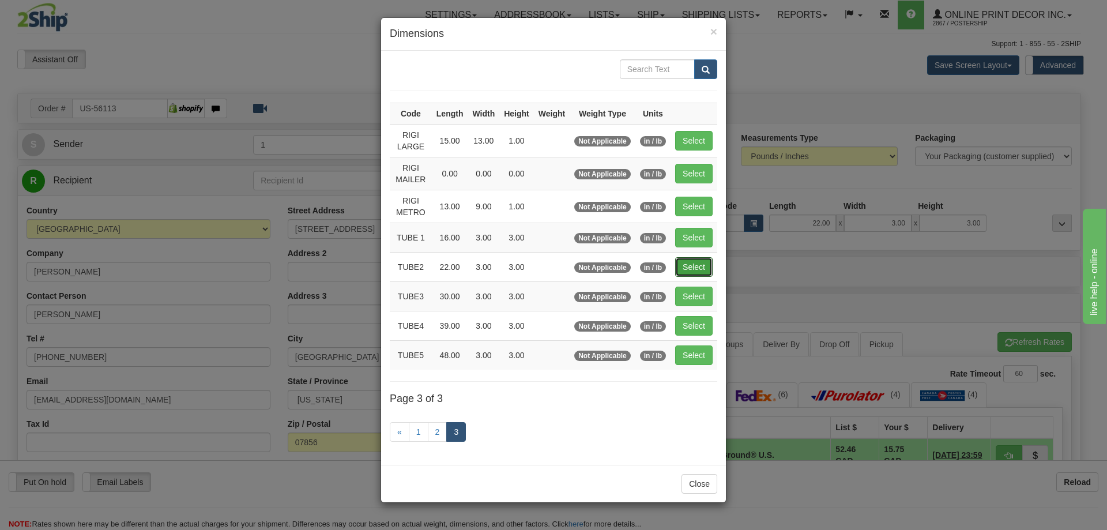
drag, startPoint x: 696, startPoint y: 263, endPoint x: 716, endPoint y: 262, distance: 20.2
click at [696, 263] on button "Select" at bounding box center [693, 267] width 37 height 20
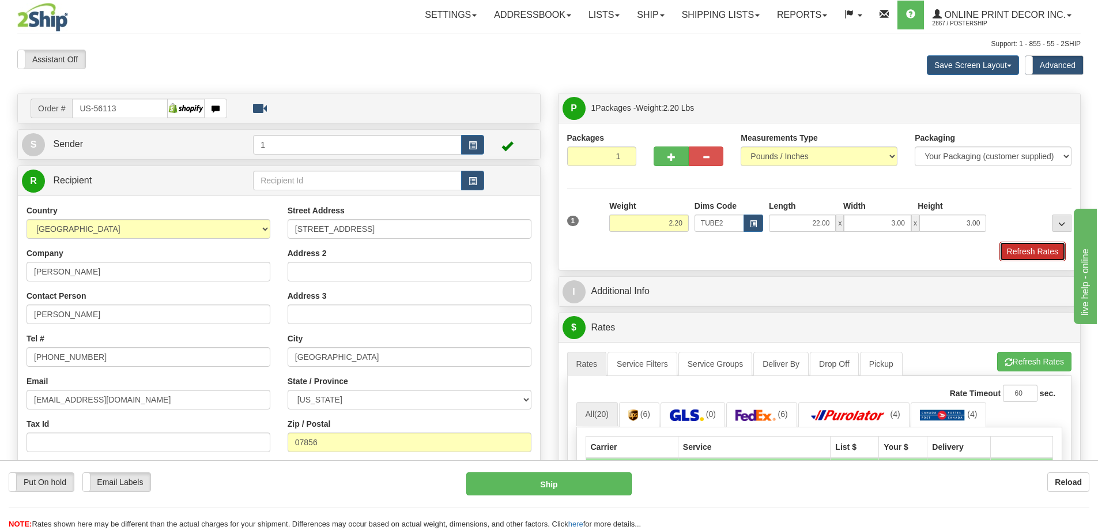
click at [1020, 251] on button "Refresh Rates" at bounding box center [1032, 251] width 66 height 20
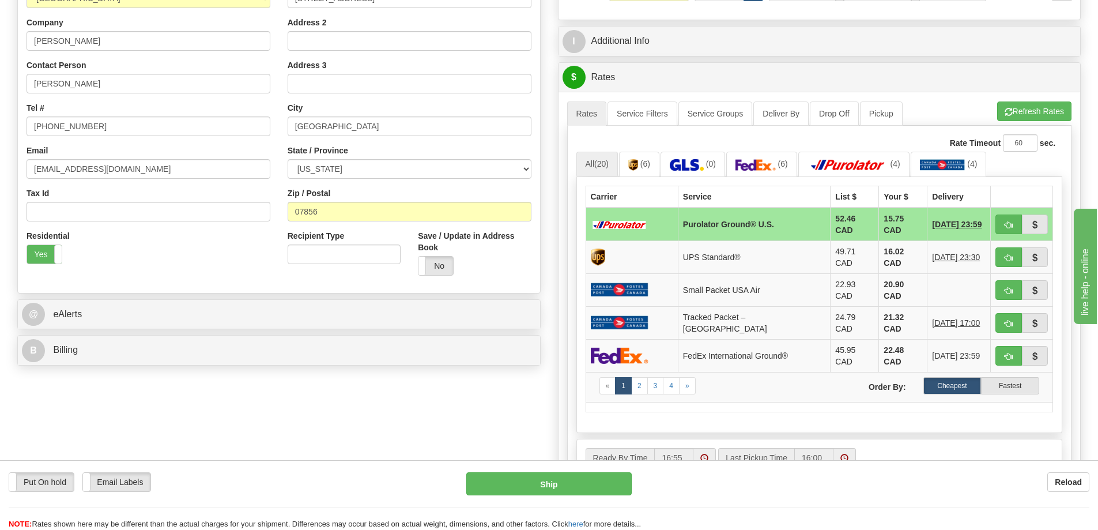
scroll to position [346, 0]
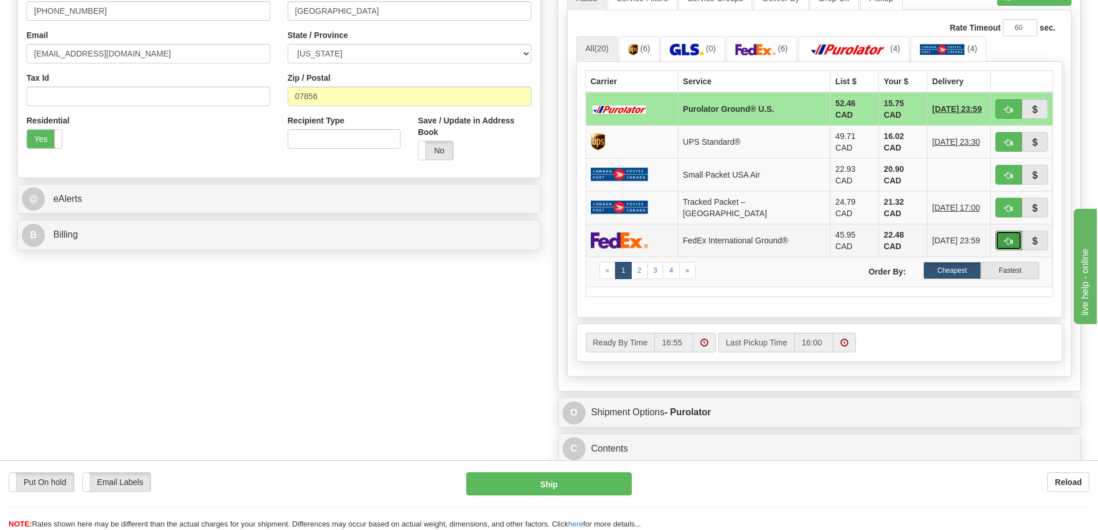
click at [1015, 231] on button "button" at bounding box center [1008, 241] width 27 height 20
type input "92"
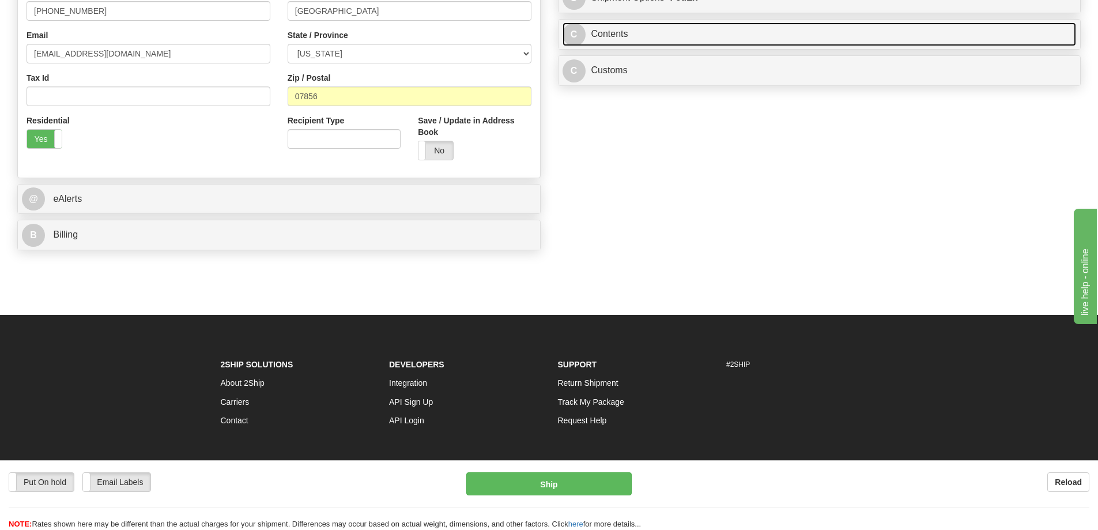
click at [715, 36] on link "C Contents" at bounding box center [820, 34] width 514 height 24
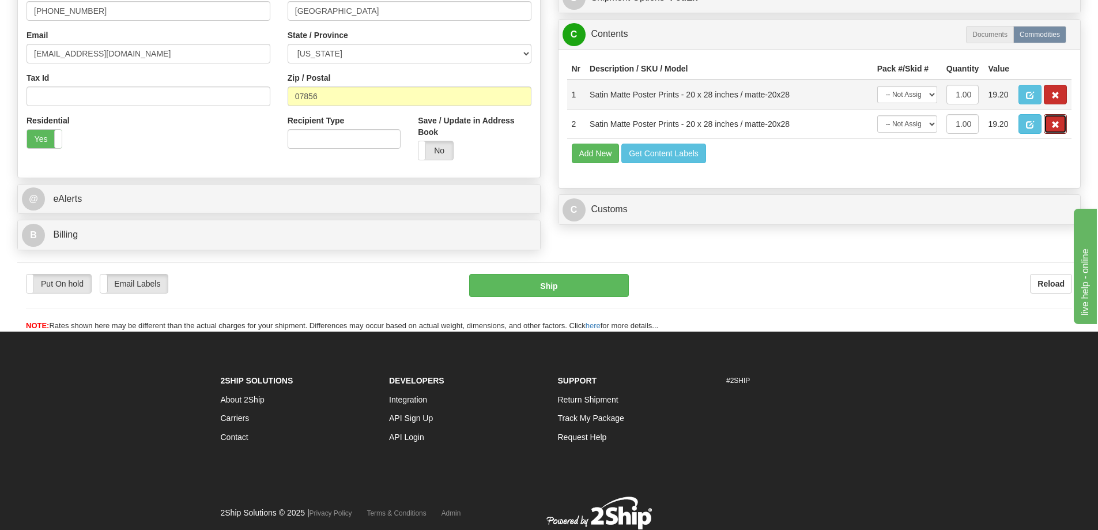
drag, startPoint x: 1053, startPoint y: 126, endPoint x: 1048, endPoint y: 103, distance: 23.1
click at [1053, 124] on span "button" at bounding box center [1055, 124] width 8 height 7
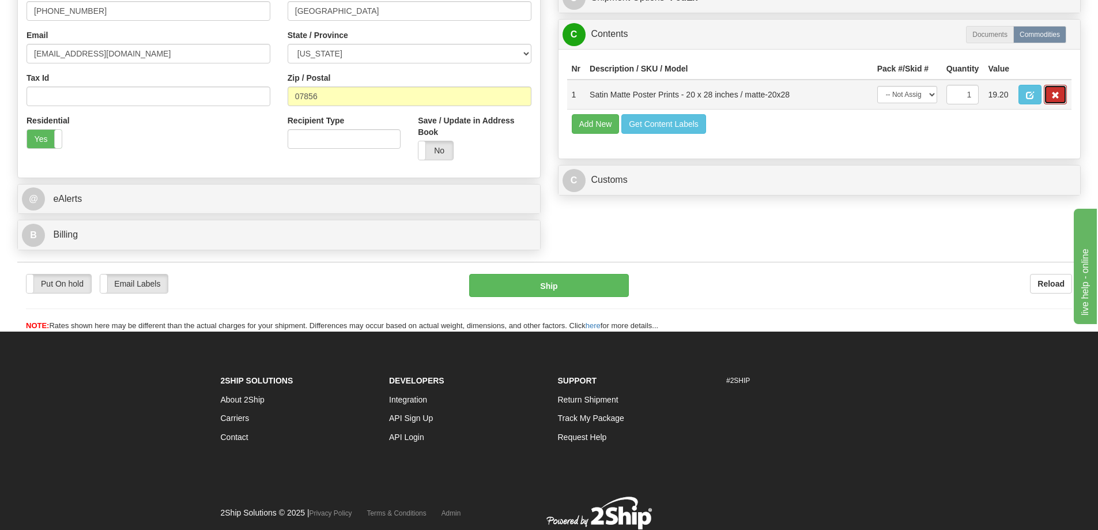
click at [1052, 96] on span "button" at bounding box center [1055, 95] width 8 height 7
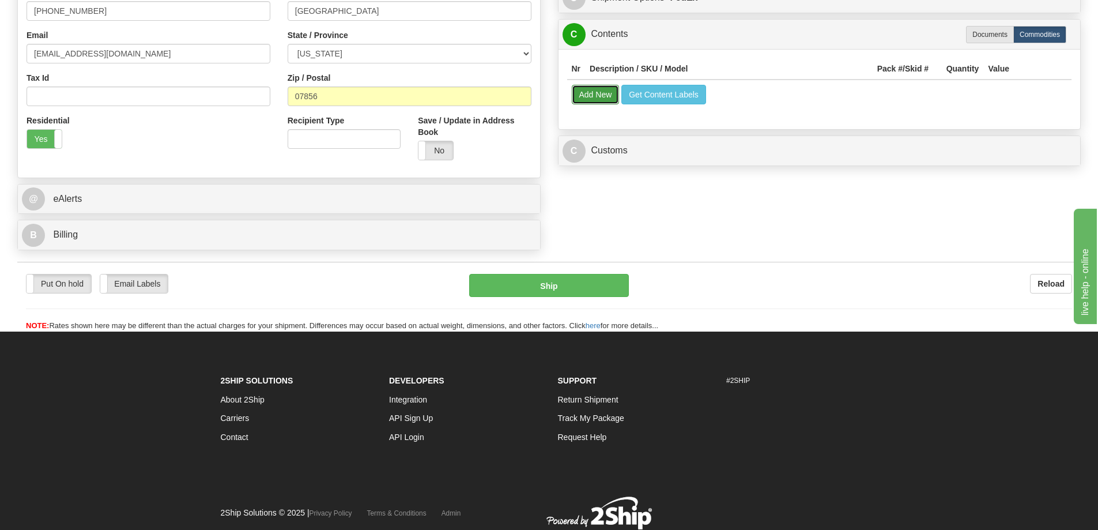
click at [586, 99] on button "Add New" at bounding box center [596, 95] width 48 height 20
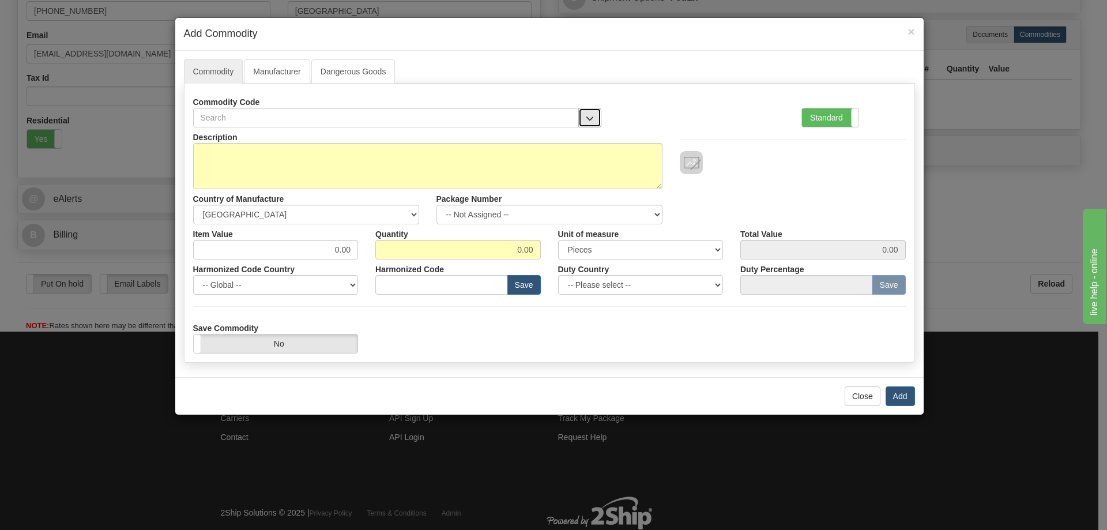
click at [590, 112] on button "button" at bounding box center [589, 118] width 23 height 20
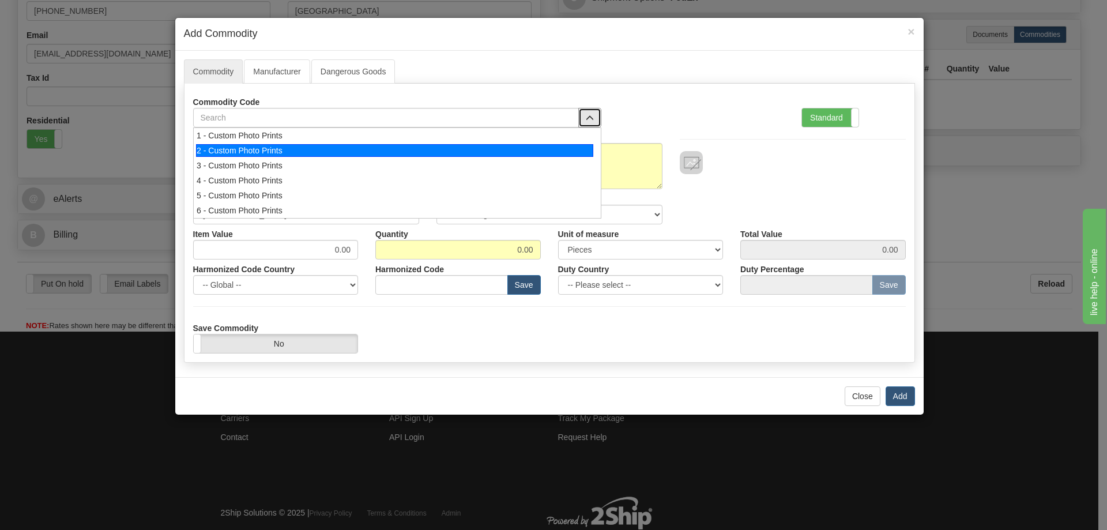
click at [595, 146] on li "2 - Custom Photo Prints" at bounding box center [397, 150] width 407 height 15
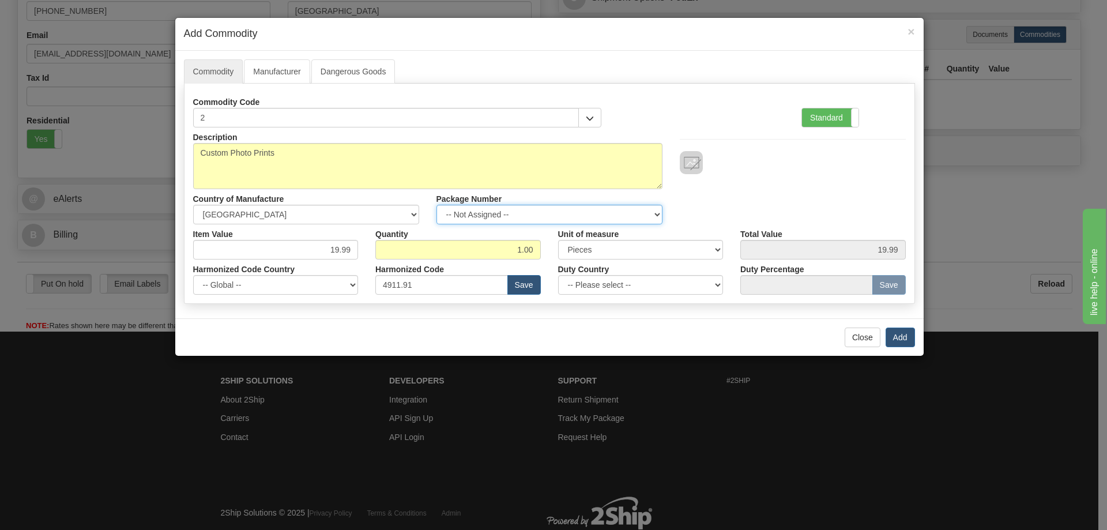
click at [655, 207] on select "-- Not Assigned -- Item 1" at bounding box center [549, 215] width 226 height 20
select select "0"
click at [436, 205] on select "-- Not Assigned -- Item 1" at bounding box center [549, 215] width 226 height 20
click at [899, 333] on button "Add" at bounding box center [899, 337] width 29 height 20
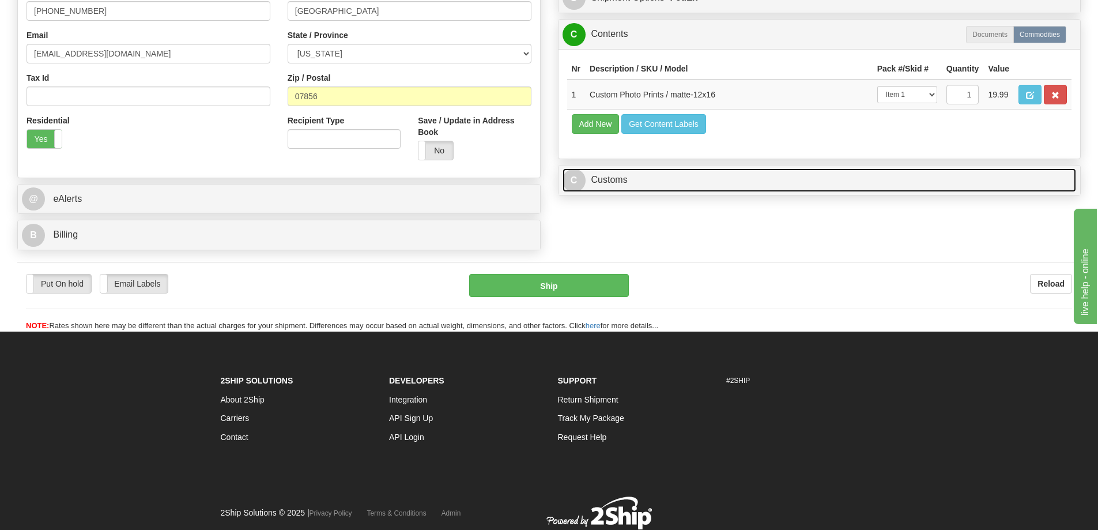
click at [964, 190] on link "C Customs" at bounding box center [820, 180] width 514 height 24
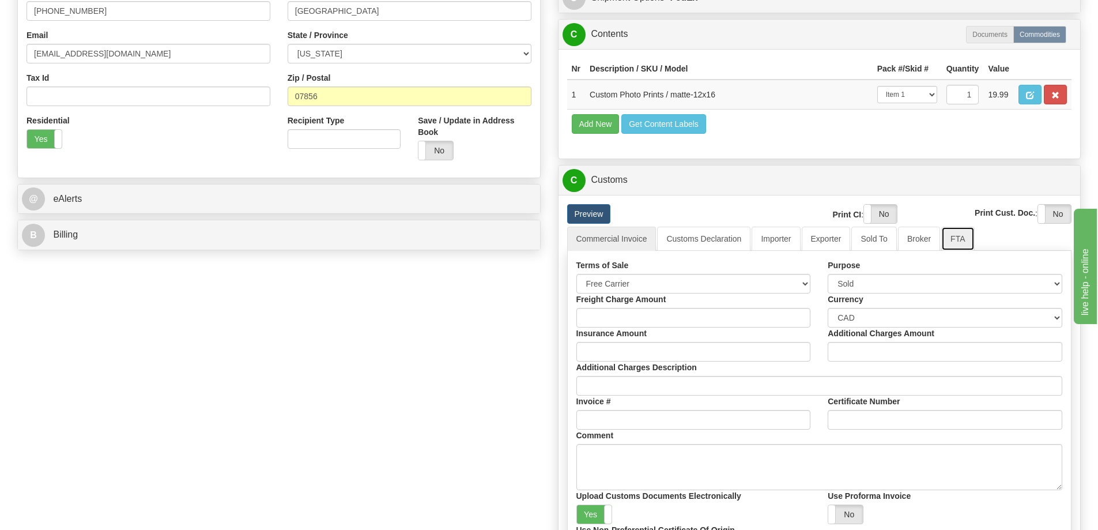
click at [963, 238] on link "FTA" at bounding box center [957, 239] width 33 height 24
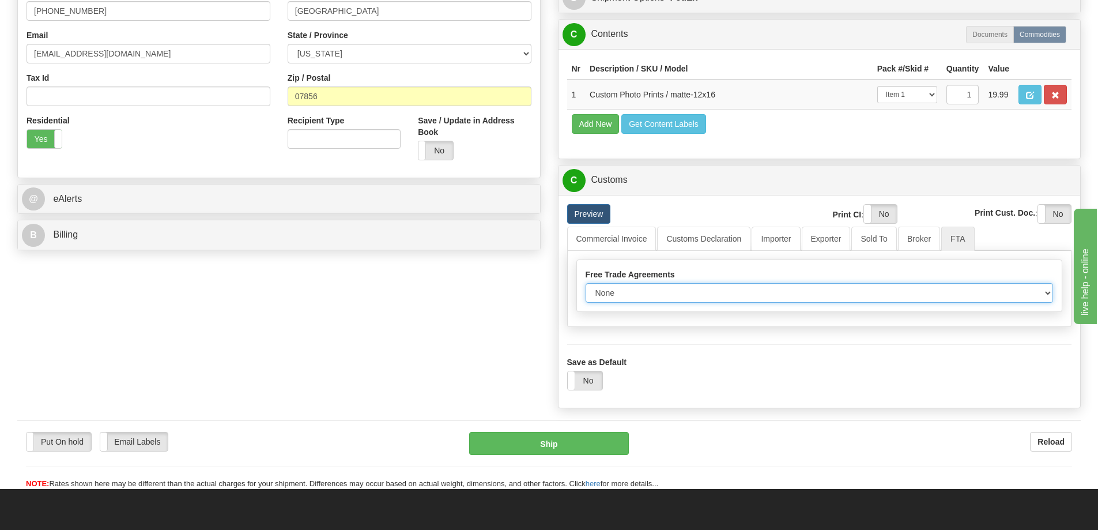
click at [1048, 293] on select "None Other USMCA CETA CUKTCA" at bounding box center [820, 293] width 468 height 20
select select "1"
click at [586, 287] on select "None Other USMCA CETA CUKTCA" at bounding box center [820, 293] width 468 height 20
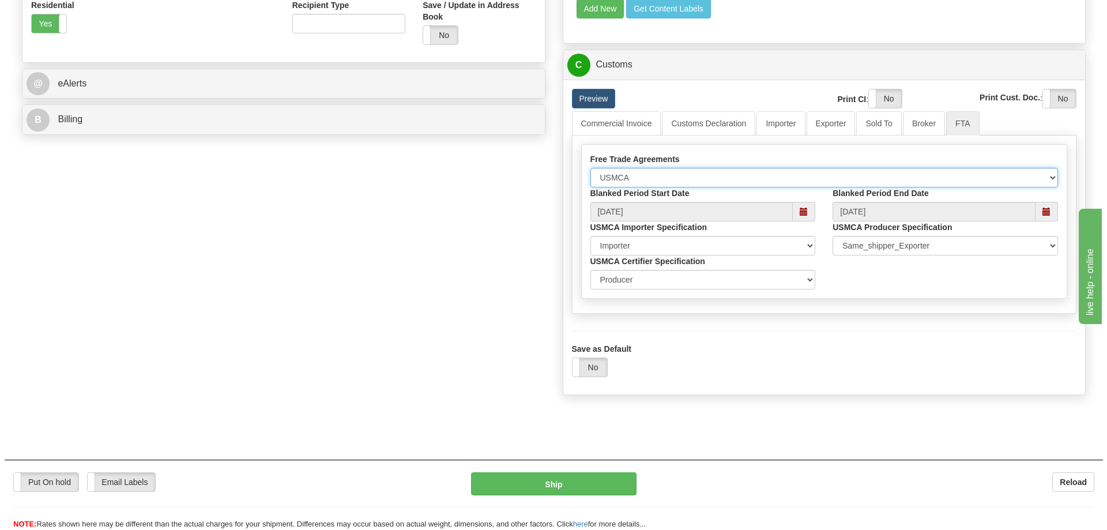
scroll to position [519, 0]
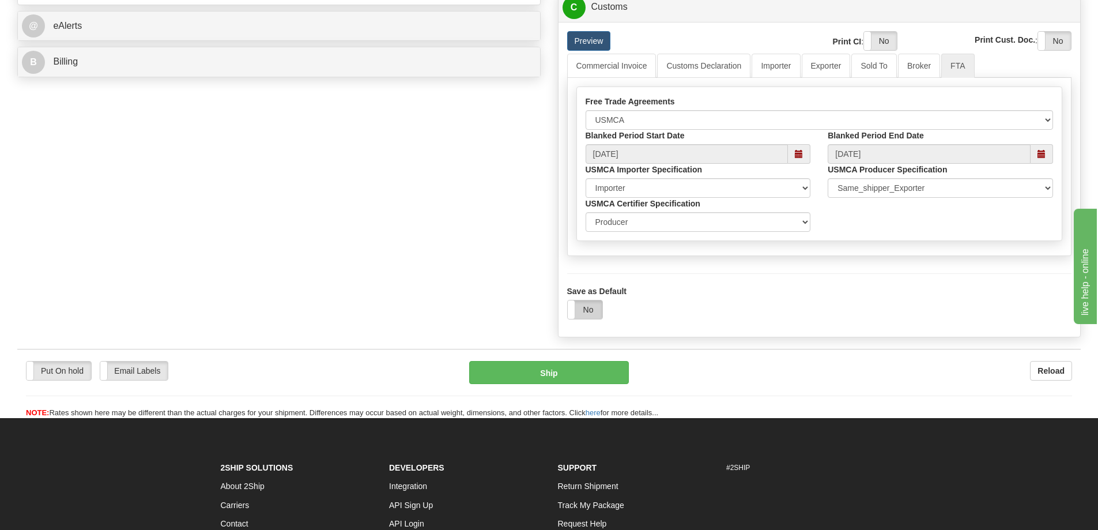
click at [581, 311] on label "No" at bounding box center [585, 309] width 35 height 18
click at [586, 371] on button "Ship" at bounding box center [549, 372] width 160 height 23
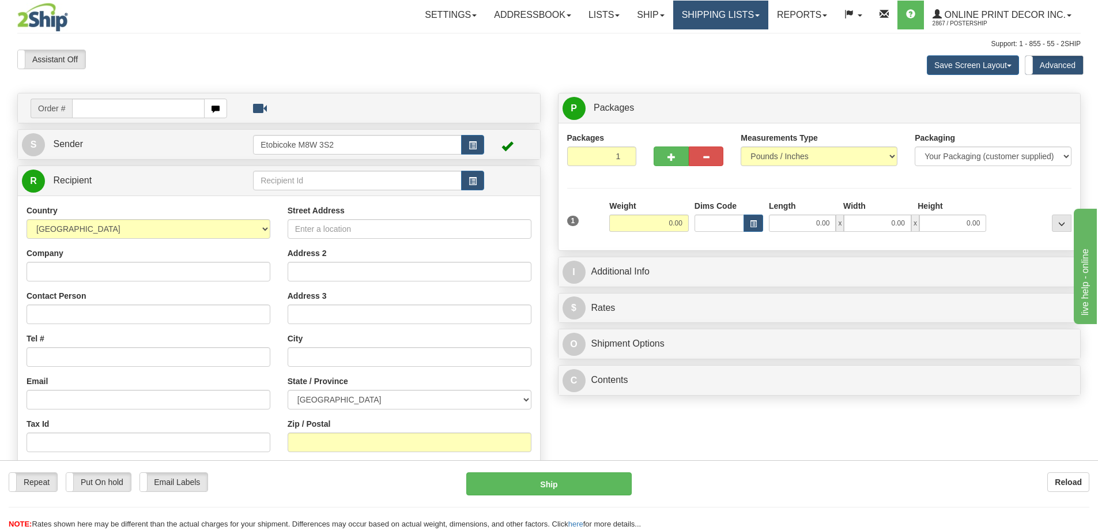
click at [760, 17] on span at bounding box center [757, 15] width 5 height 2
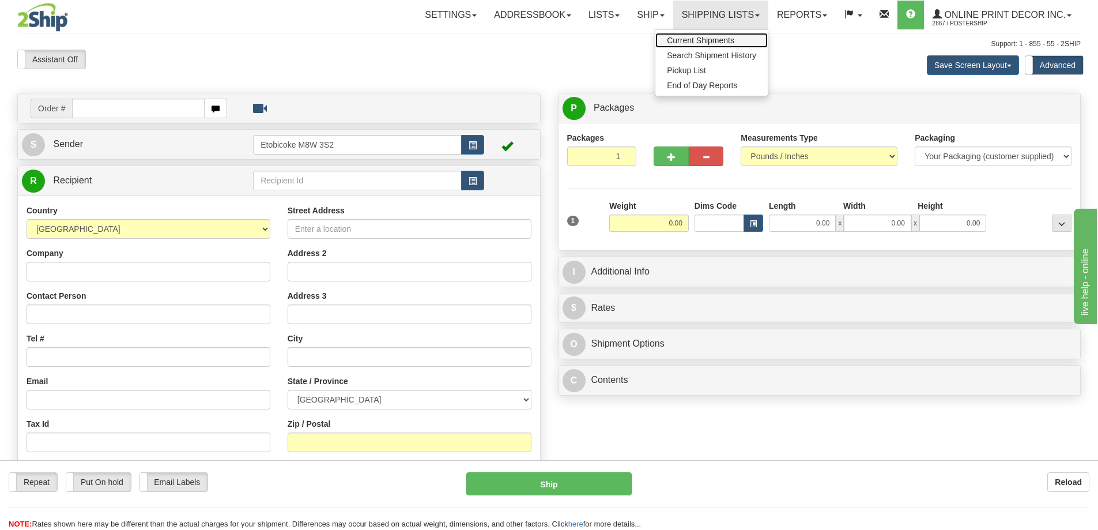
click at [706, 40] on span "Current Shipments" at bounding box center [700, 40] width 67 height 9
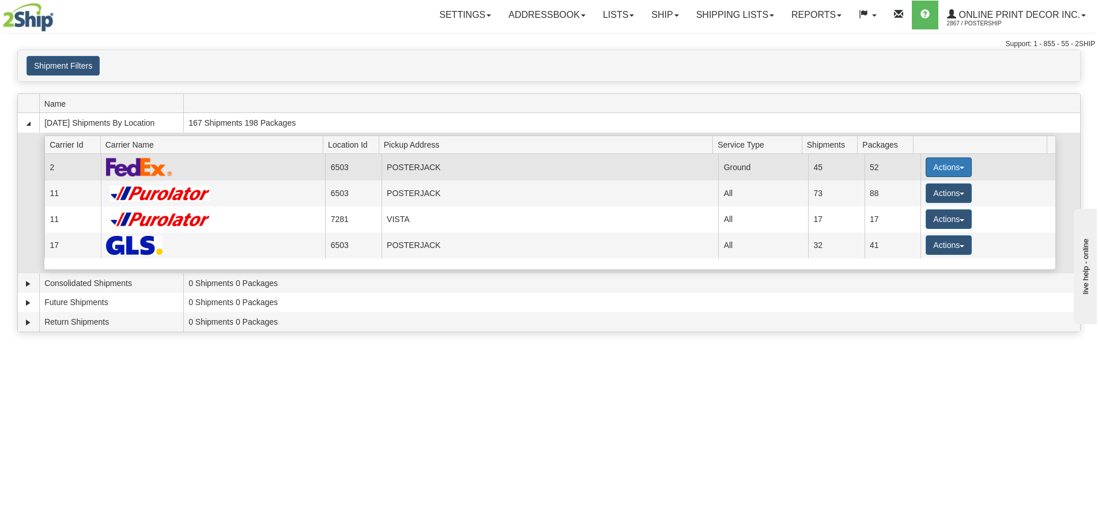
click at [946, 163] on button "Actions" at bounding box center [949, 167] width 46 height 20
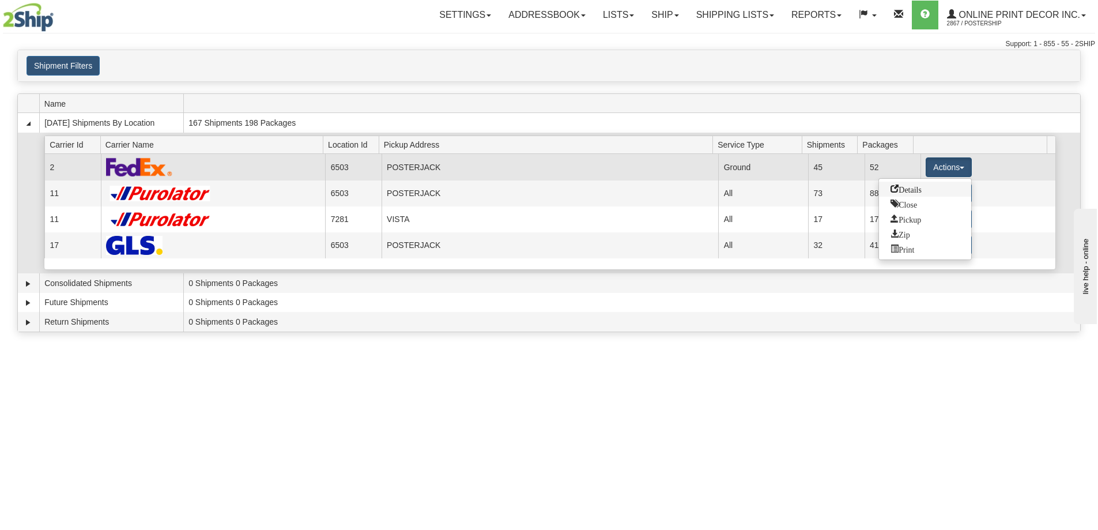
click at [903, 188] on span "Details" at bounding box center [905, 188] width 31 height 8
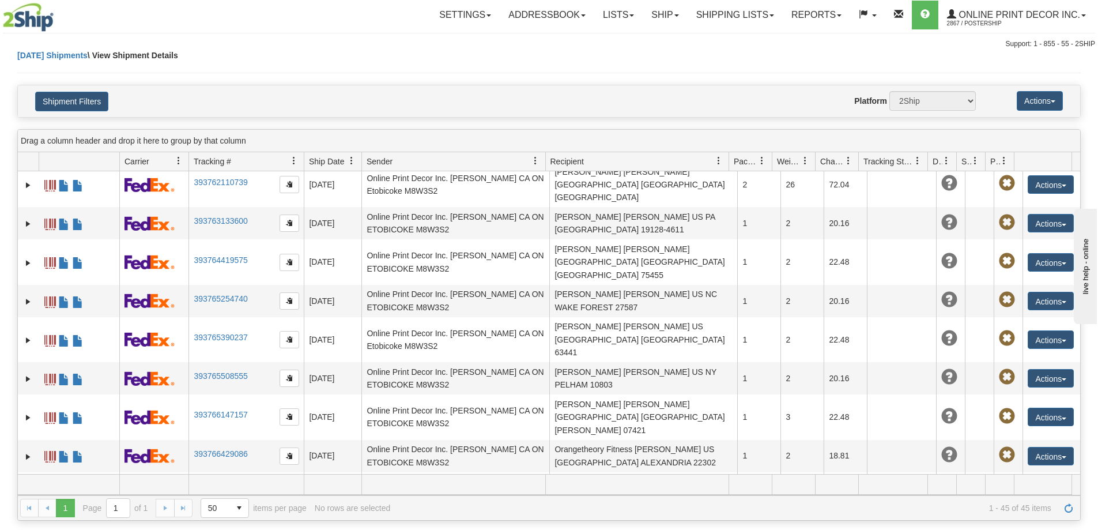
scroll to position [1150, 0]
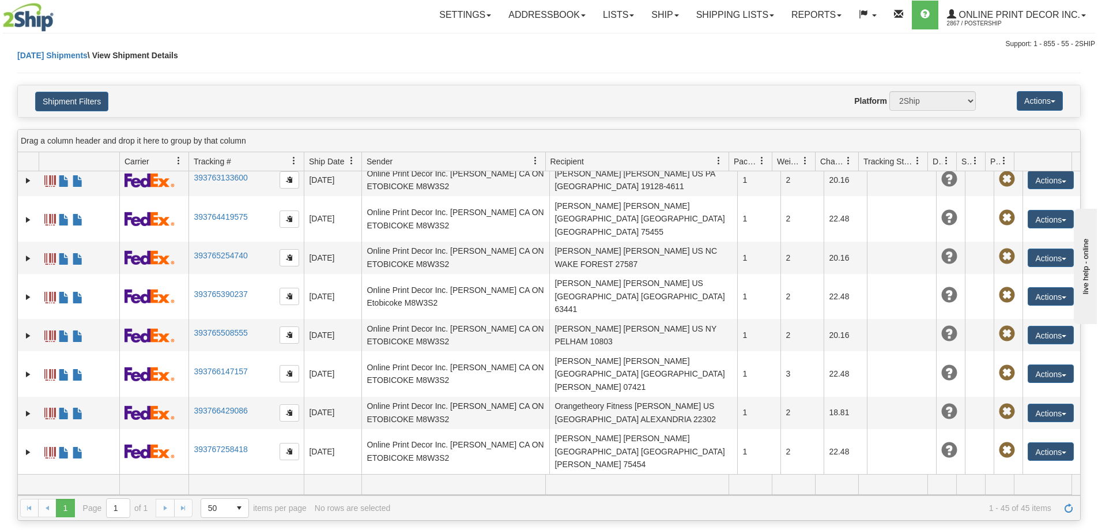
click at [666, 15] on link "Ship" at bounding box center [665, 15] width 44 height 29
click at [621, 39] on span "Ship Screen" at bounding box center [616, 40] width 44 height 9
